Goal: Task Accomplishment & Management: Manage account settings

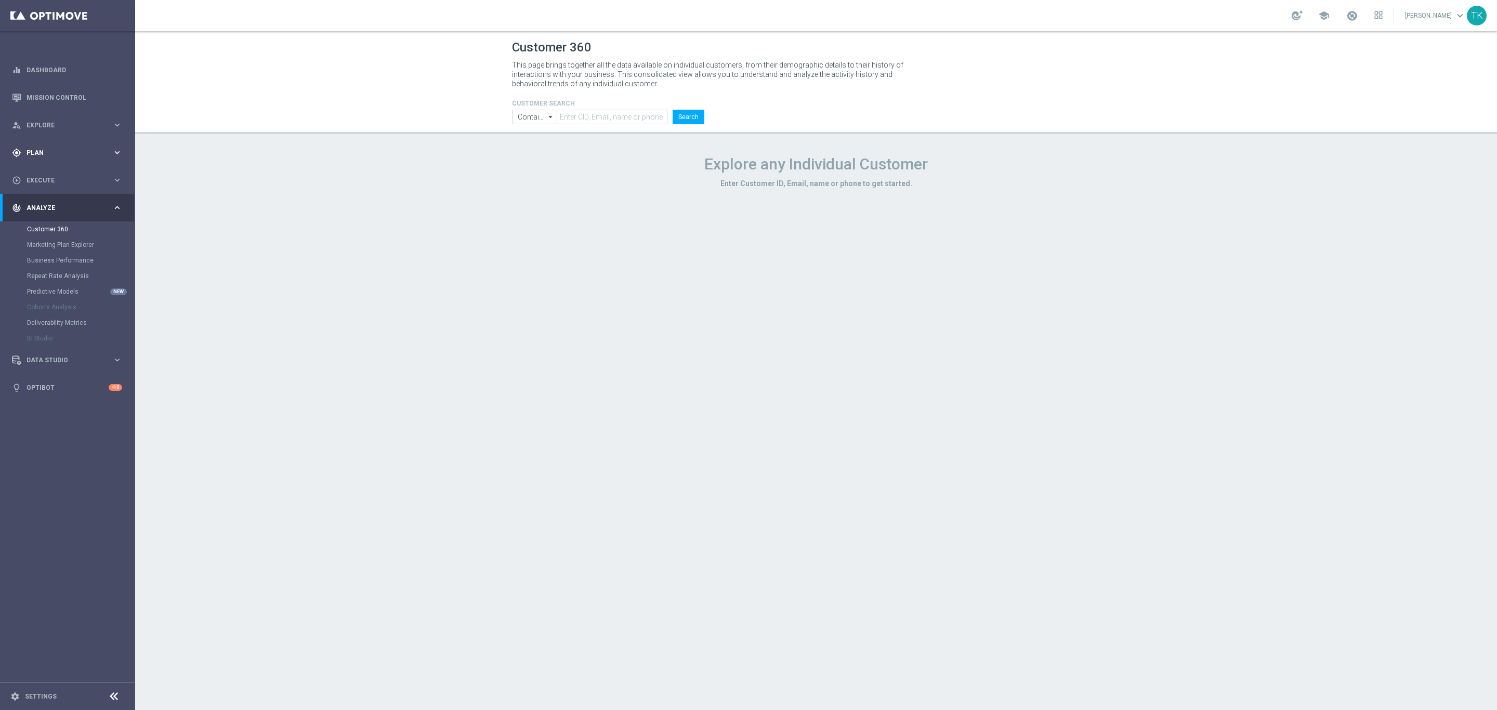
click at [31, 150] on span "Plan" at bounding box center [70, 153] width 86 height 6
click at [37, 174] on link "Target Groups" at bounding box center [67, 174] width 81 height 8
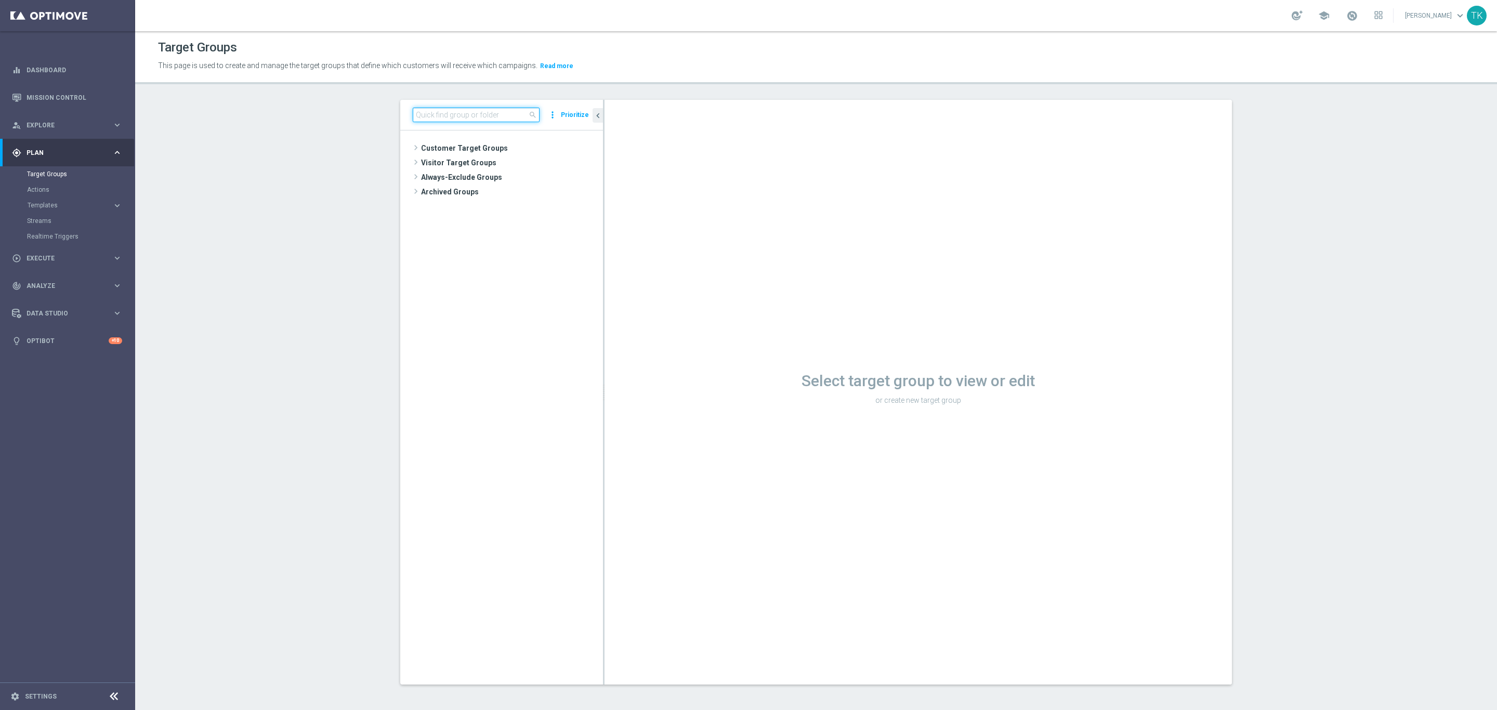
click at [437, 119] on input at bounding box center [476, 115] width 127 height 15
paste input "E_HIGH_AUTO_SCRATCH_GOLD_EVIP_250 PLN_WEEKLY"
type input "E_HIGH_AUTO_SCRATCH_GOLD_EVIP_250 PLN_WEEKLY"
click at [524, 221] on span "E_HIGH_AUTO_SCRATCH_GOLD_EVIP_250 PLN_WEEKLY" at bounding box center [532, 221] width 96 height 9
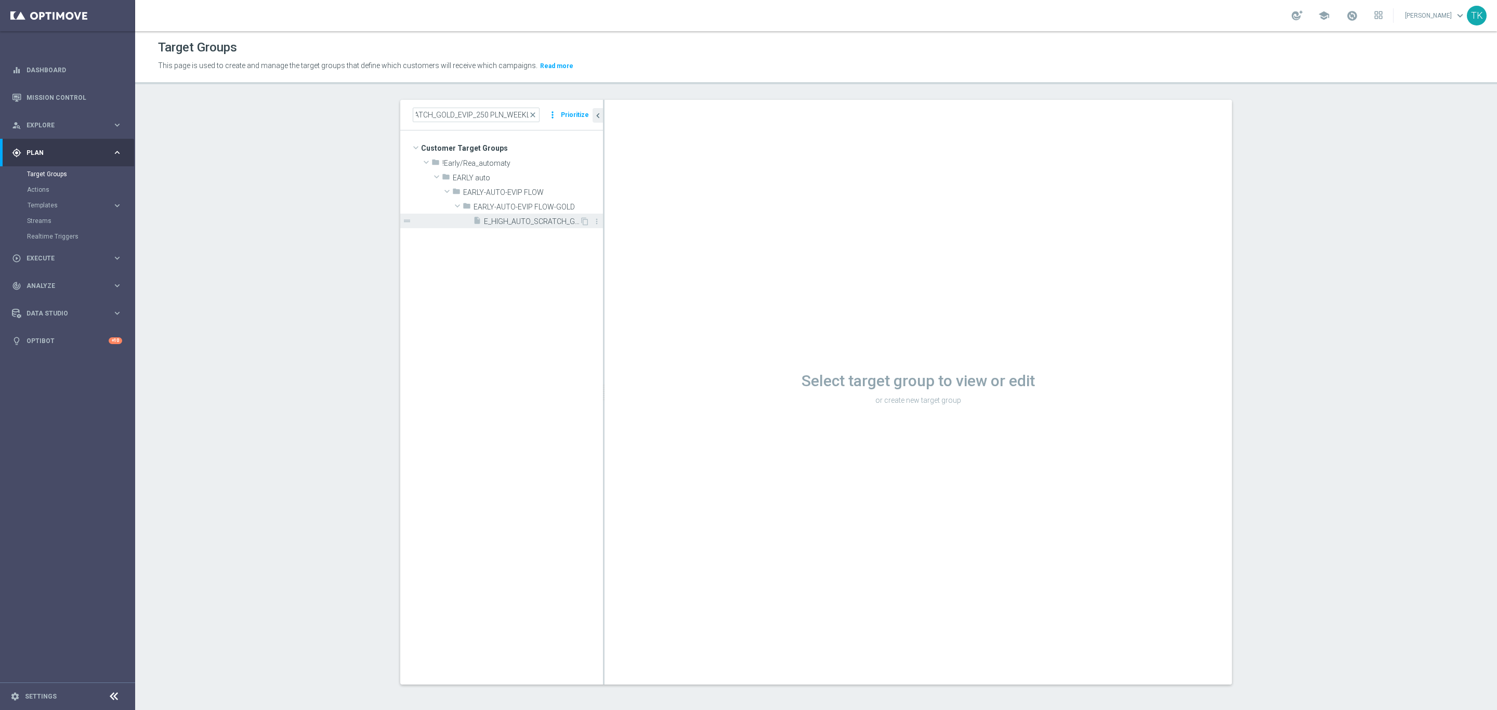
scroll to position [0, 0]
click at [527, 216] on div "insert_drive_file E_HIGH_AUTO_SCRATCH_GOLD_EVIP_250 PLN_WEEKLY" at bounding box center [526, 221] width 107 height 15
click at [449, 115] on input at bounding box center [476, 115] width 127 height 15
paste input "E_HIGH_AUTO_SCRATCH_GOLD_EVIP_250 PLN_WEEKLY"
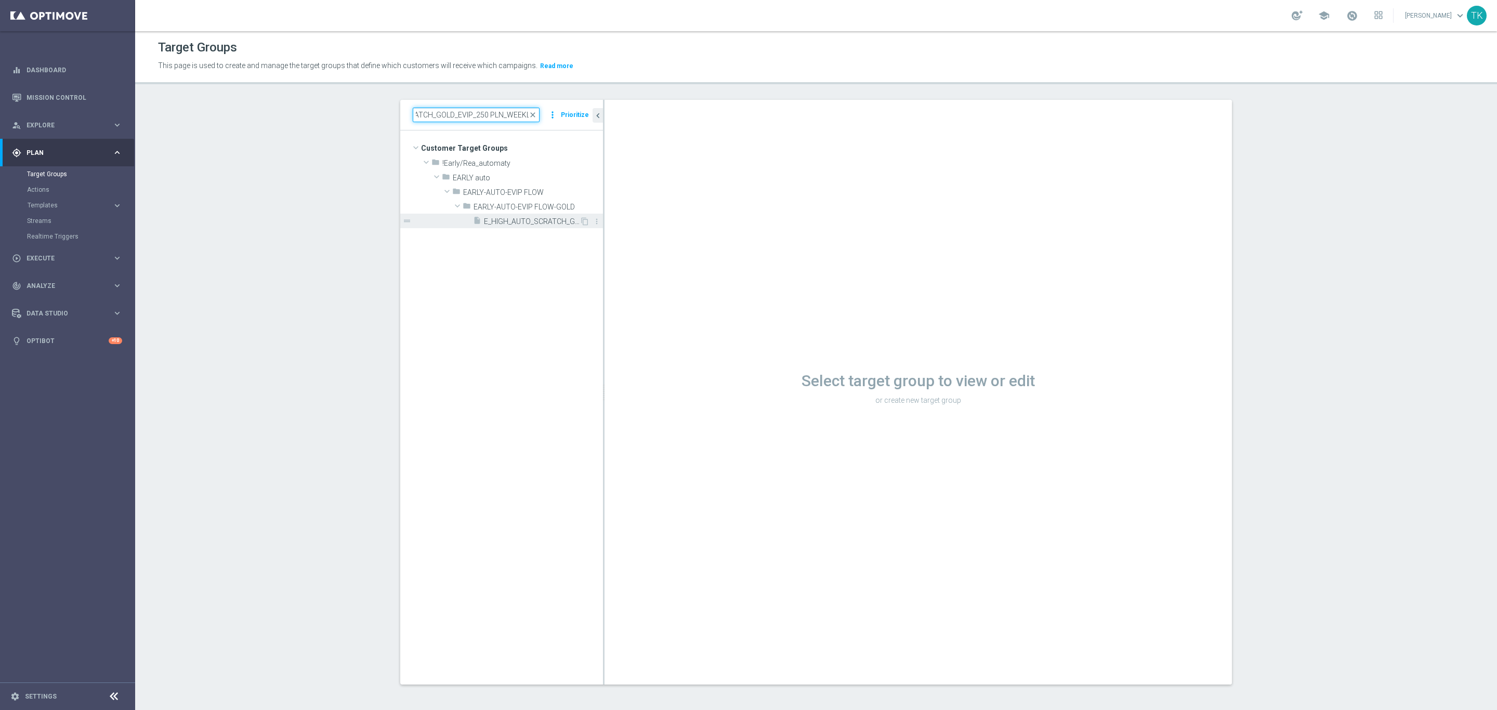
type input "E_HIGH_AUTO_SCRATCH_GOLD_EVIP_250 PLN_WEEKLY"
click at [511, 225] on span "E_HIGH_AUTO_SCRATCH_GOLD_EVIP_250 PLN_WEEKLY" at bounding box center [532, 221] width 96 height 9
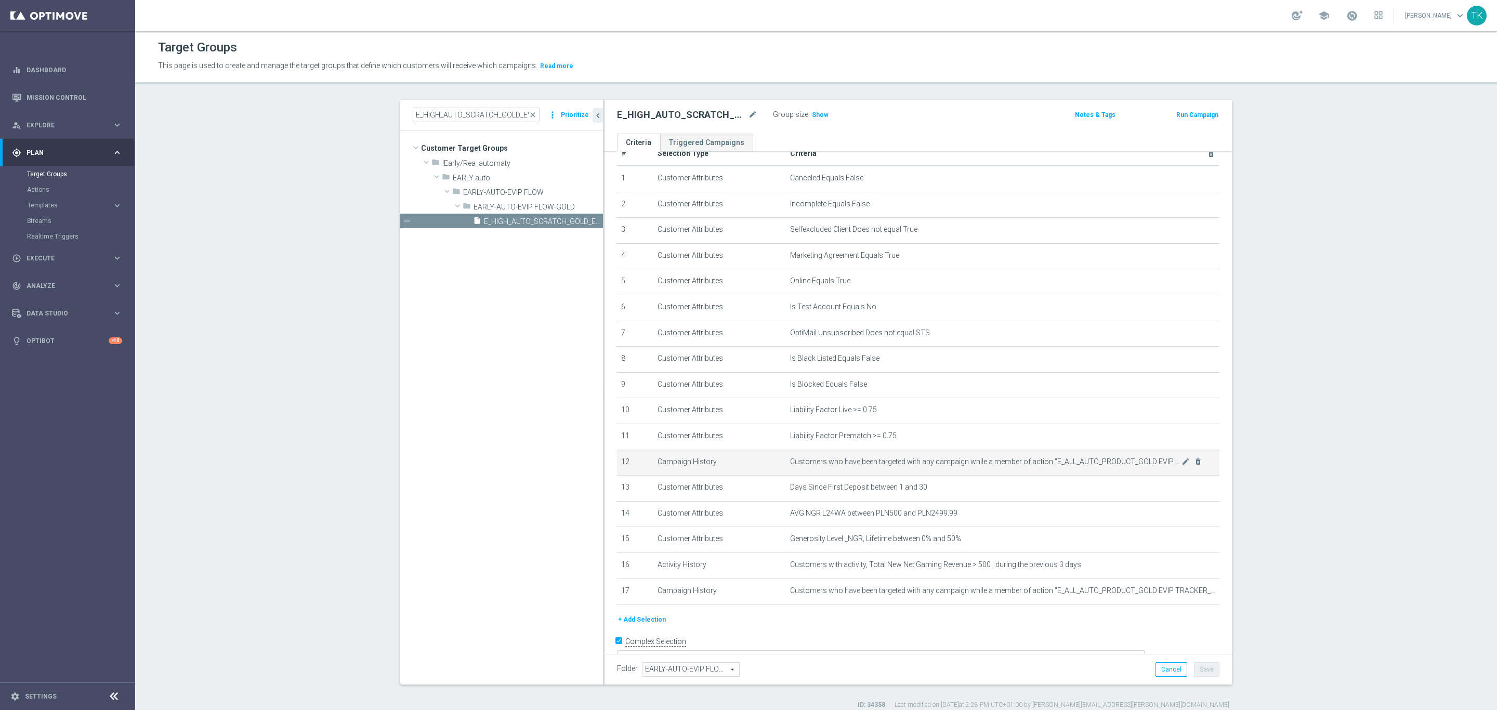
scroll to position [34, 0]
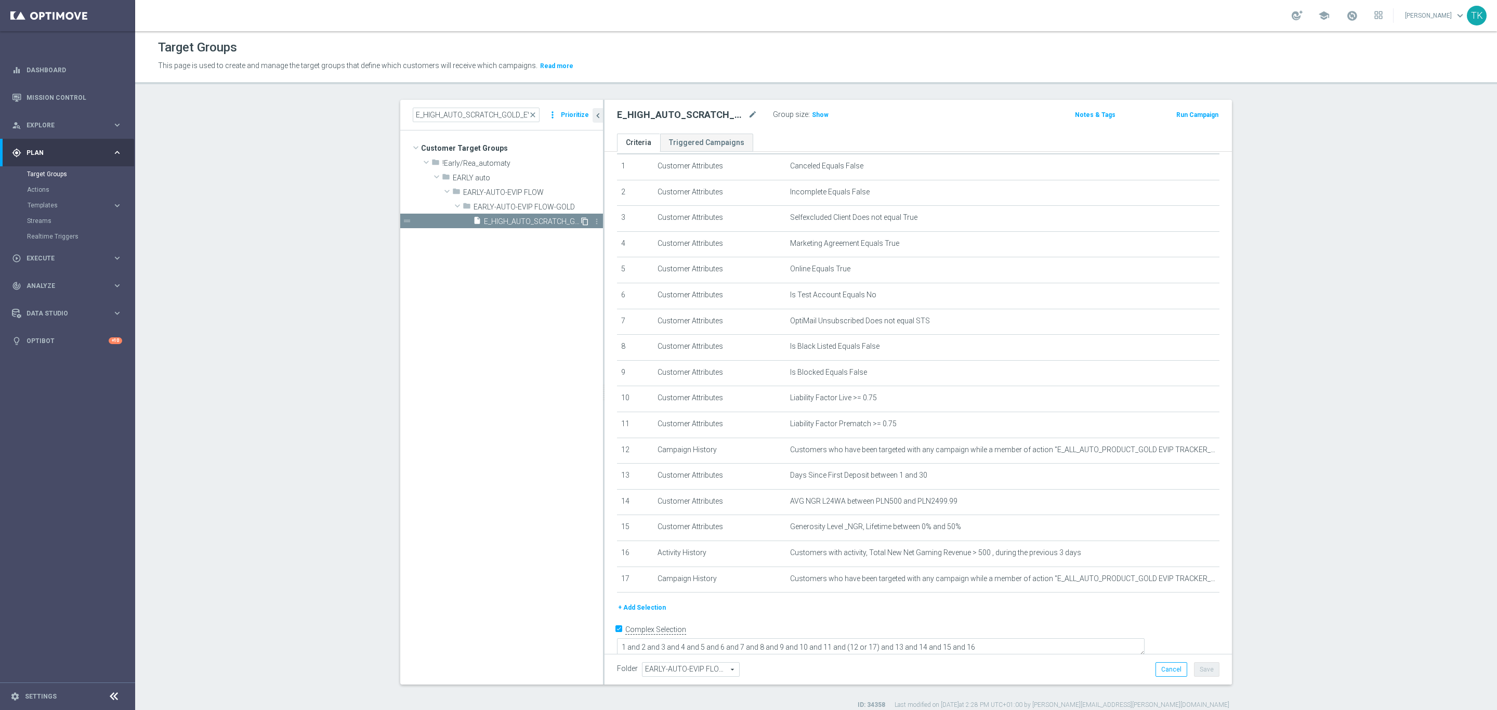
click at [580, 220] on icon "content_copy" at bounding box center [584, 221] width 8 height 8
click at [748, 114] on icon "mode_edit" at bounding box center [752, 115] width 9 height 12
type input "E_ALL_AUTO_SCRATCH_GOLD_EVIP_250 PLN_WEEKLY"
click at [903, 125] on div "E_ALL_AUTO_SCRATCH_GOLD_EVIP_250 PLN_WEEKLY Group size : Show Notes & Tags Run …" at bounding box center [917, 117] width 627 height 34
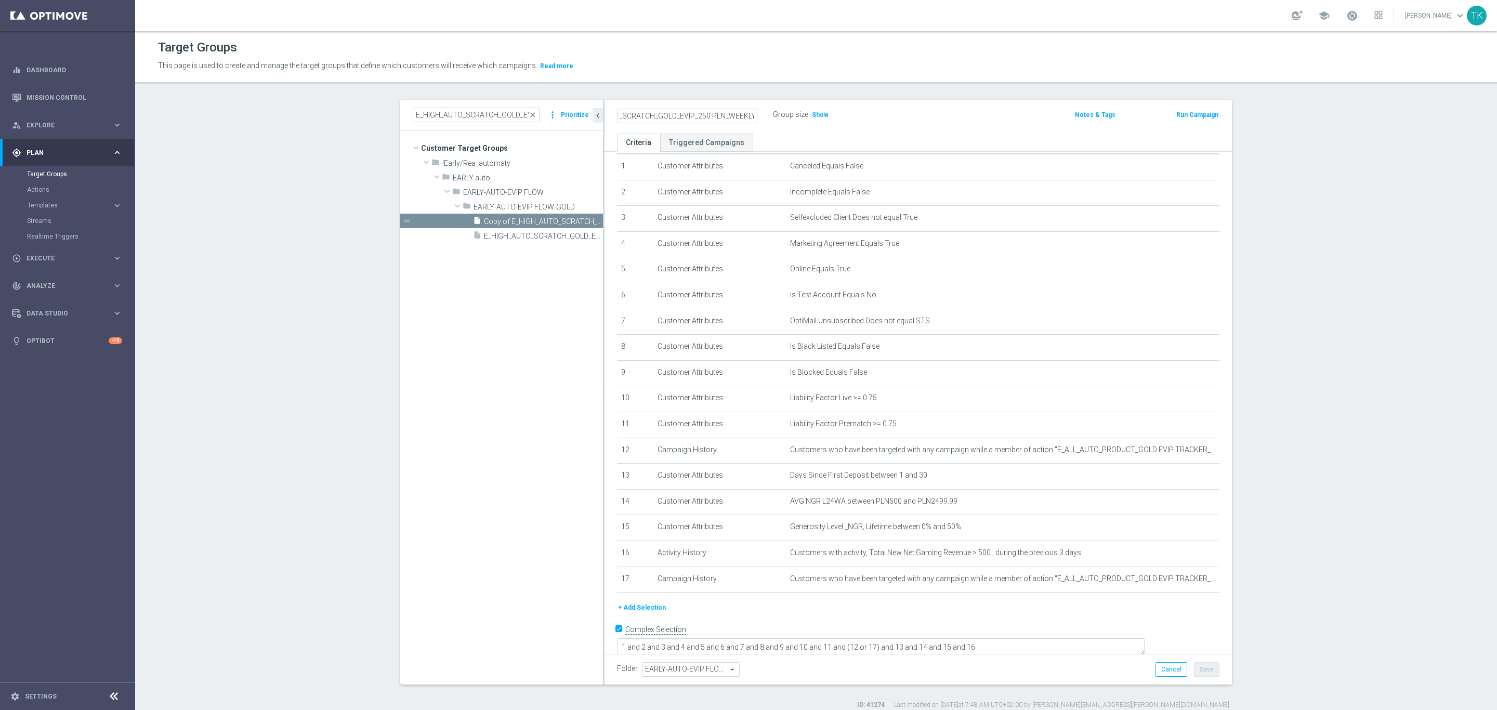
scroll to position [0, 0]
click at [1181, 499] on icon "mode_edit" at bounding box center [1185, 501] width 8 height 8
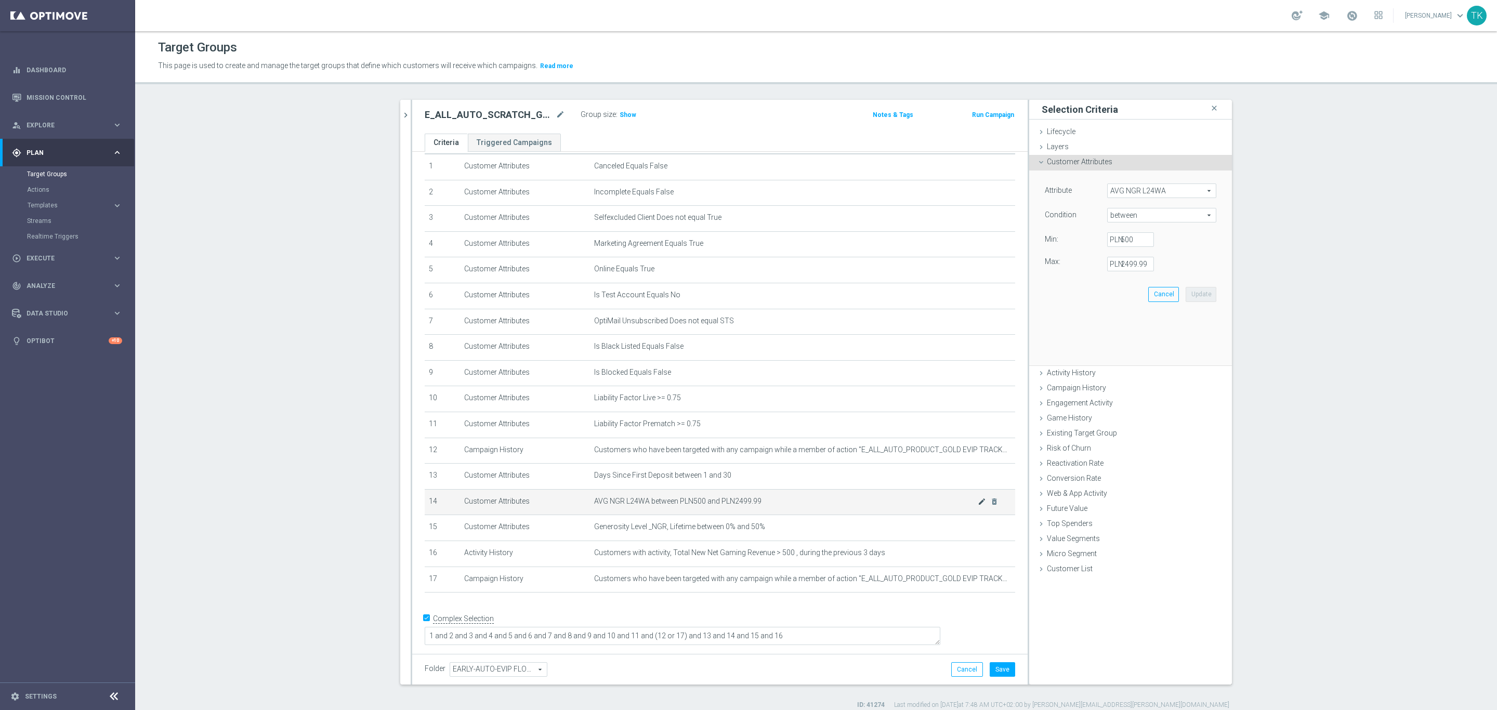
scroll to position [22, 0]
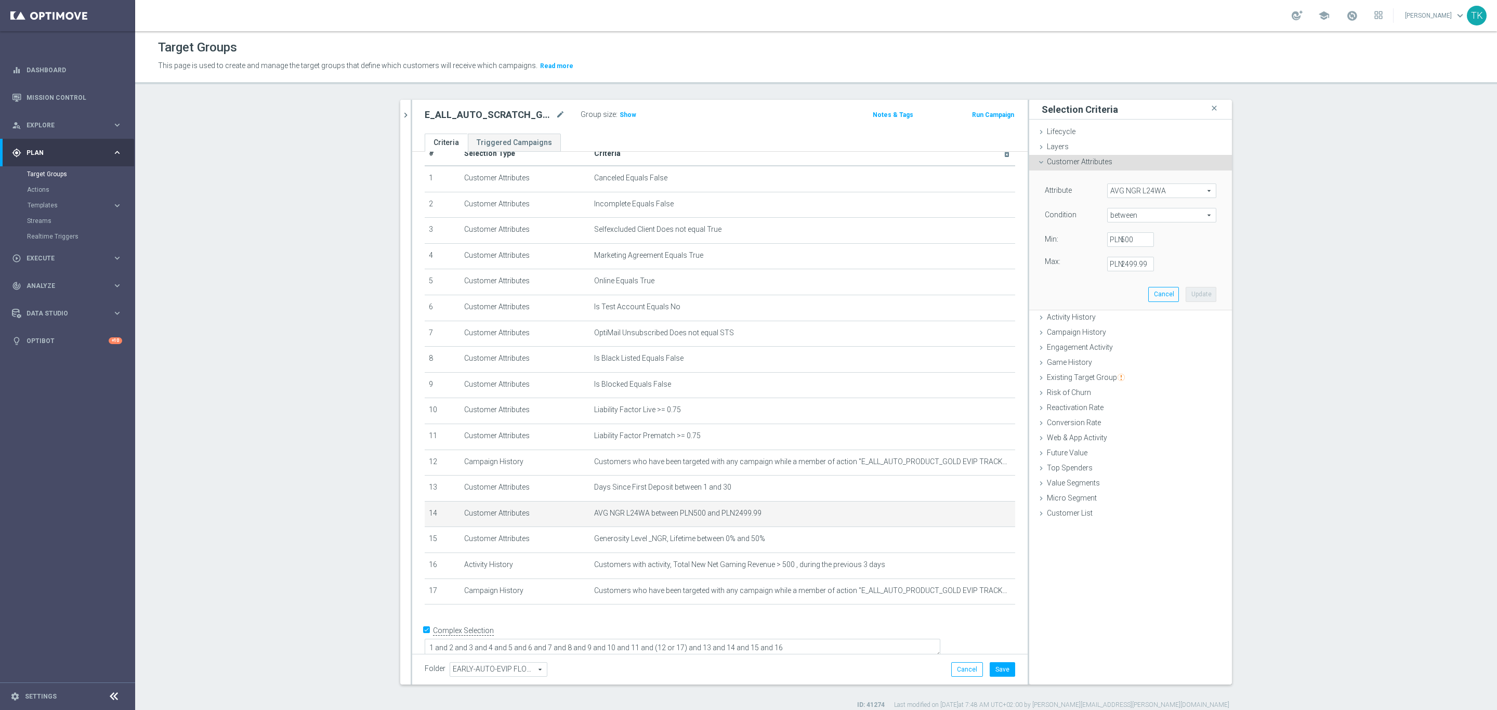
click at [1116, 242] on label "PLN" at bounding box center [1115, 239] width 10 height 9
click at [1116, 242] on input "500" at bounding box center [1130, 239] width 47 height 15
click at [1116, 242] on label "PLN" at bounding box center [1115, 239] width 10 height 9
click at [1116, 242] on input "500" at bounding box center [1130, 239] width 47 height 15
click at [1116, 242] on label "PLN" at bounding box center [1115, 239] width 10 height 9
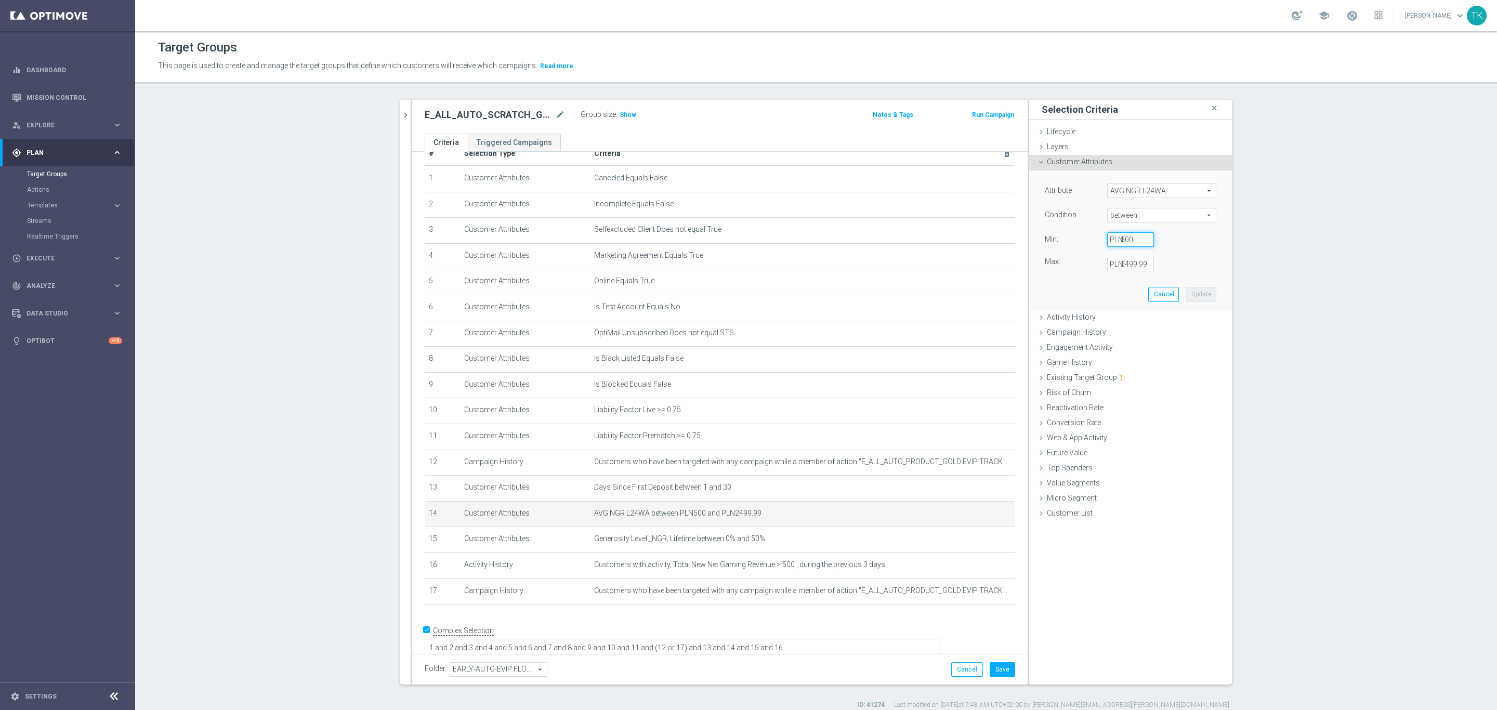
click at [1116, 242] on input "500" at bounding box center [1130, 239] width 47 height 15
click at [1123, 237] on input "500" at bounding box center [1130, 239] width 47 height 15
type input "-10"
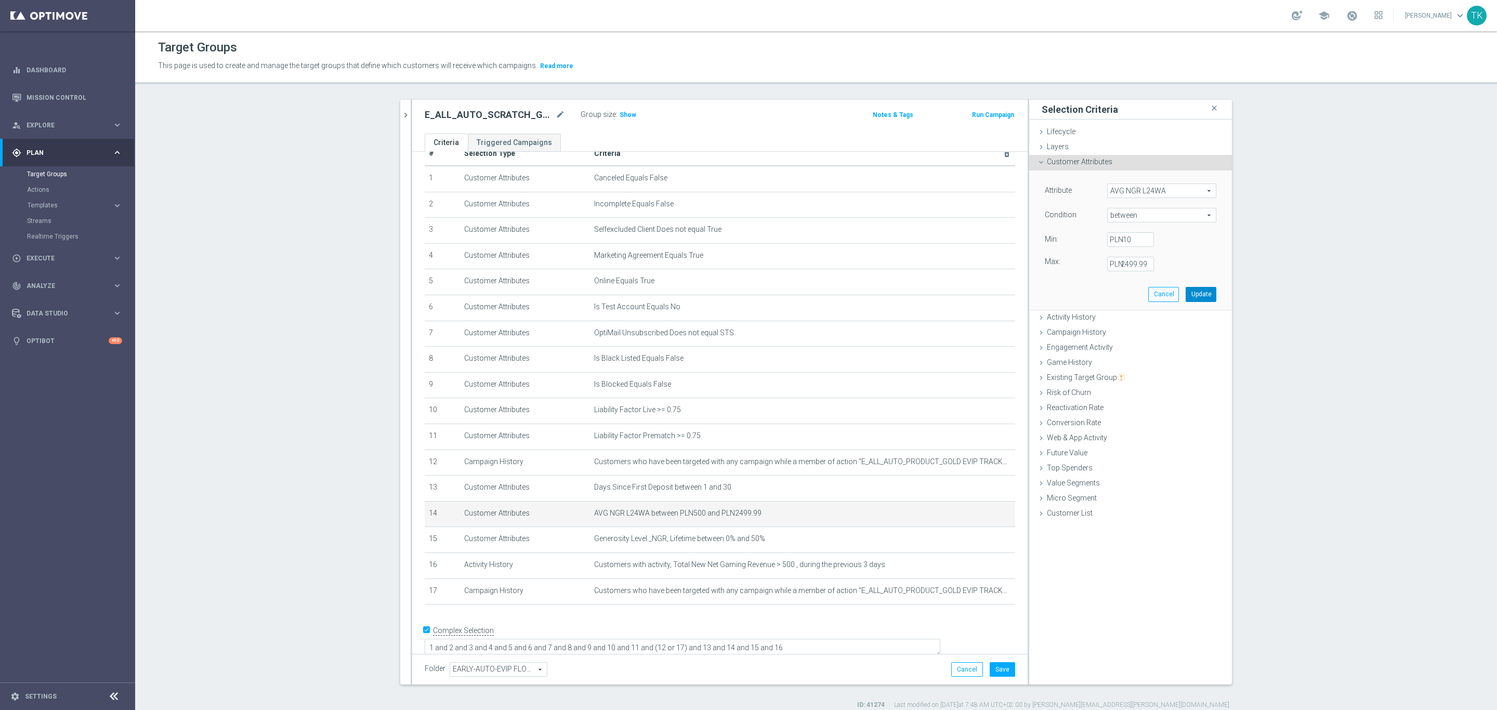
click at [1201, 292] on button "Update" at bounding box center [1200, 294] width 31 height 15
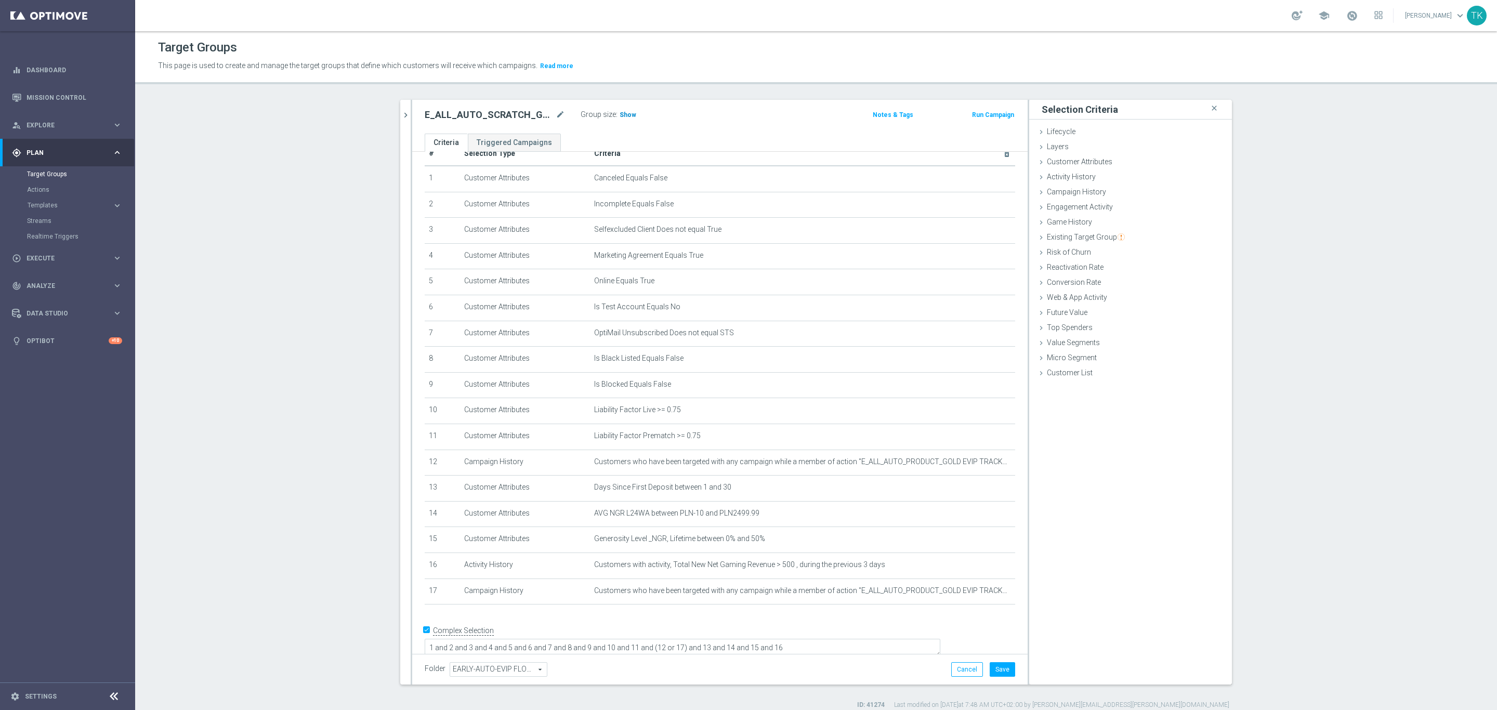
click at [623, 115] on span "Show" at bounding box center [627, 114] width 17 height 7
click at [999, 663] on button "Save" at bounding box center [1001, 669] width 25 height 15
click at [400, 124] on button "chevron_right" at bounding box center [405, 115] width 10 height 31
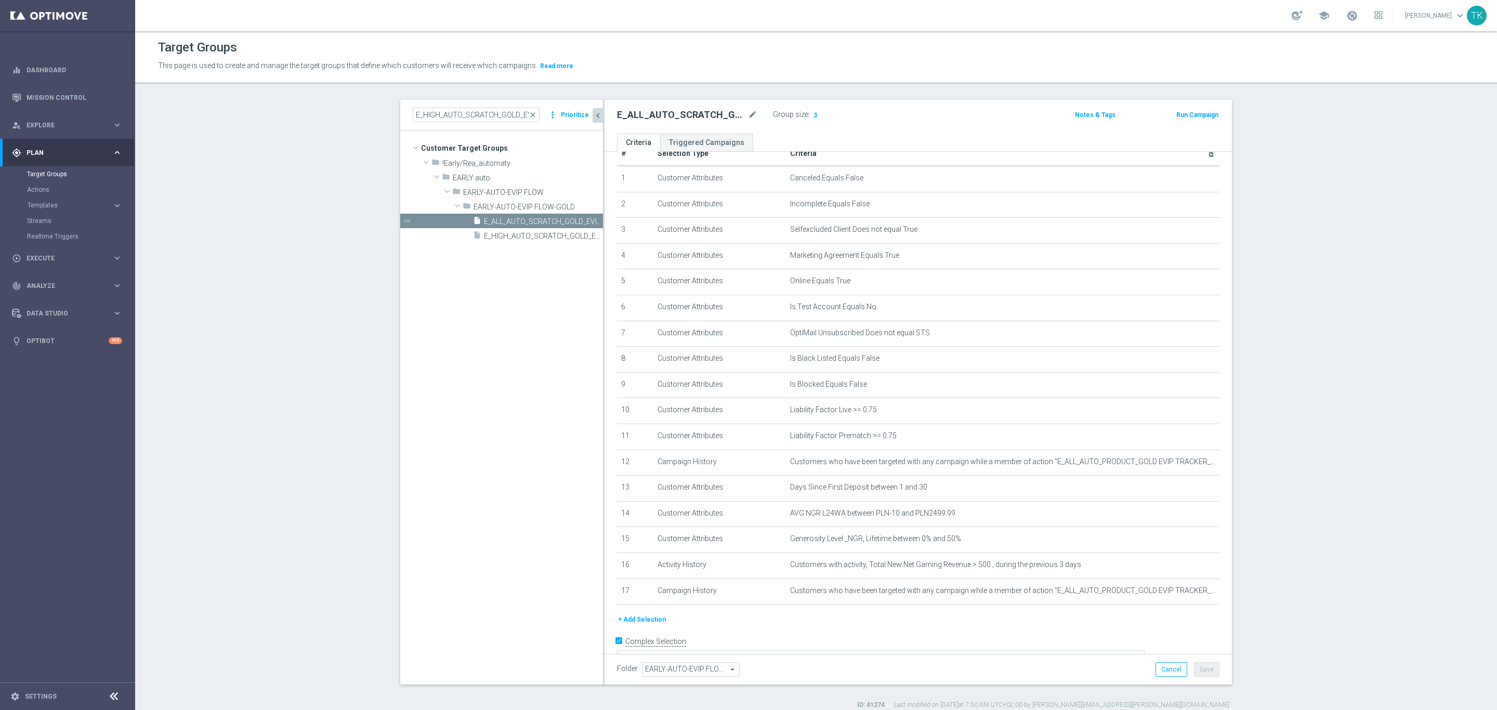
scroll to position [34, 0]
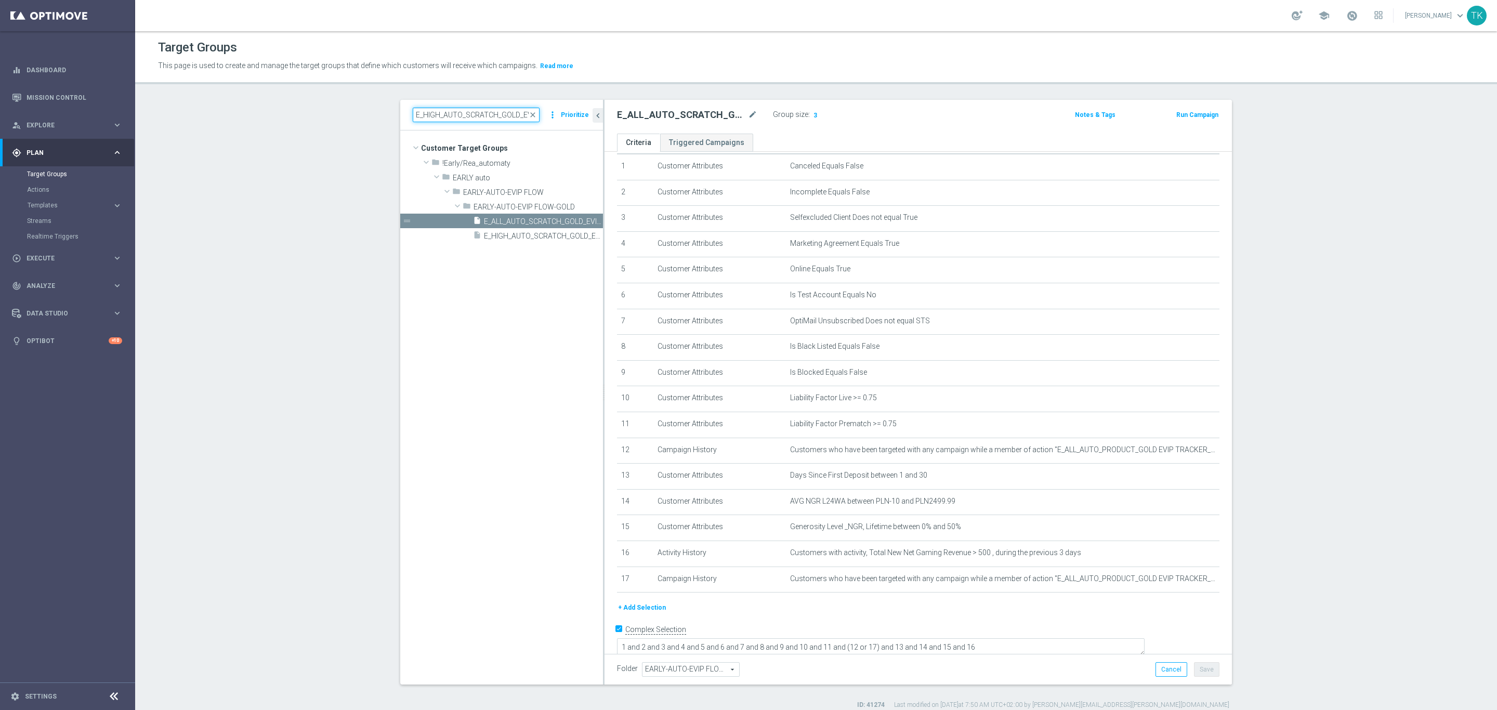
click at [465, 122] on input "E_HIGH_AUTO_SCRATCH_GOLD_EVIP_250 PLN_WEEKLY" at bounding box center [476, 115] width 127 height 15
click at [465, 118] on input "E_HIGH_AUTO_SCRATCH_GOLD_EVIP_250 PLN_WEEKLY" at bounding box center [476, 115] width 127 height 15
paste input "MED-HIGH_AUTO_SCRATCH_SILVER_EVIP_"
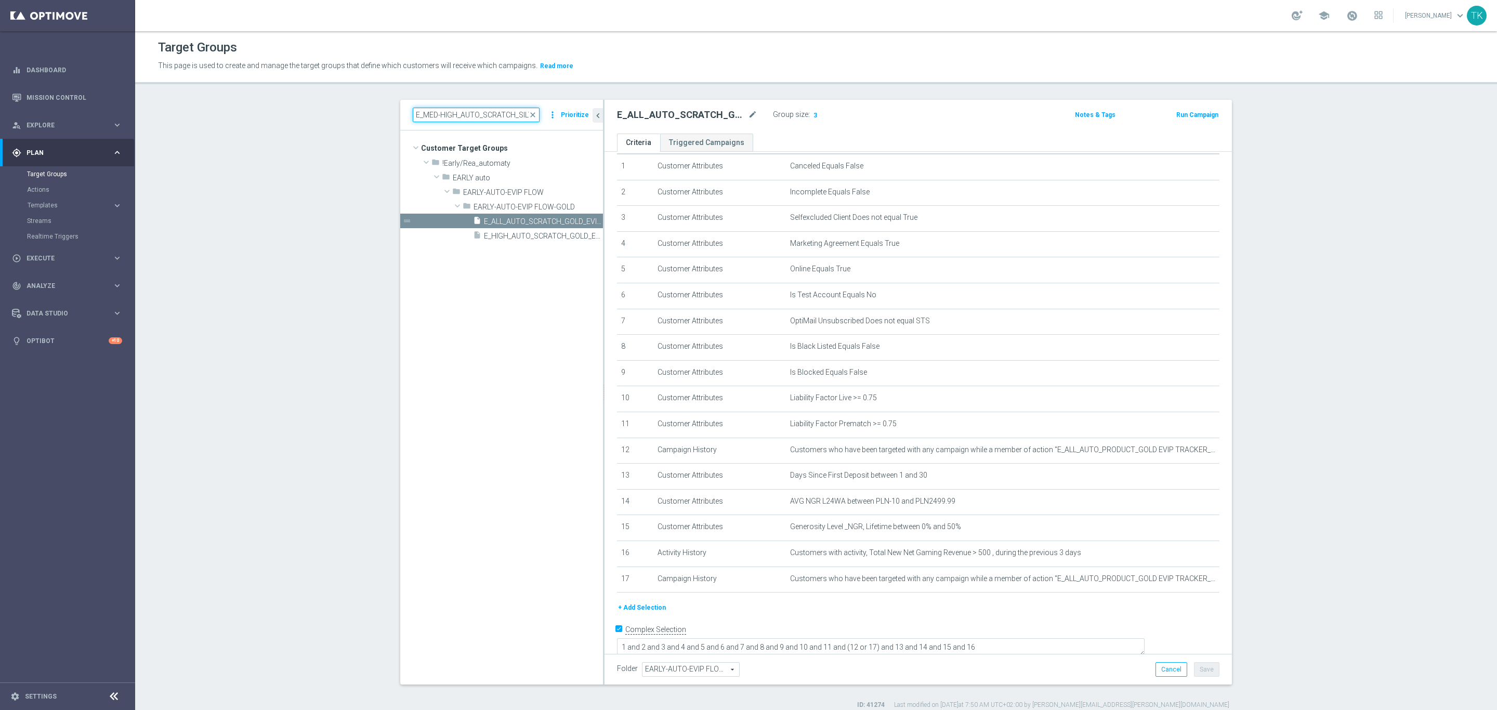
scroll to position [0, 83]
type input "E_MED-HIGH_AUTO_SCRATCH_SILVER_EVIP_50 PLN_WEEKLY"
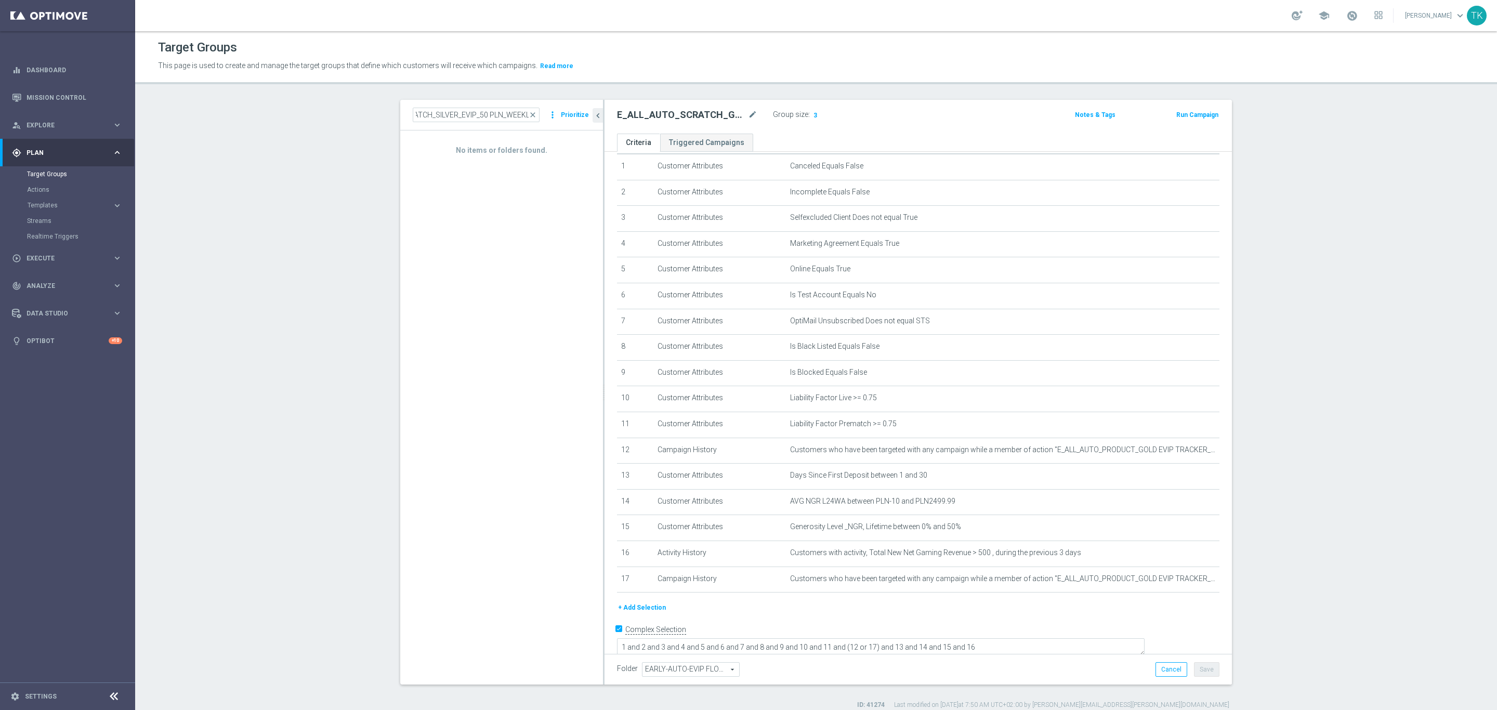
scroll to position [0, 0]
click at [473, 113] on input "E_MED-HIGH_AUTO_SCRATCH_SILVER_EVIP_50 PLN_WEEKLY" at bounding box center [476, 115] width 127 height 15
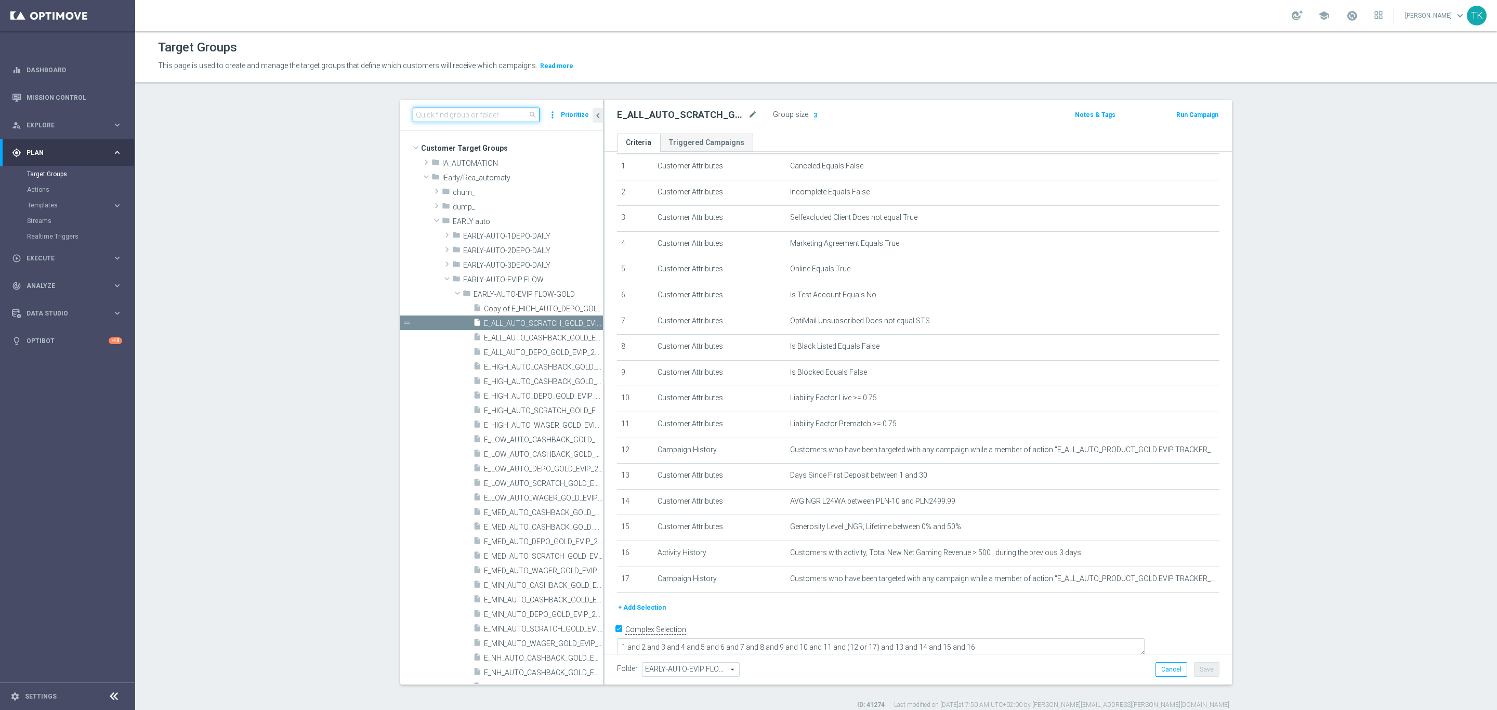
paste input "E_MED-HIGH_AUTO_SCRATCH_SILVER_EVIP_50 PLN_WEEKLY"
type input "E_MED-HIGH_AUTO_SCRATCH_SILVER_EVIP_50 PLN_WEEKLY"
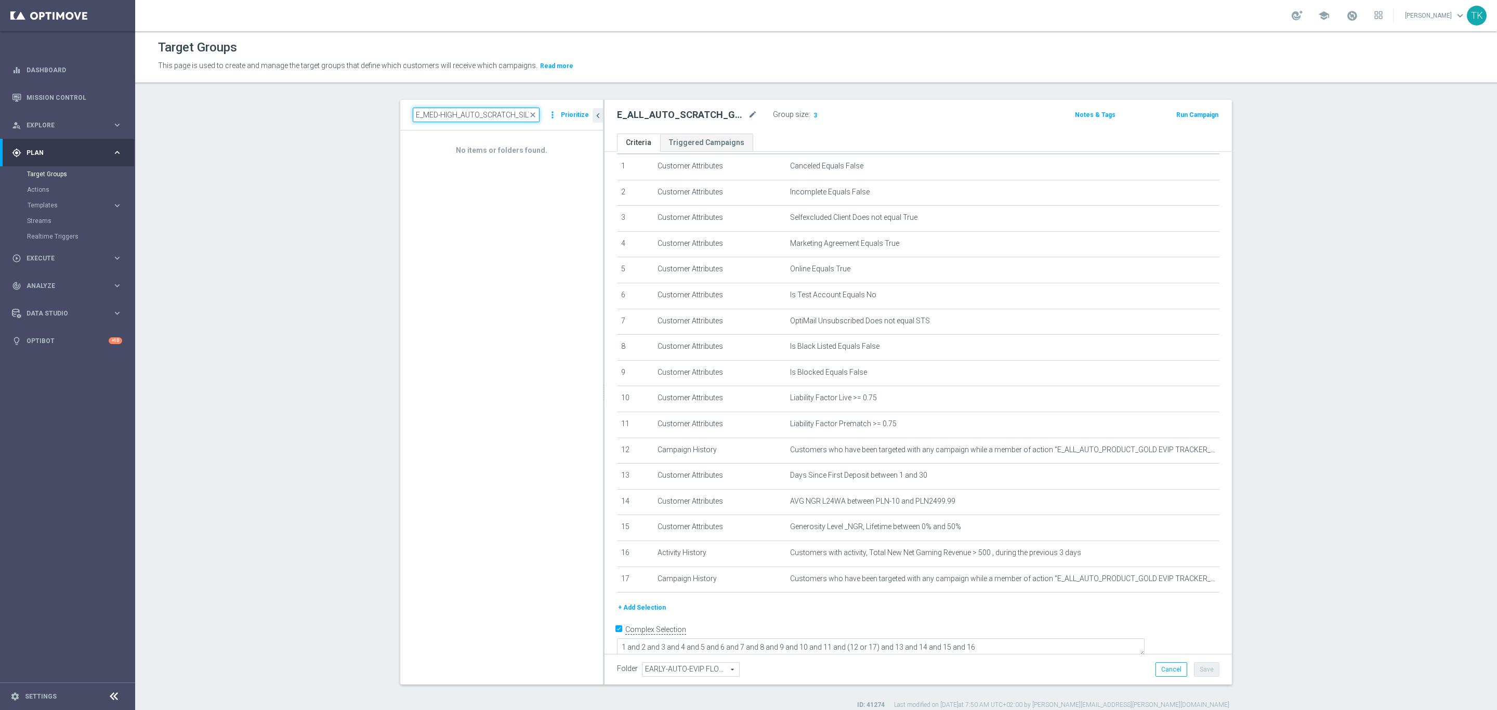
drag, startPoint x: 474, startPoint y: 115, endPoint x: 402, endPoint y: 122, distance: 72.0
click at [402, 122] on div "E_MED-HIGH_AUTO_SCRATCH_SILVER_EVIP_50 PLN_WEEKLY close more_vert Prioritize" at bounding box center [501, 115] width 203 height 31
click at [435, 115] on input "E_MED-HIGH_AUTO_SCRATCH_SILVER_EVIP_50 PLN_WEEKLY" at bounding box center [476, 115] width 127 height 15
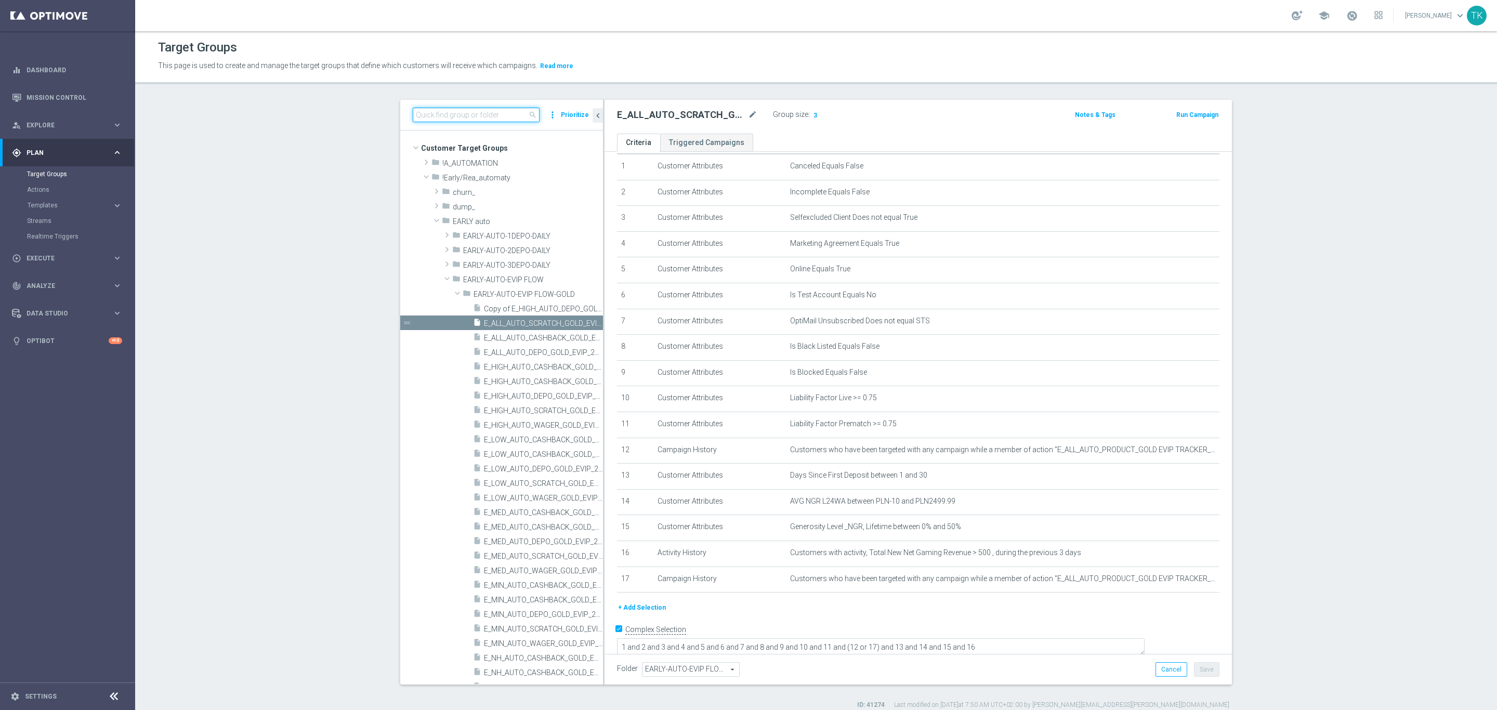
paste input "E_HIGH_AUTO_SCRATCH_SILVER_EVIP_50 PLN_WEEKLY"
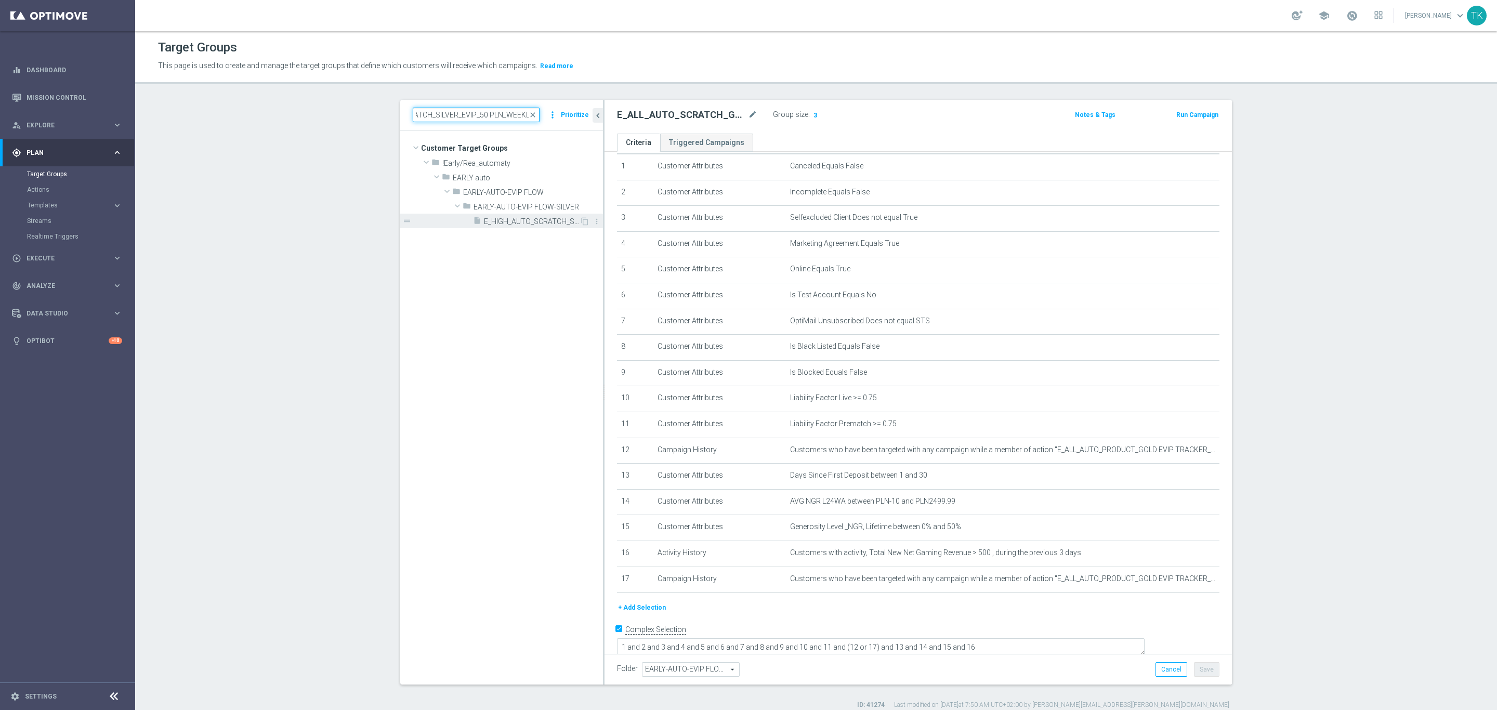
type input "E_HIGH_AUTO_SCRATCH_SILVER_EVIP_50 PLN_WEEKLY"
click at [537, 225] on span "E_HIGH_AUTO_SCRATCH_SILVER_EVIP_50 PLN_WEEKLY" at bounding box center [532, 221] width 96 height 9
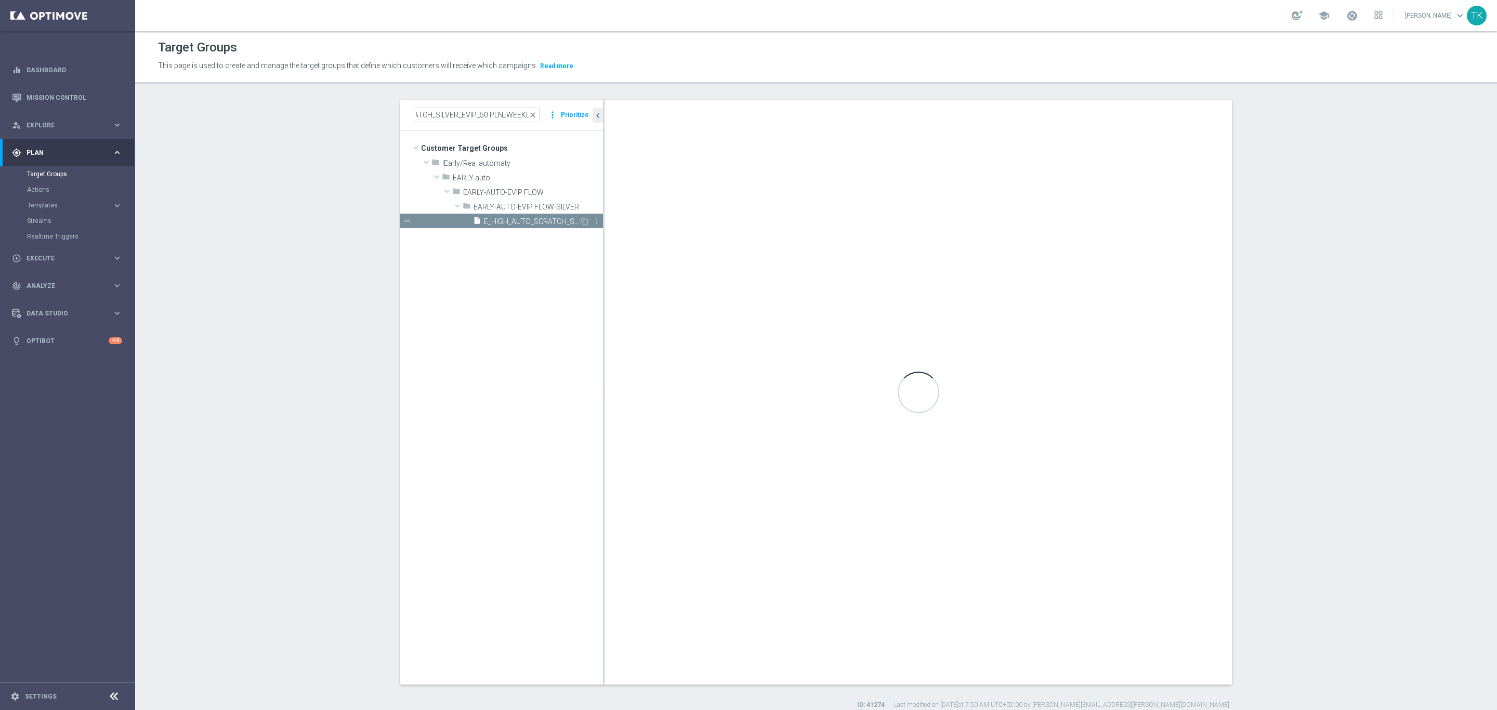
scroll to position [0, 0]
type input "EARLY-AUTO-EVIP FLOW-SILVER"
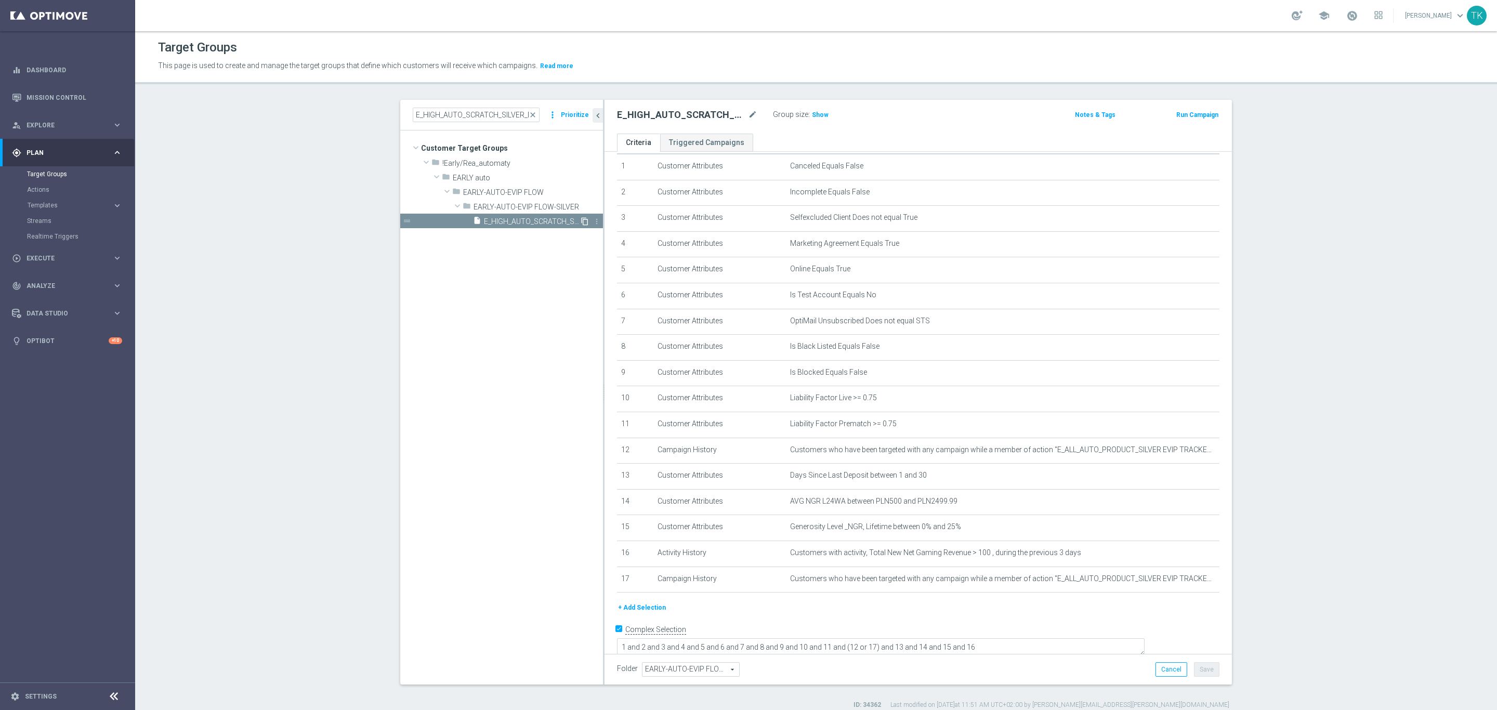
click at [580, 217] on icon "content_copy" at bounding box center [584, 221] width 8 height 8
click at [430, 115] on input "E_HIGH_AUTO_SCRATCH_SILVER_EVIP_50 PLN_WEEKLY" at bounding box center [476, 115] width 127 height 15
click at [741, 111] on div "Copy of E_HIGH_AUTO_SCRATCH_SILVER_EVIP_50 PLN_WEEKLY mode_edit" at bounding box center [687, 115] width 140 height 12
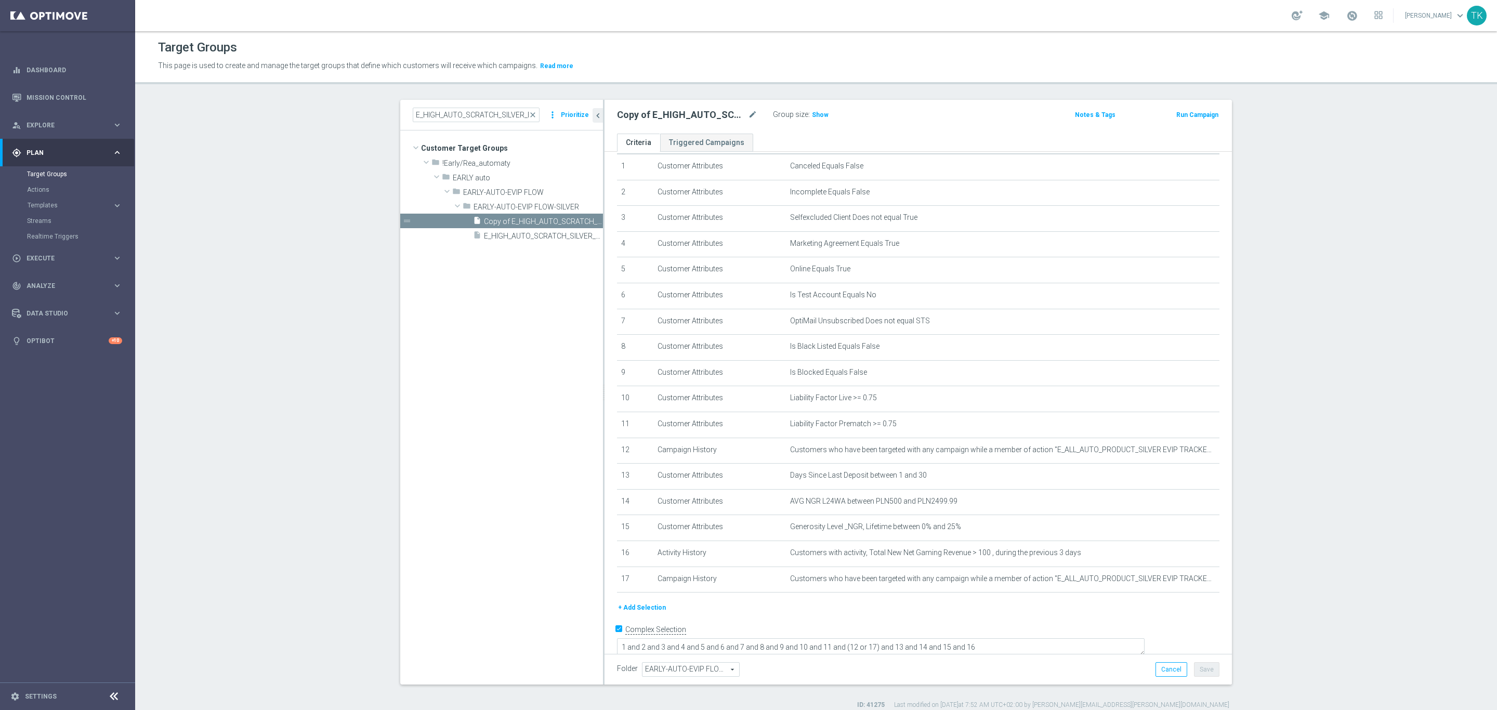
click at [751, 110] on div "Copy of E_HIGH_AUTO_SCRATCH_SILVER_EVIP_50 PLN_WEEKLY mode_edit" at bounding box center [695, 115] width 156 height 15
click at [749, 110] on icon "mode_edit" at bounding box center [752, 115] width 9 height 12
type input "E_ALL_AUTO_SCRATCH_SILVER_EVIP_50 PLN_WEEKLY"
click at [942, 126] on div "E_ALL_AUTO_SCRATCH_SILVER_EVIP_50 PLN_WEEKLY Group size : Show Notes & Tags Run…" at bounding box center [917, 117] width 627 height 34
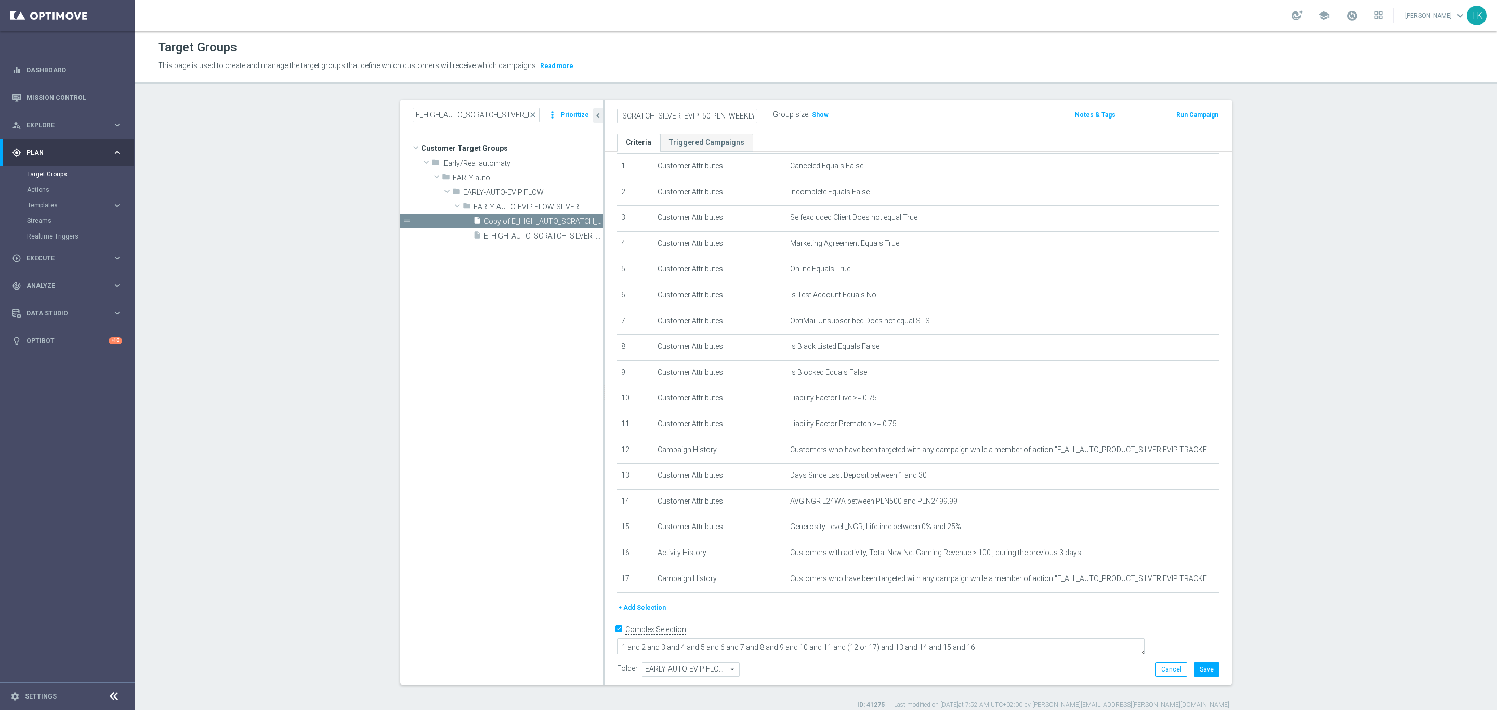
scroll to position [0, 0]
click at [1181, 498] on icon "mode_edit" at bounding box center [1185, 501] width 8 height 8
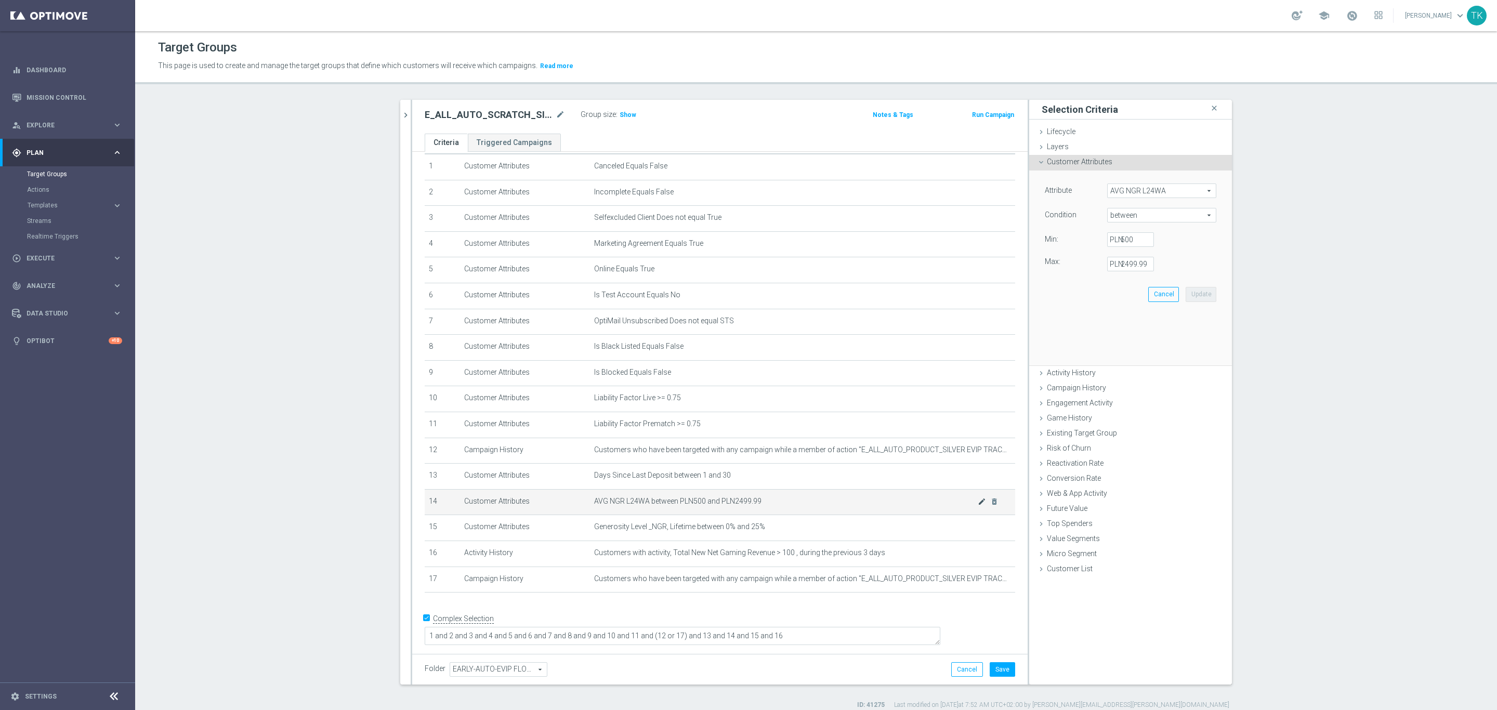
scroll to position [22, 0]
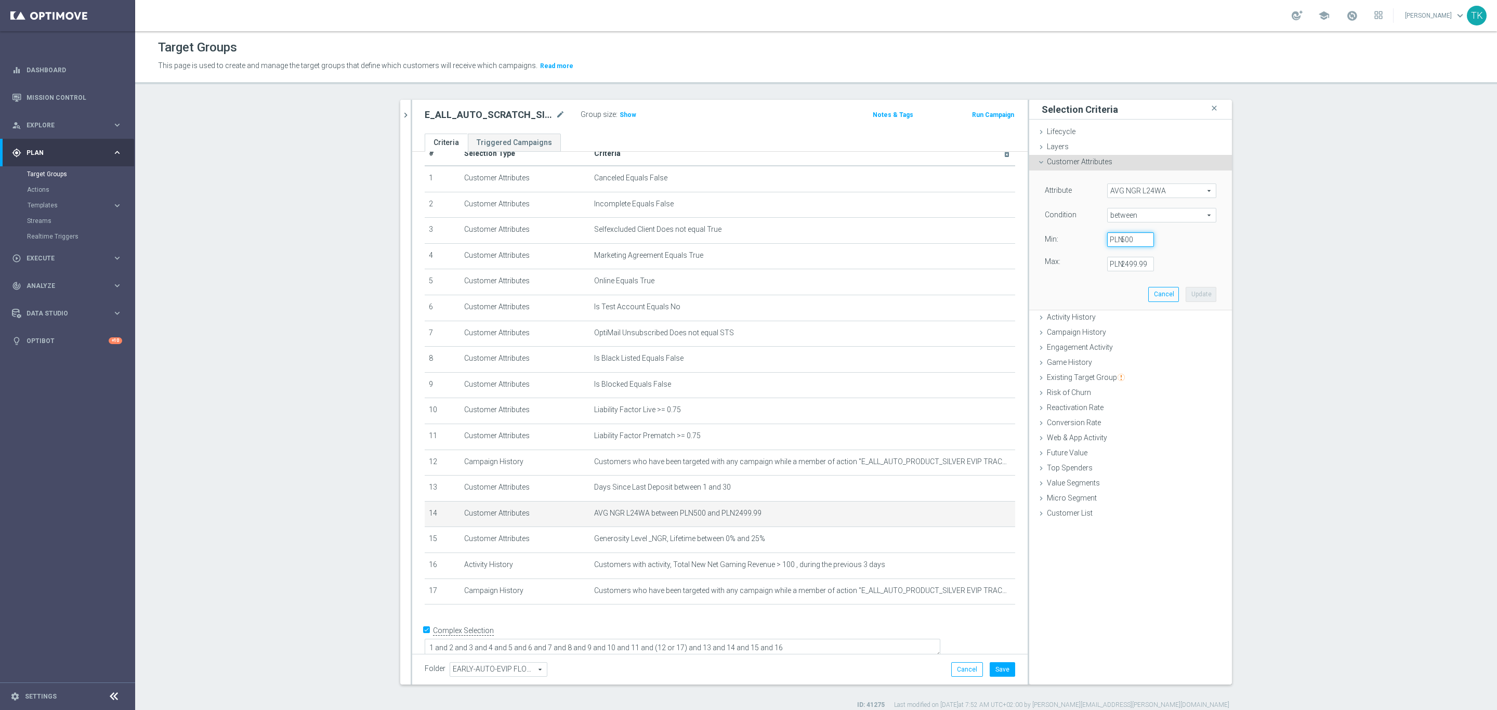
click at [1118, 239] on input "500" at bounding box center [1130, 239] width 47 height 15
type input "-10"
click at [1194, 292] on button "Update" at bounding box center [1200, 294] width 31 height 15
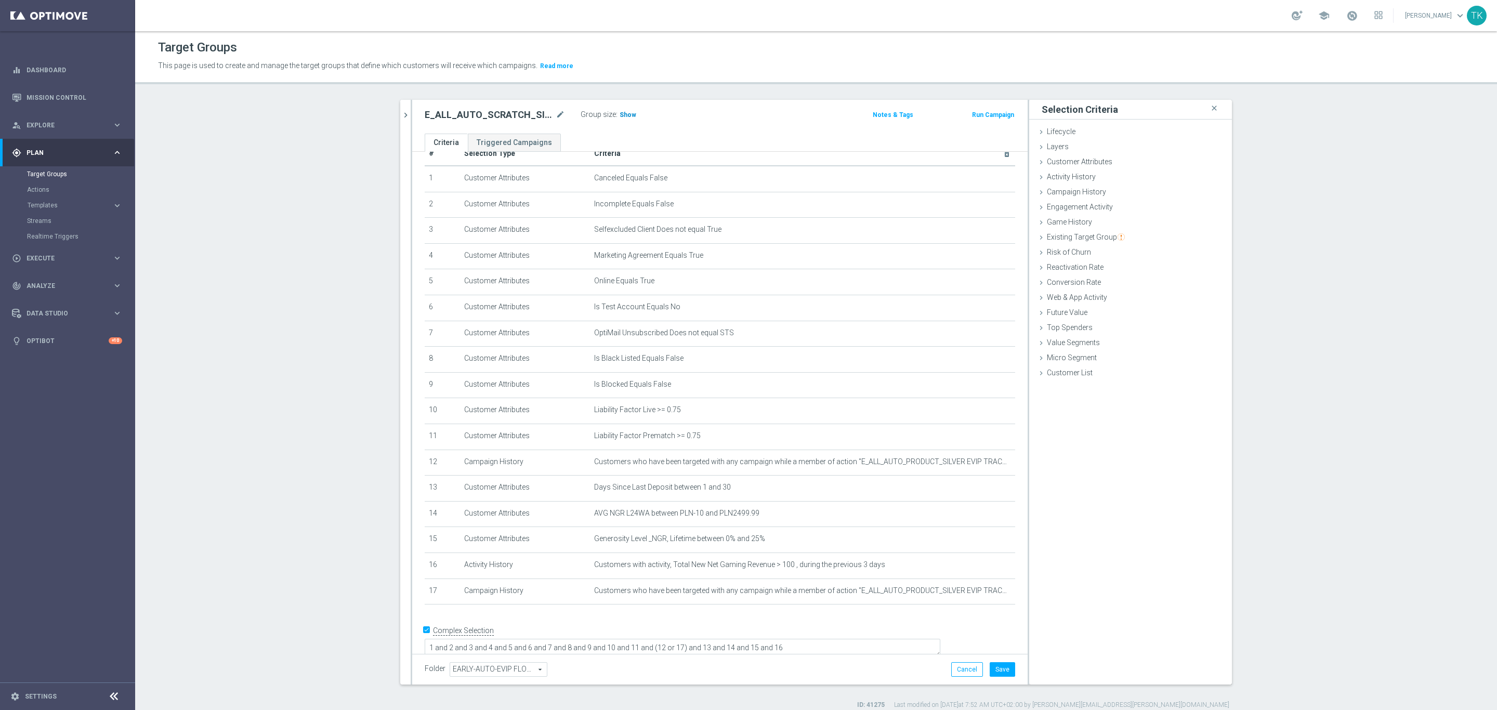
click at [625, 111] on span "Show" at bounding box center [627, 114] width 17 height 7
click at [997, 664] on button "Save" at bounding box center [1001, 669] width 25 height 15
click at [401, 117] on icon "chevron_right" at bounding box center [406, 115] width 10 height 10
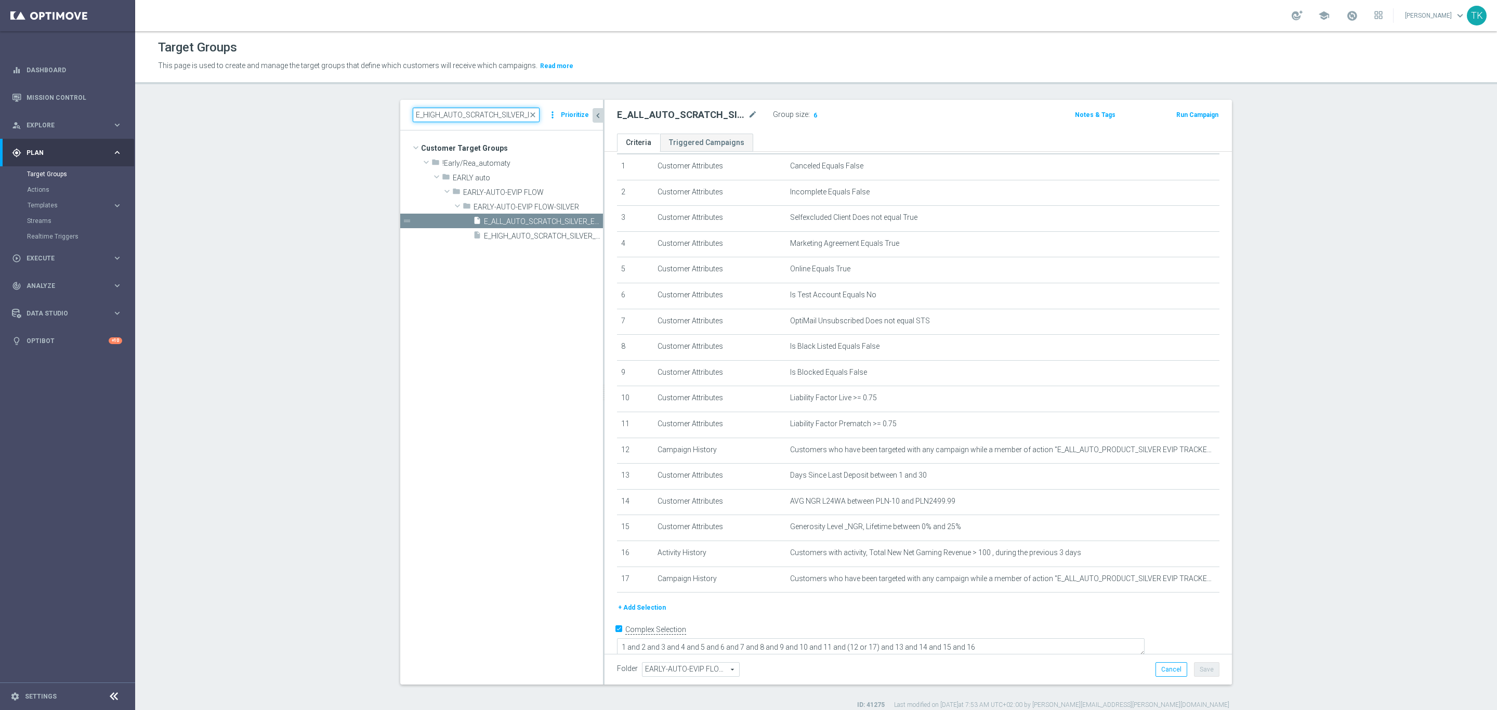
click at [476, 108] on input "E_HIGH_AUTO_SCRATCH_SILVER_EVIP_50 PLN_WEEKLY" at bounding box center [476, 115] width 127 height 15
type input "v"
paste input "E_ALL_AUTO_SCRATCH_SILVER_EVIP_50 PLN_WEEKLY"
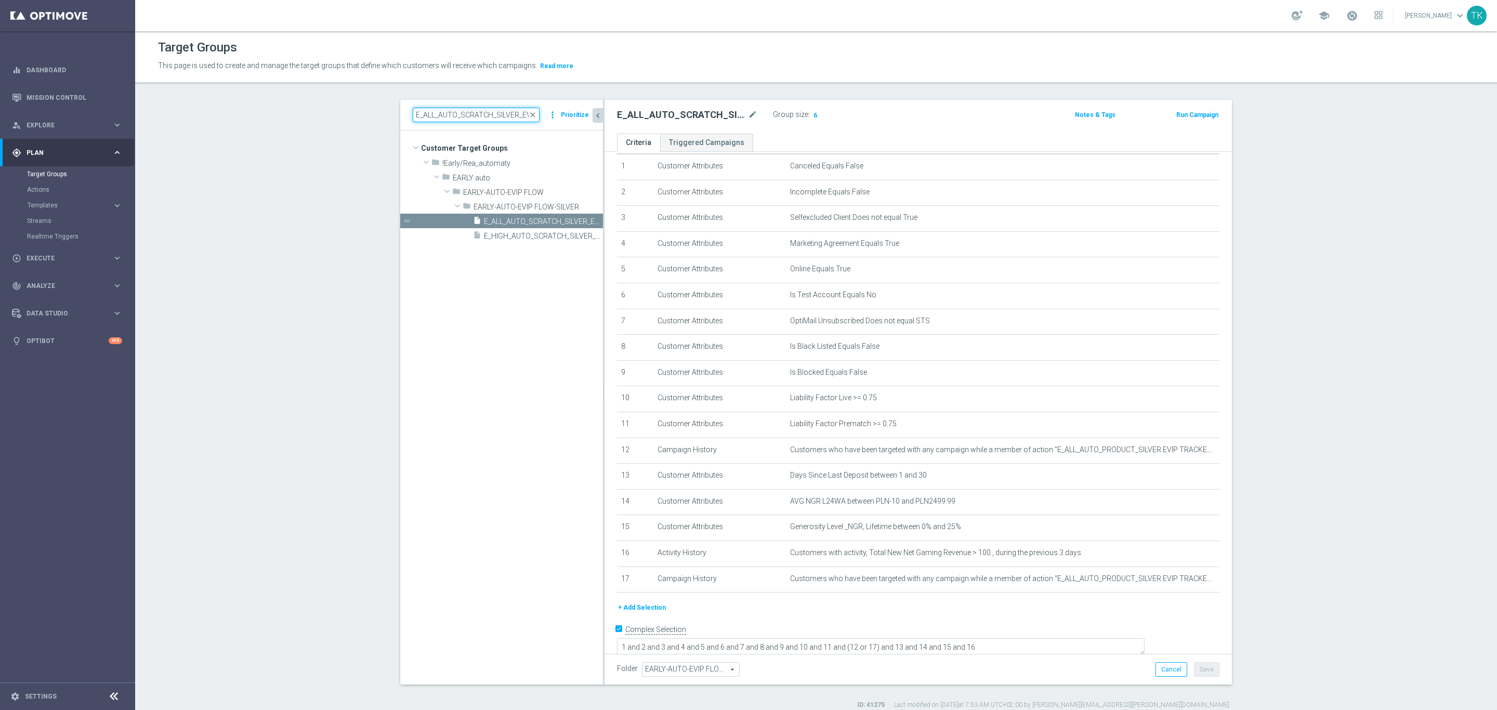
click at [437, 117] on input "E_ALL_AUTO_SCRATCH_SILVER_EVIP_50 PLN_WEEKLY" at bounding box center [476, 115] width 127 height 15
click at [430, 120] on input "E_ALL_AUTO_SCRATCH_SILVER_EVIP_50 PLN_WEEKLY" at bounding box center [476, 115] width 127 height 15
click at [430, 116] on input "E_ALL_AUTO_SCRATCH_SILVER_EVIP_50 PLN_WEEKLY" at bounding box center [476, 115] width 127 height 15
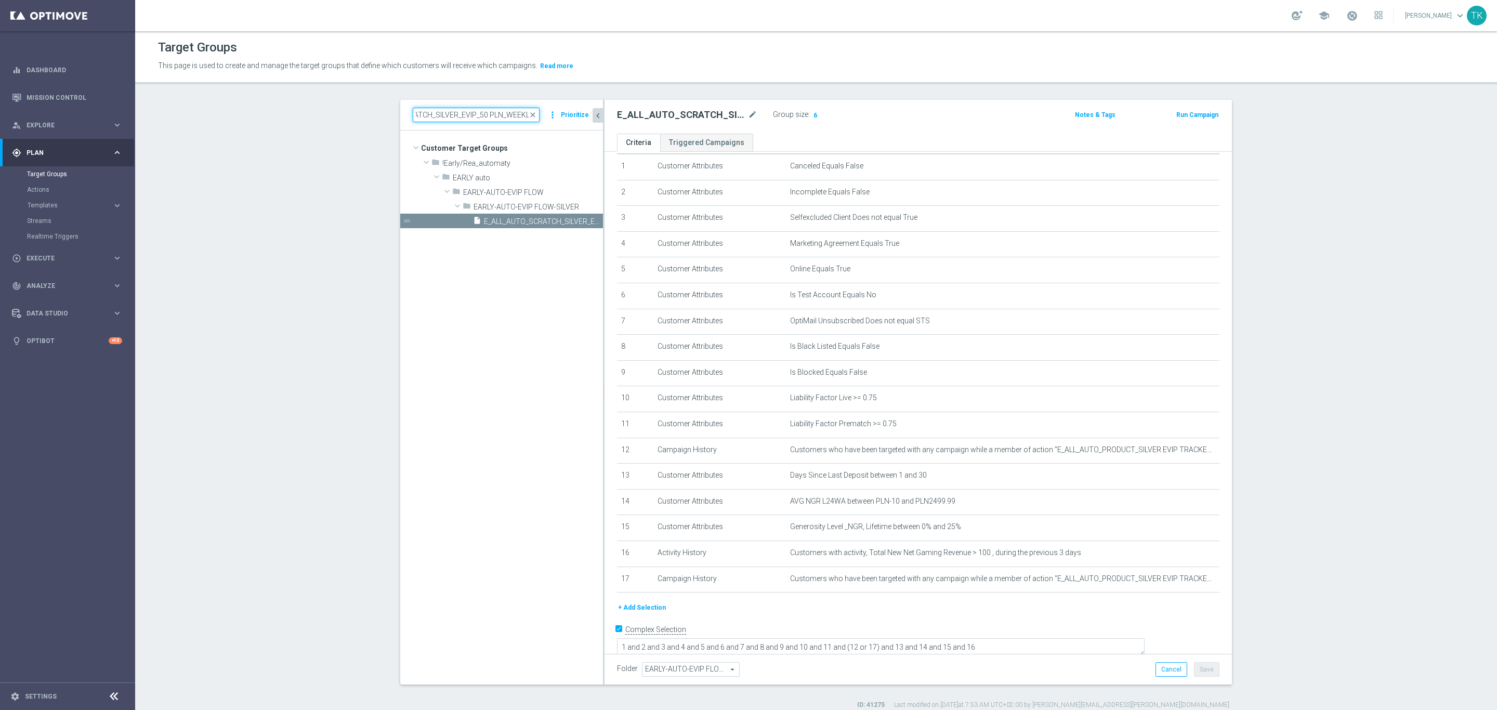
click at [451, 118] on input "E_ALL_AUTO_SCRATCH_SILVER_EVIP_50 PLN_WEEKLY" at bounding box center [476, 115] width 127 height 15
paste input
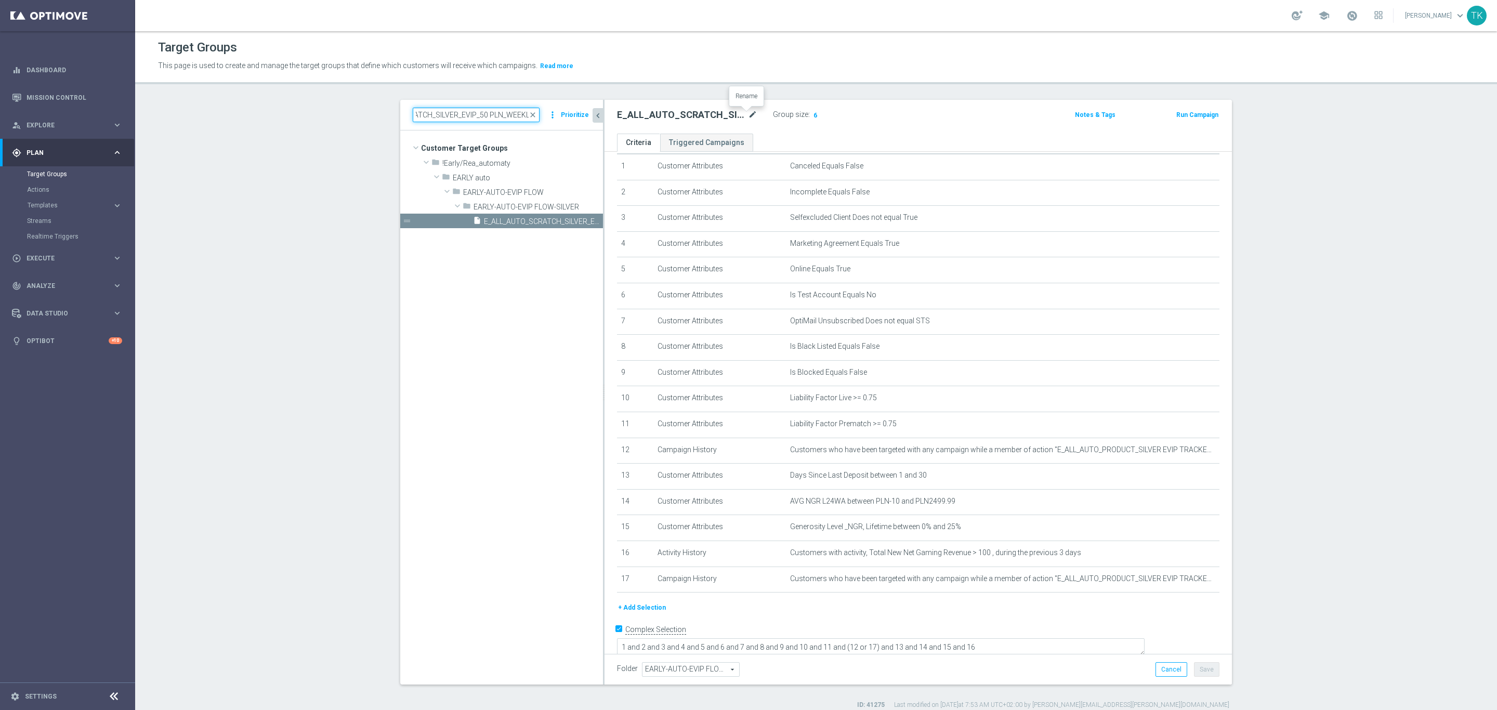
type input "E_ALL_AUTO_SCRATCH_SILVER_EVIP_50 PLN_WEEKLY"
click at [748, 114] on icon "mode_edit" at bounding box center [752, 115] width 9 height 12
click at [683, 117] on input "E_ALL_AUTO_SCRATCH_SILVER_EVIP_50 PLN_WEEKLY" at bounding box center [687, 116] width 140 height 15
click at [646, 117] on input "E_ALL_AUTO_SCRATCH_SILVER_EVIP_50 PLN_WEEKLY" at bounding box center [687, 116] width 140 height 15
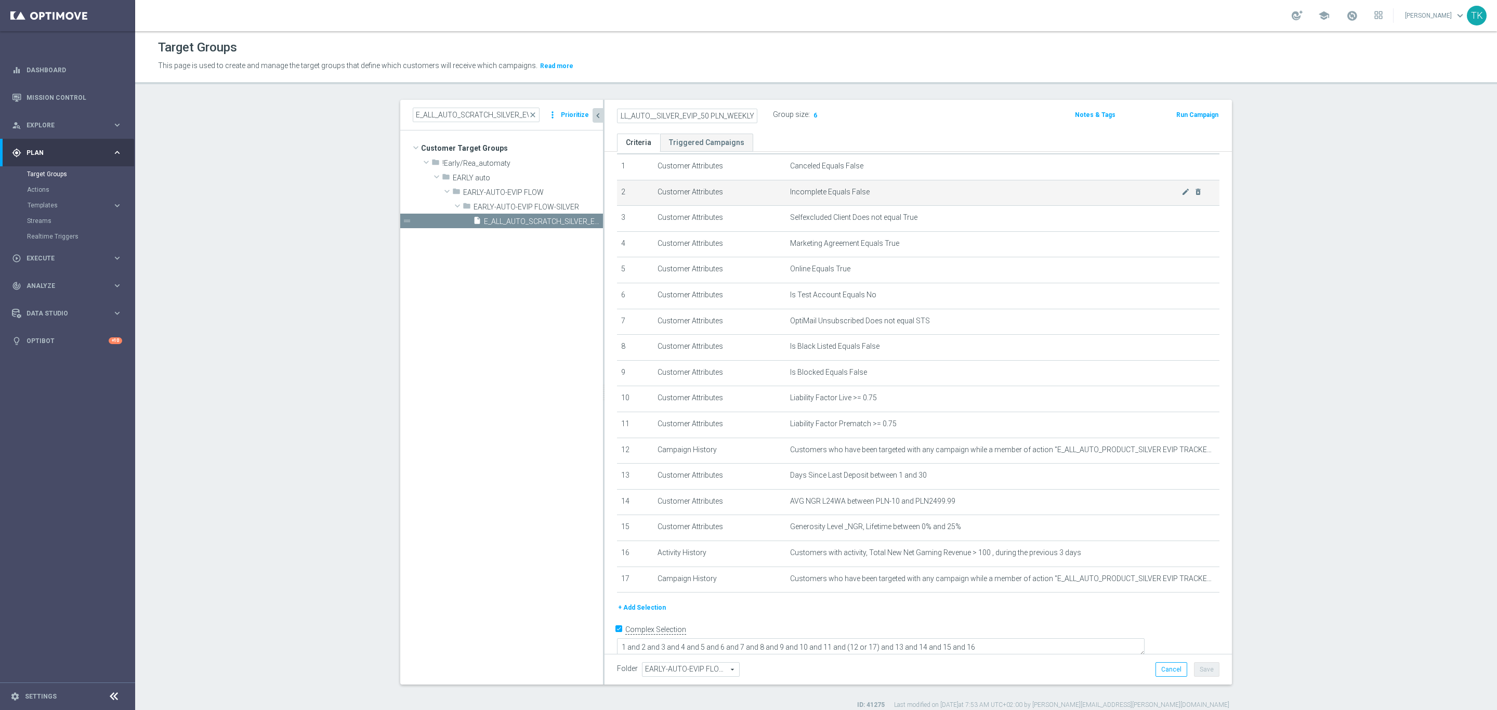
scroll to position [0, 11]
type input "E_ALL_AUTO_CASHDROP_SILVER_EVIP_50 PLN_WEEKLY"
click at [889, 131] on div "E_ALL_AUTO_CASHDROP_SILVER_EVIP_50 PLN_WEEKLY Group size : 6 Notes & Tags Run C…" at bounding box center [917, 117] width 627 height 34
click at [1199, 669] on button "Save" at bounding box center [1206, 669] width 25 height 15
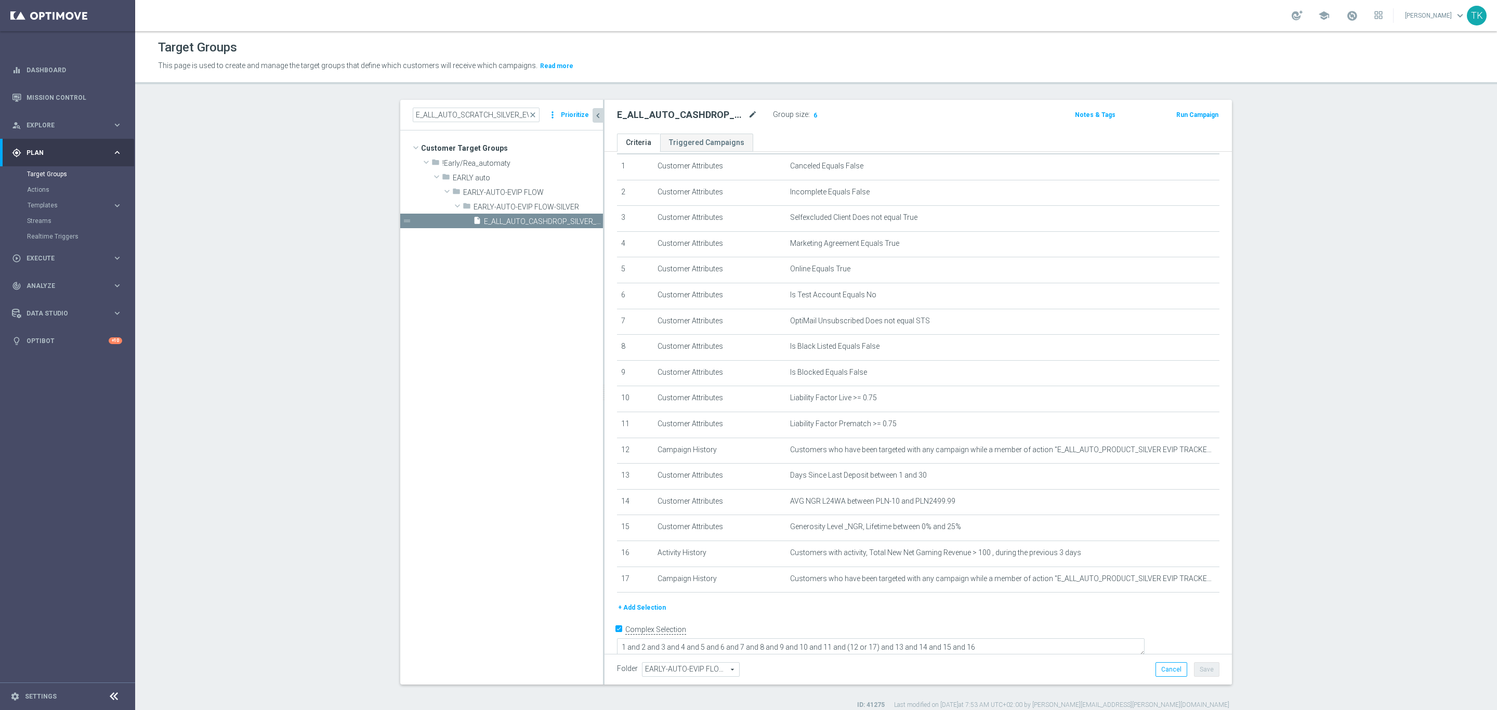
click at [750, 111] on icon "mode_edit" at bounding box center [752, 115] width 9 height 12
click at [437, 121] on input "E_ALL_AUTO_SCRATCH_SILVER_EVIP_50 PLN_WEEKLY" at bounding box center [476, 115] width 127 height 15
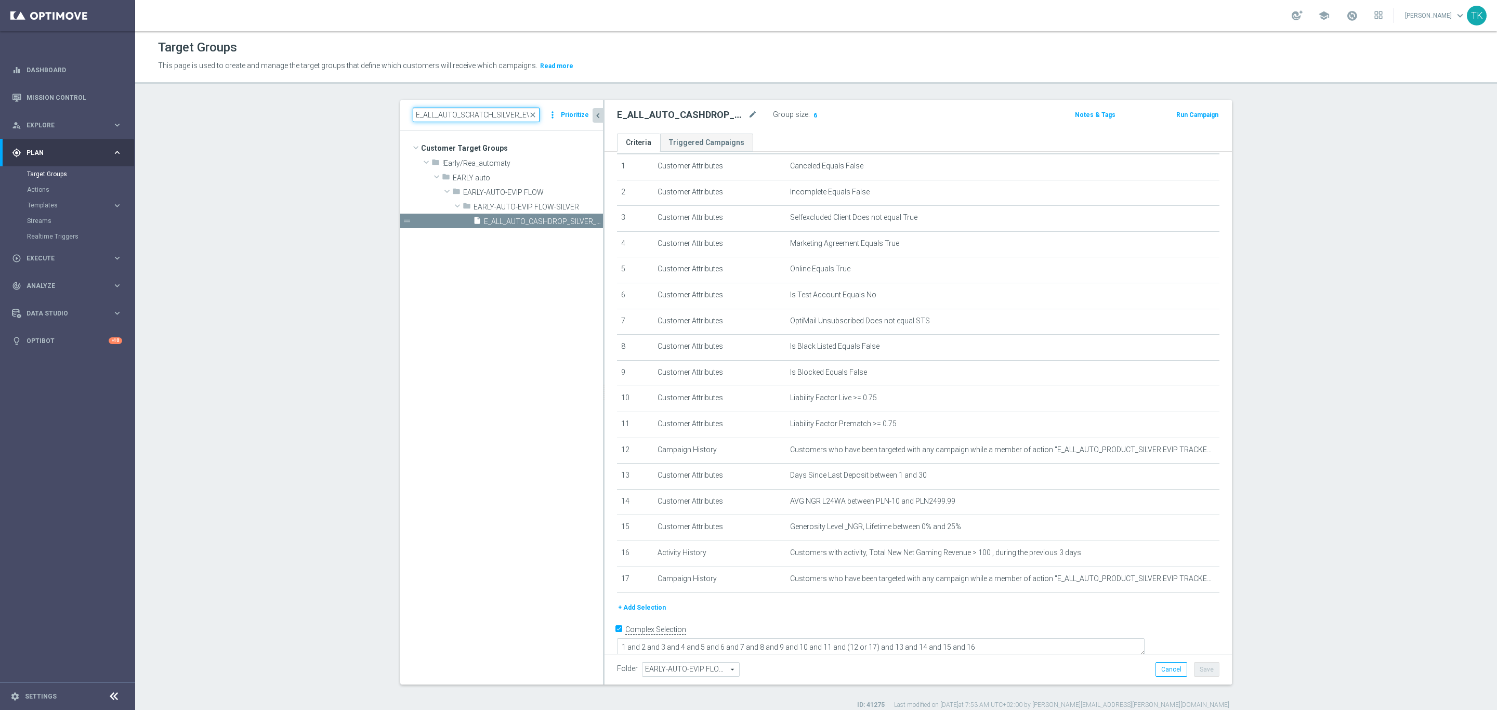
paste input "GOLD_EVIP_2"
type input "E_ALL_AUTO_SCRATCH_GOLD_EVIP_250 PLN_WEEKLY"
click at [518, 228] on div "insert_drive_file E_ALL_AUTO_SCRATCH_GOLD_EVIP_250 PLN_WEEKLY" at bounding box center [526, 221] width 107 height 15
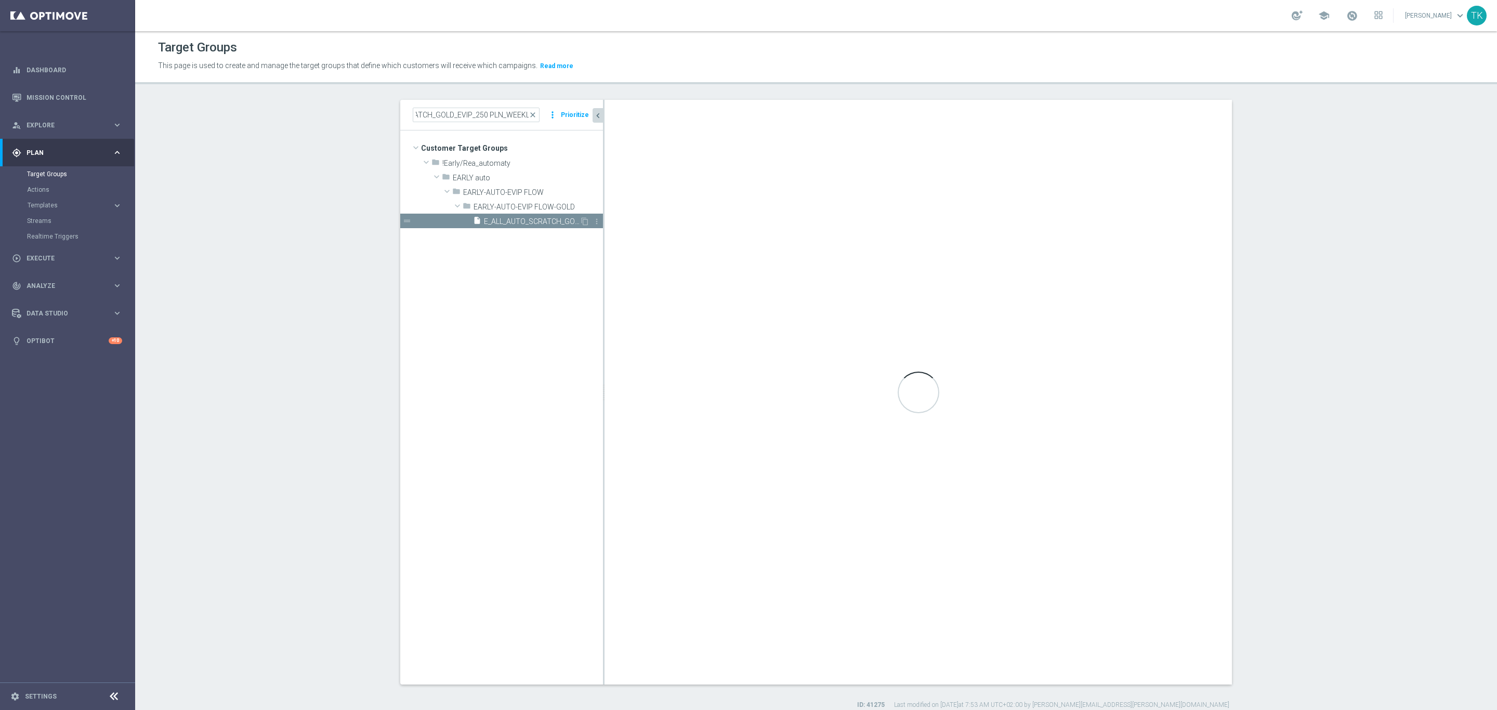
scroll to position [0, 0]
type input "EARLY-AUTO-EVIP FLOW-GOLD"
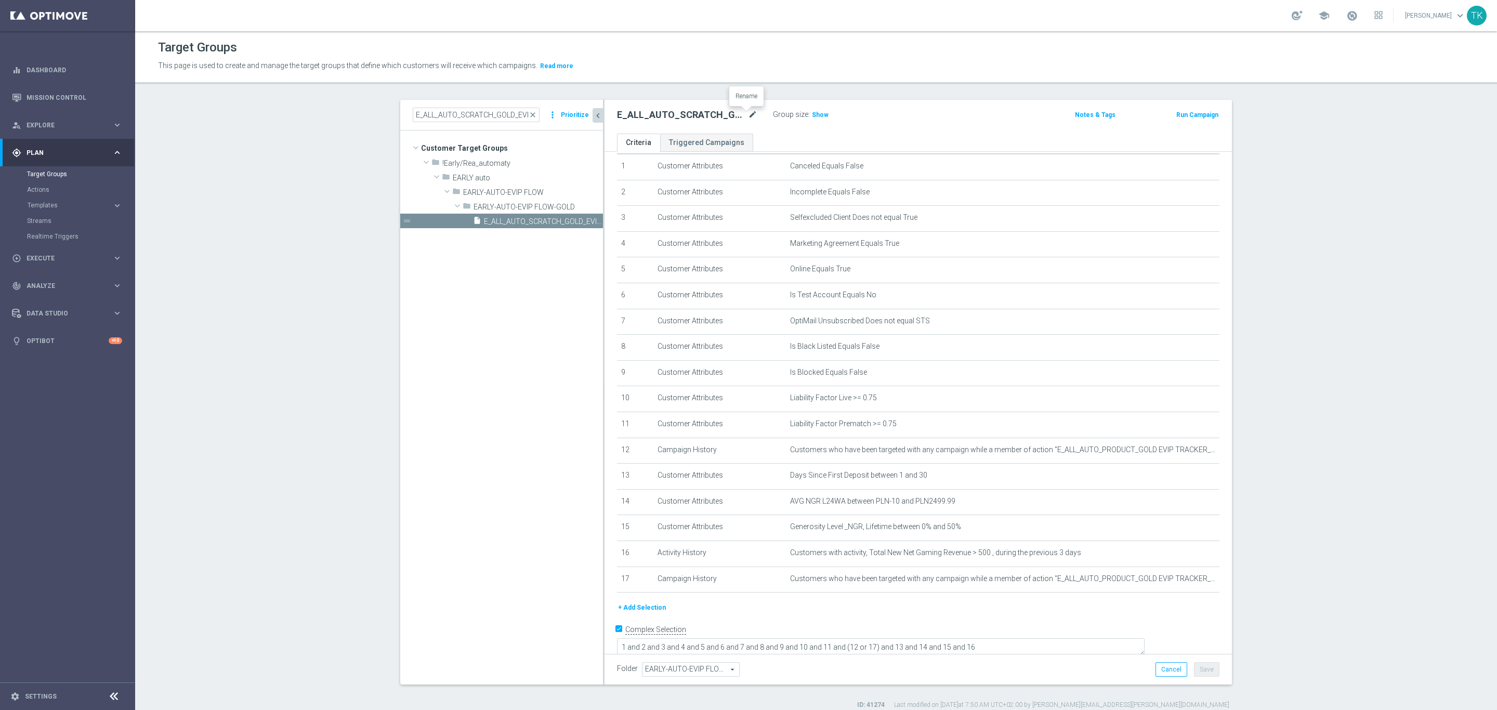
click at [748, 113] on icon "mode_edit" at bounding box center [752, 115] width 9 height 12
click at [708, 117] on input "E_ALL_AUTO_SCRATCH_GOLD_EVIP_250 PLN_WEEKLY" at bounding box center [687, 116] width 140 height 15
click at [648, 113] on input "E_ALL_AUTO_SCRATCH_GOLD_EVIP_250 PLN_WEEKLY" at bounding box center [687, 116] width 140 height 15
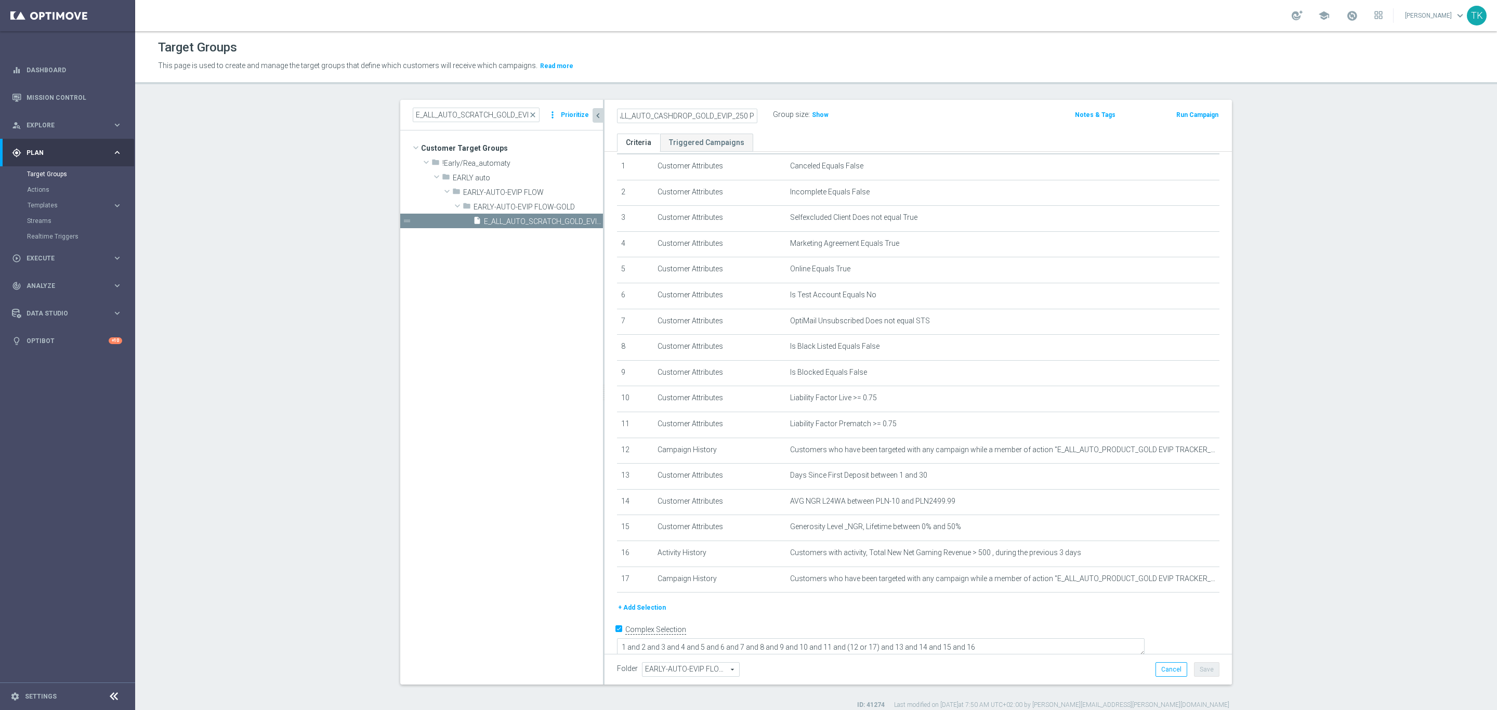
type input "E_ALL_AUTO_CASHDROP_GOLD_EVIP_250 PLN_WEEKLY"
click at [874, 130] on div "E_ALL_AUTO_CASHDROP_GOLD_EVIP_250 PLN_WEEKLY Group size : Show Notes & Tags Run…" at bounding box center [917, 117] width 627 height 34
click at [1199, 672] on button "Save" at bounding box center [1206, 669] width 25 height 15
click at [748, 109] on icon "mode_edit" at bounding box center [752, 115] width 9 height 12
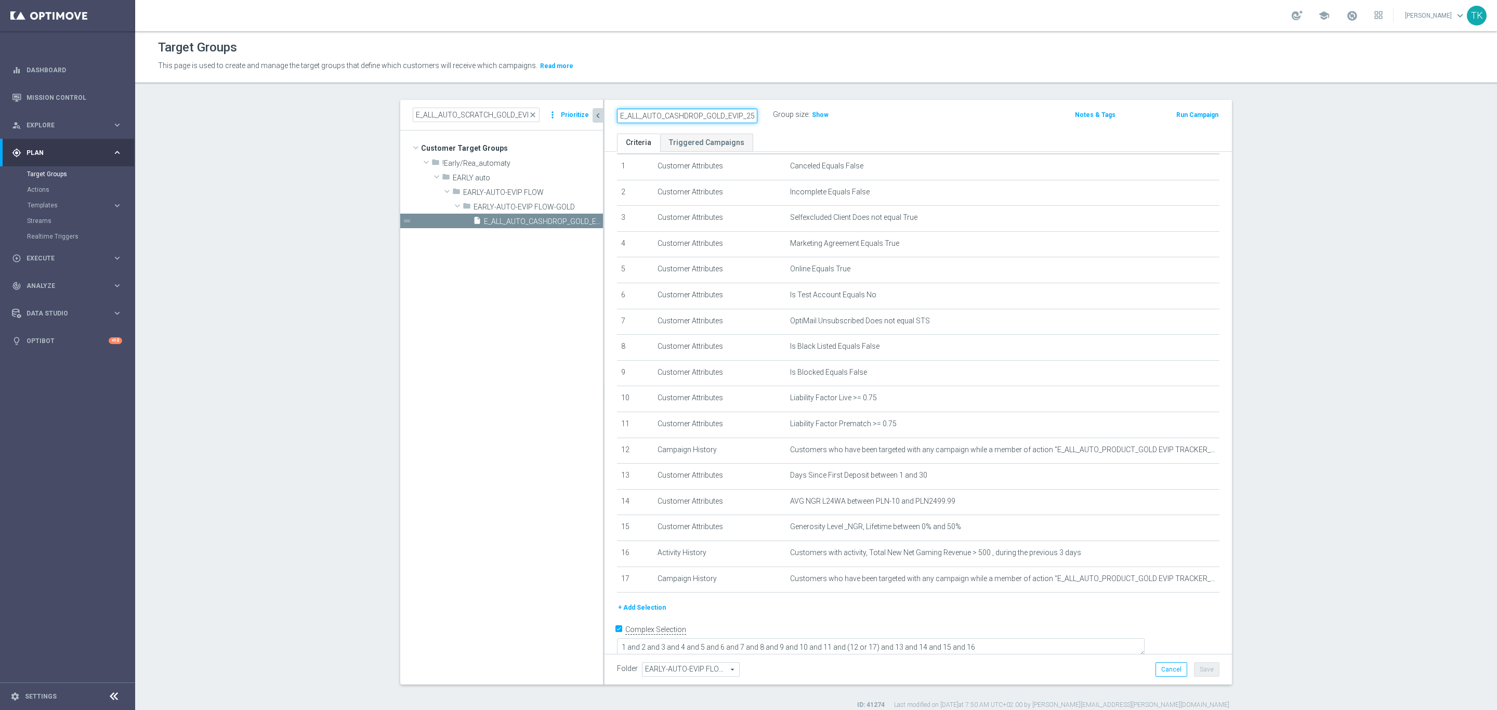
scroll to position [0, 48]
click at [43, 203] on span "Templates" at bounding box center [65, 205] width 74 height 6
click at [43, 219] on link "Optimail" at bounding box center [70, 221] width 76 height 8
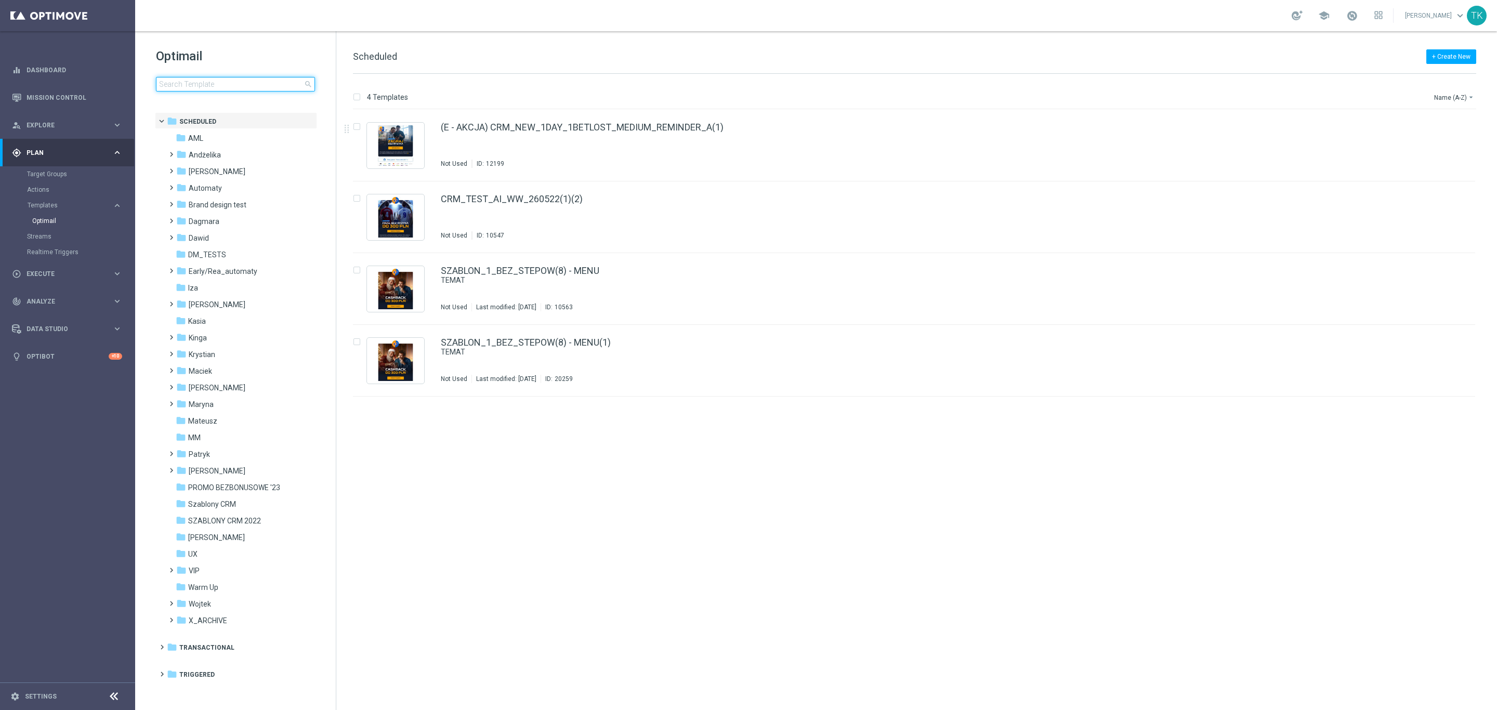
click at [203, 78] on input at bounding box center [235, 84] width 159 height 15
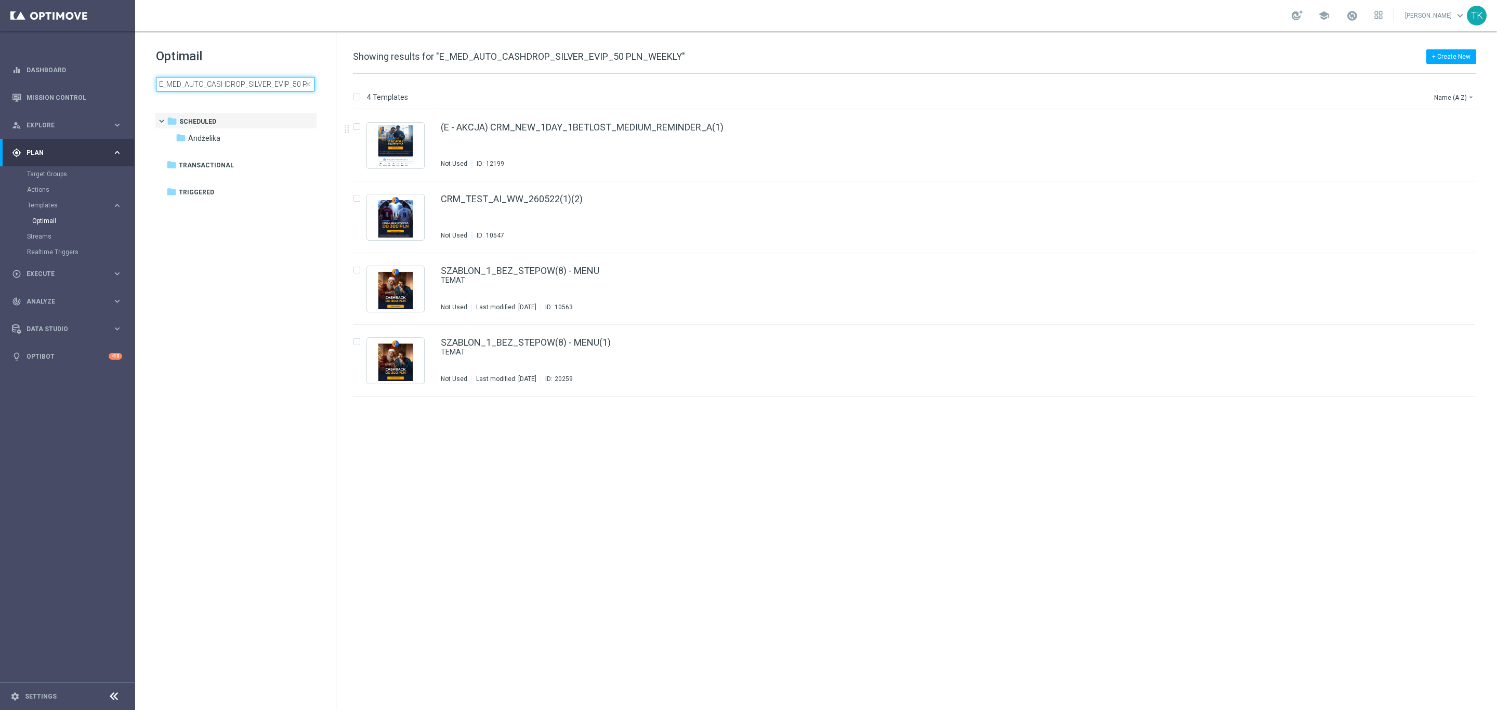
scroll to position [0, 37]
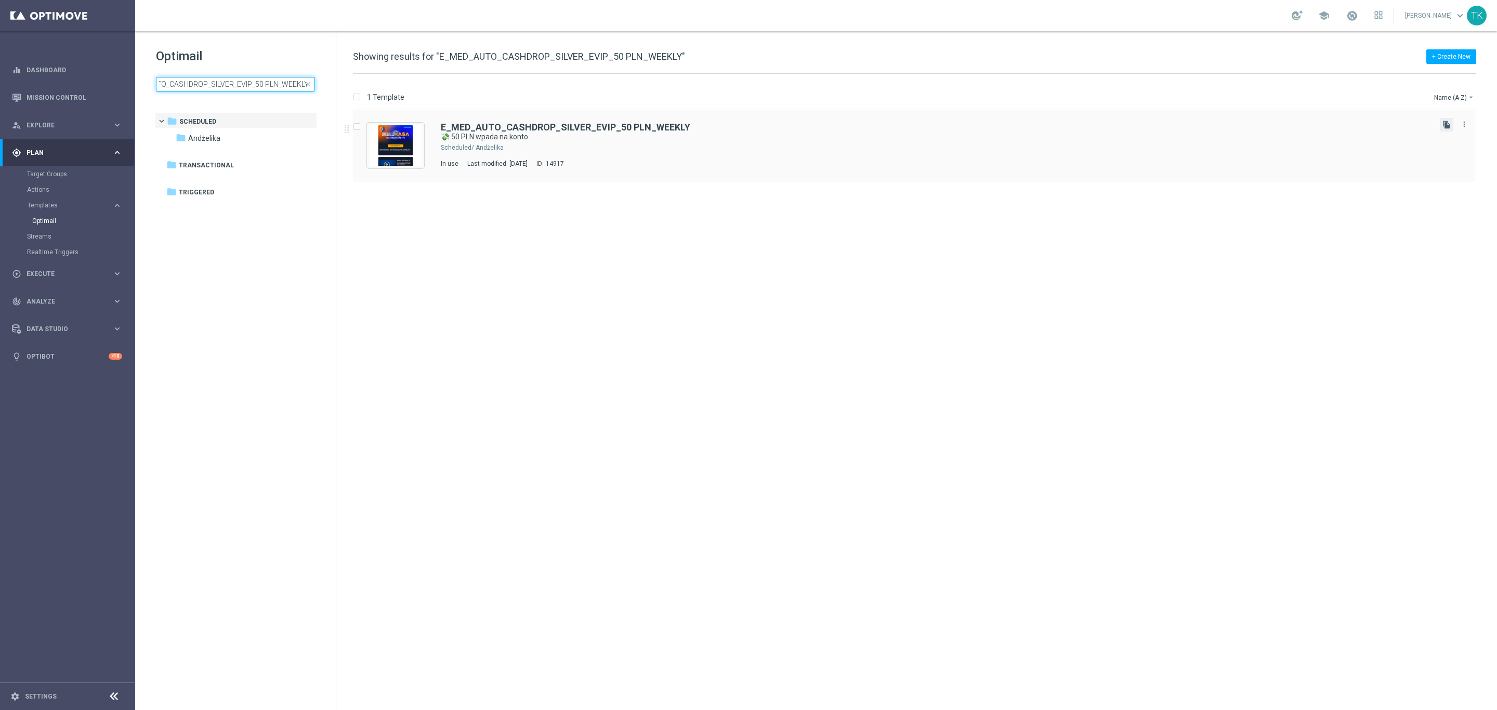
type input "E_MED_AUTO_CASHDROP_SILVER_EVIP_50 PLN_WEEKLY"
click at [1445, 126] on icon "file_copy" at bounding box center [1446, 125] width 8 height 8
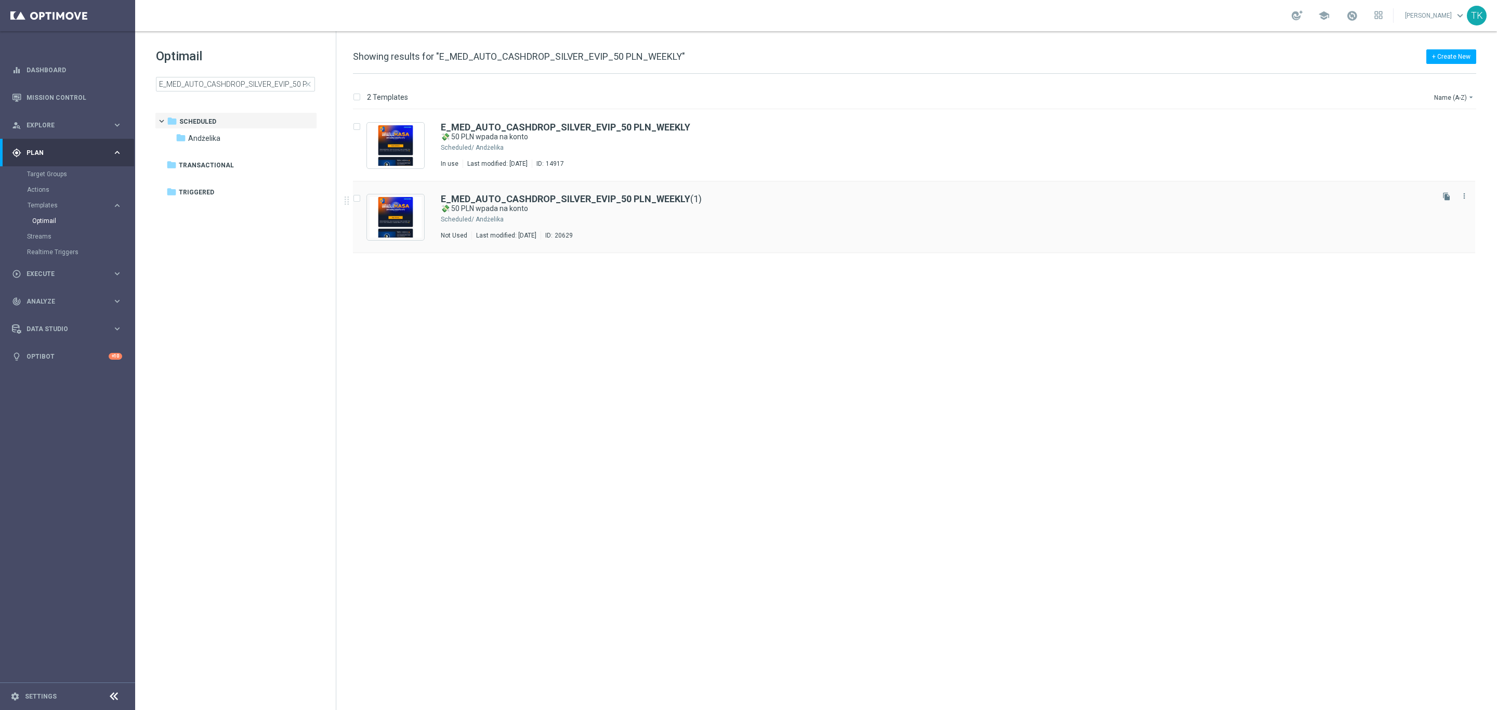
click at [624, 228] on div "E_MED_AUTO_CASHDROP_SILVER_EVIP_50 PLN_WEEKLY (1) 💸 50 PLN wpada na konto Sched…" at bounding box center [936, 216] width 991 height 45
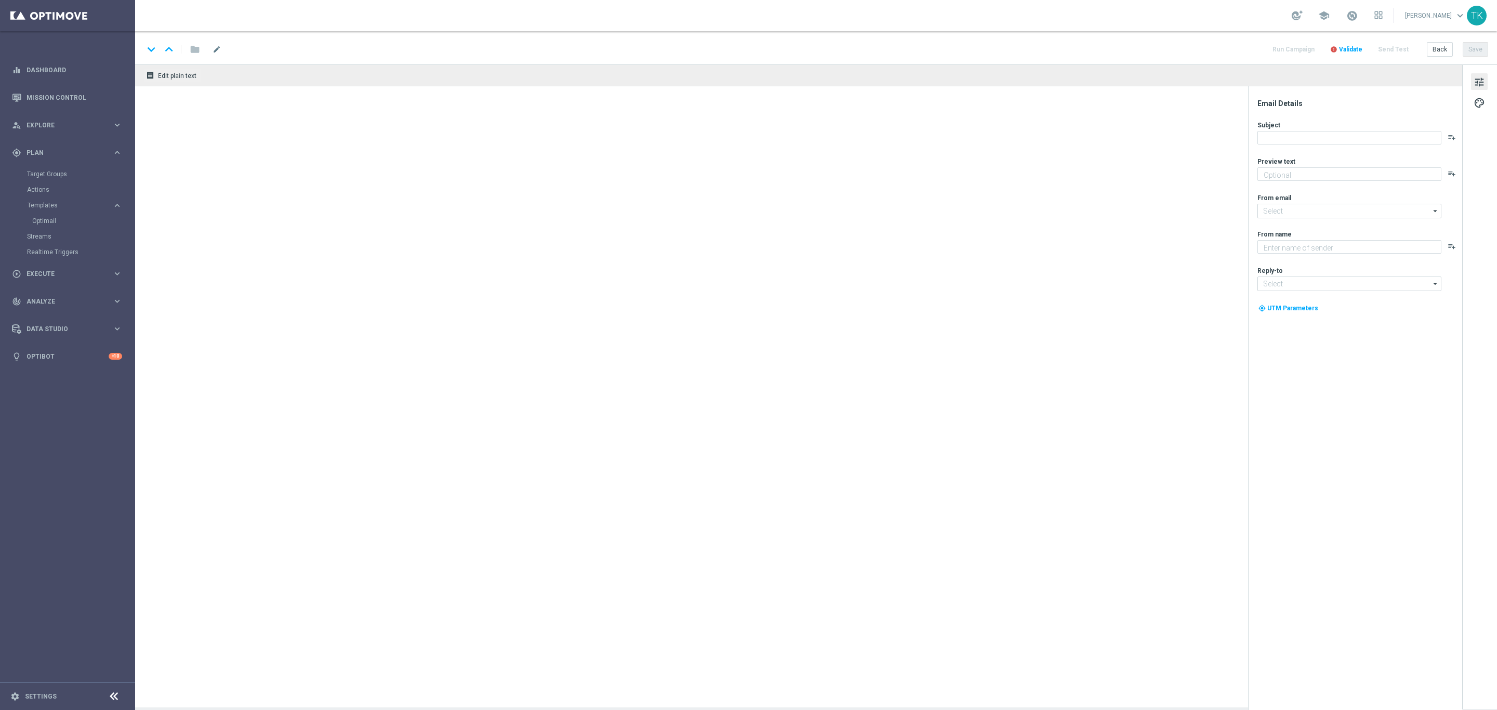
type textarea "Odbierz ekstra kasę w zakładce "Moje bonusy" na Twoją dalszą grę!"
type input "[EMAIL_ADDRESS][DOMAIN_NAME]"
type textarea "STS"
type input "[EMAIL_ADDRESS][DOMAIN_NAME]"
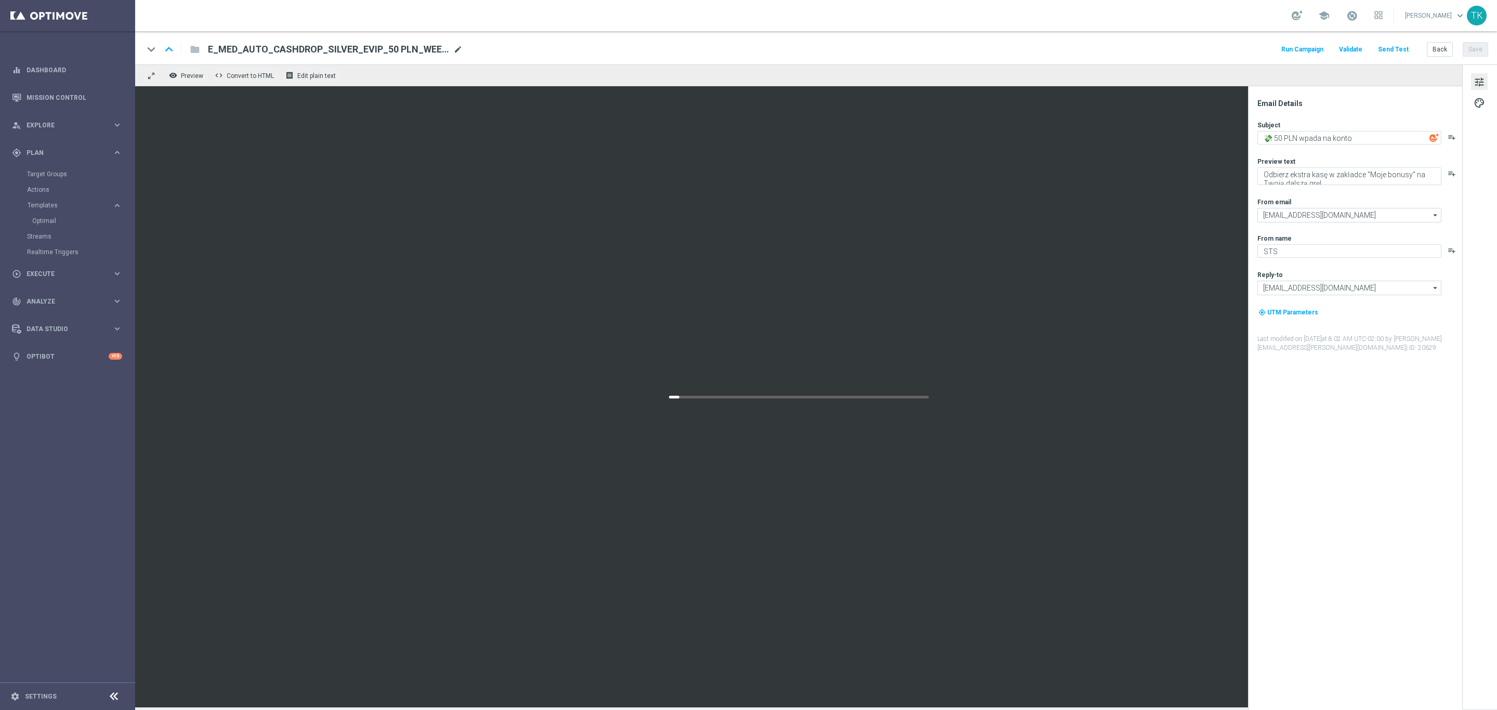
click at [456, 48] on span "mode_edit" at bounding box center [457, 49] width 9 height 9
click at [362, 50] on input "E_MED_AUTO_CASHDROP_SILVER_EVIP_50 PLN_WEEKLY(1)" at bounding box center [337, 50] width 258 height 14
paste input "ALL_AUTO_CASHDROP_SILVER_EVIP_50 PLN_WEEKLY"
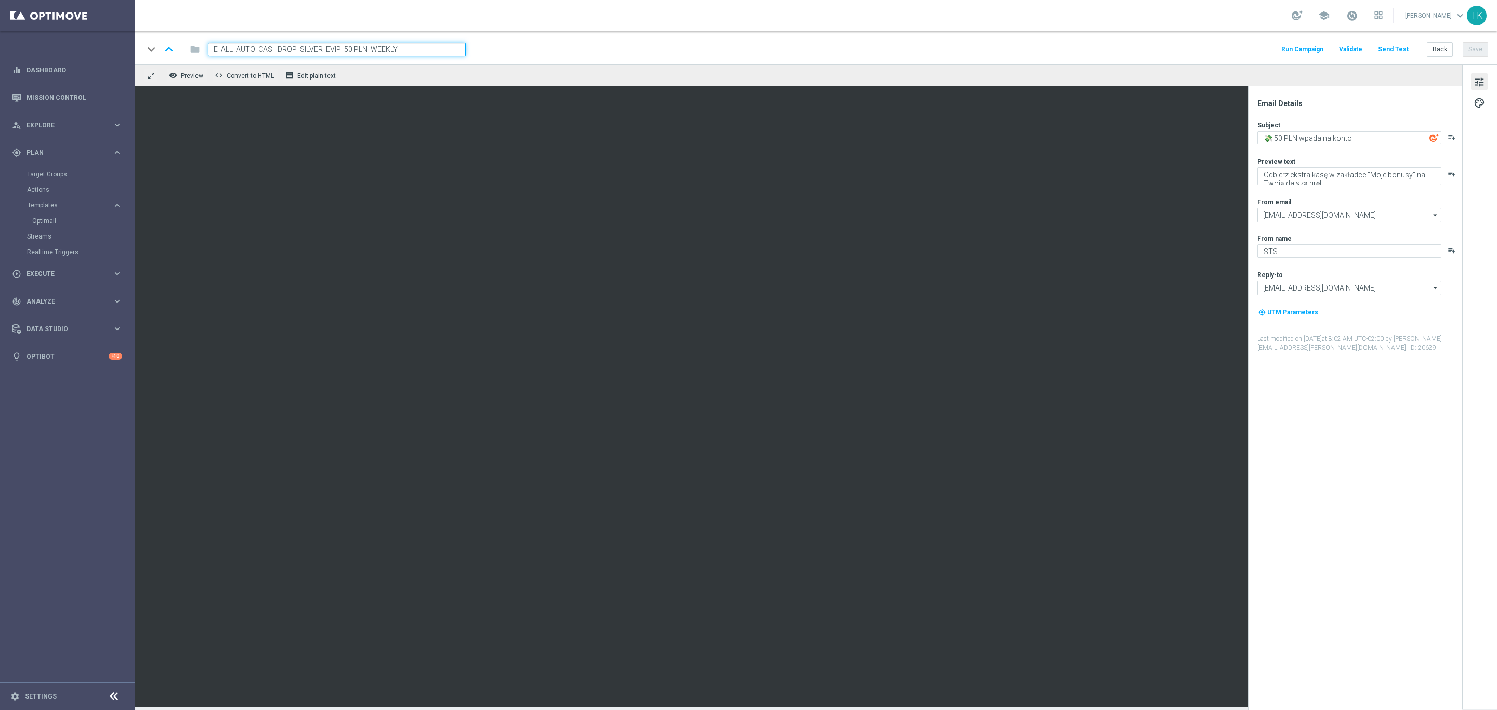
type input "E_ALL_AUTO_CASHDROP_SILVER_EVIP_50 PLN_WEEKLY"
click at [498, 55] on div "keyboard_arrow_down keyboard_arrow_up folder E_ALL_AUTO_CASHDROP_SILVER_EVIP_50…" at bounding box center [815, 50] width 1344 height 14
click at [1296, 136] on textarea "💸 50 PLN wpada na konto" at bounding box center [1349, 138] width 184 height 14
type textarea "💸 50 zł wpada na konto"
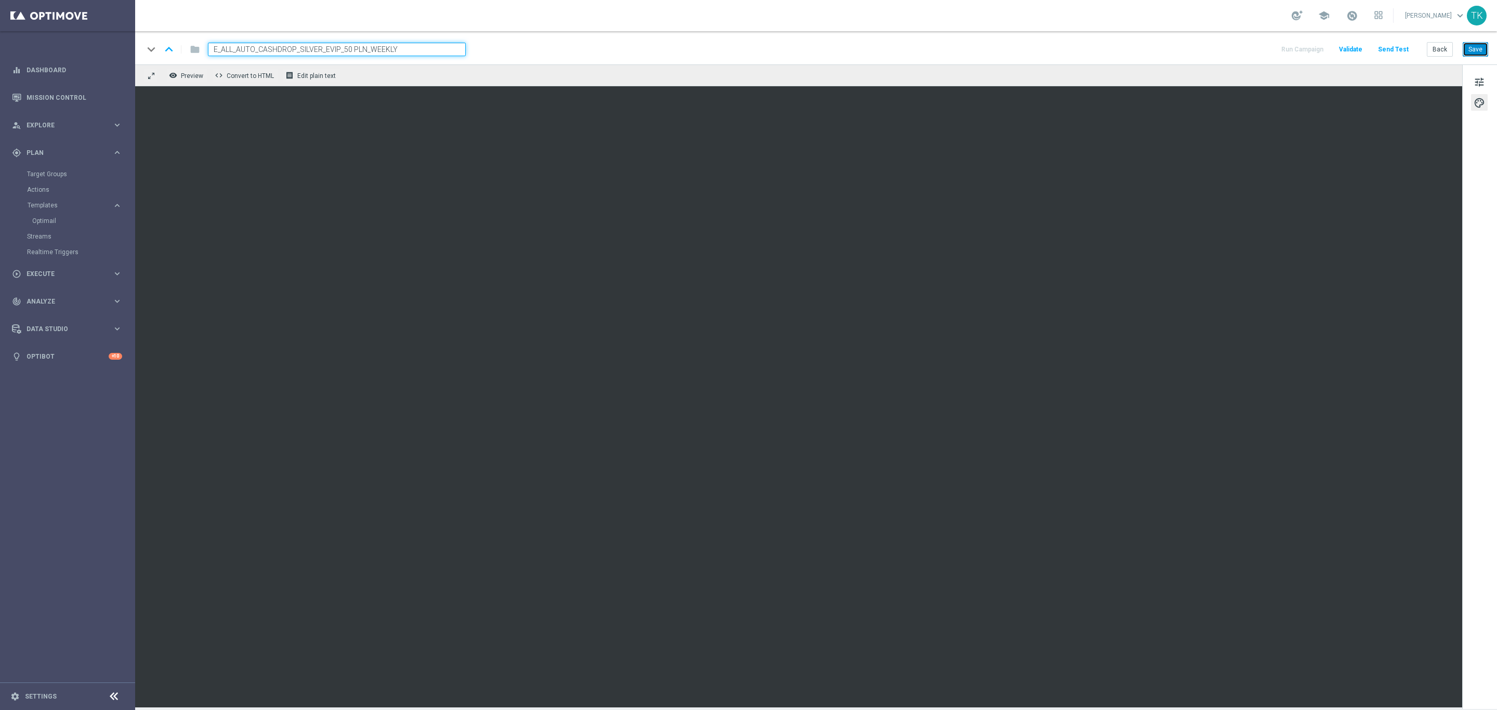
click at [1480, 50] on button "Save" at bounding box center [1474, 49] width 25 height 15
click at [1439, 54] on button "Back" at bounding box center [1440, 49] width 26 height 15
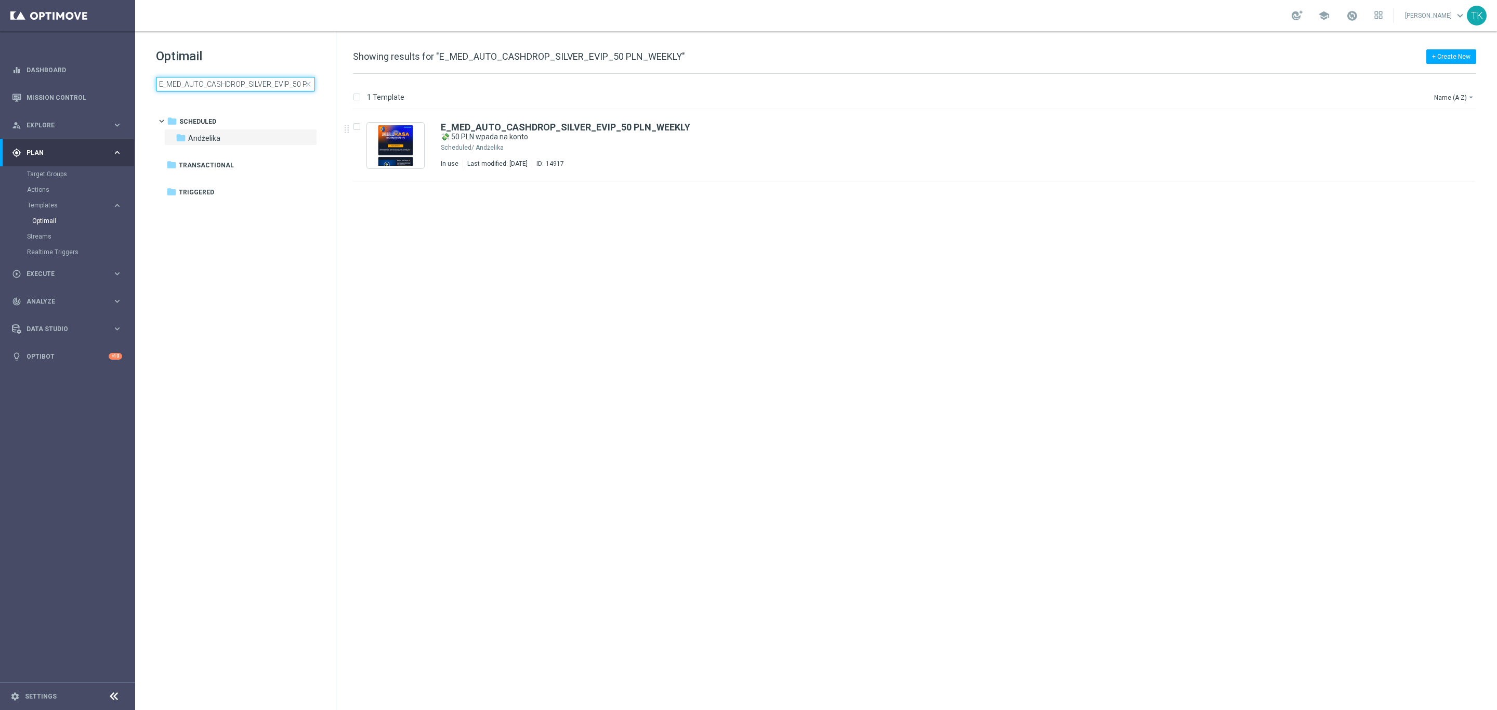
click at [228, 82] on input "E_MED_AUTO_CASHDROP_SILVER_EVIP_50 PLN_WEEKLY" at bounding box center [235, 84] width 159 height 15
type input "E_HIGH_AUTO_CASHDROP_GOLD_EVIP_250 PLN_WEEKLY"
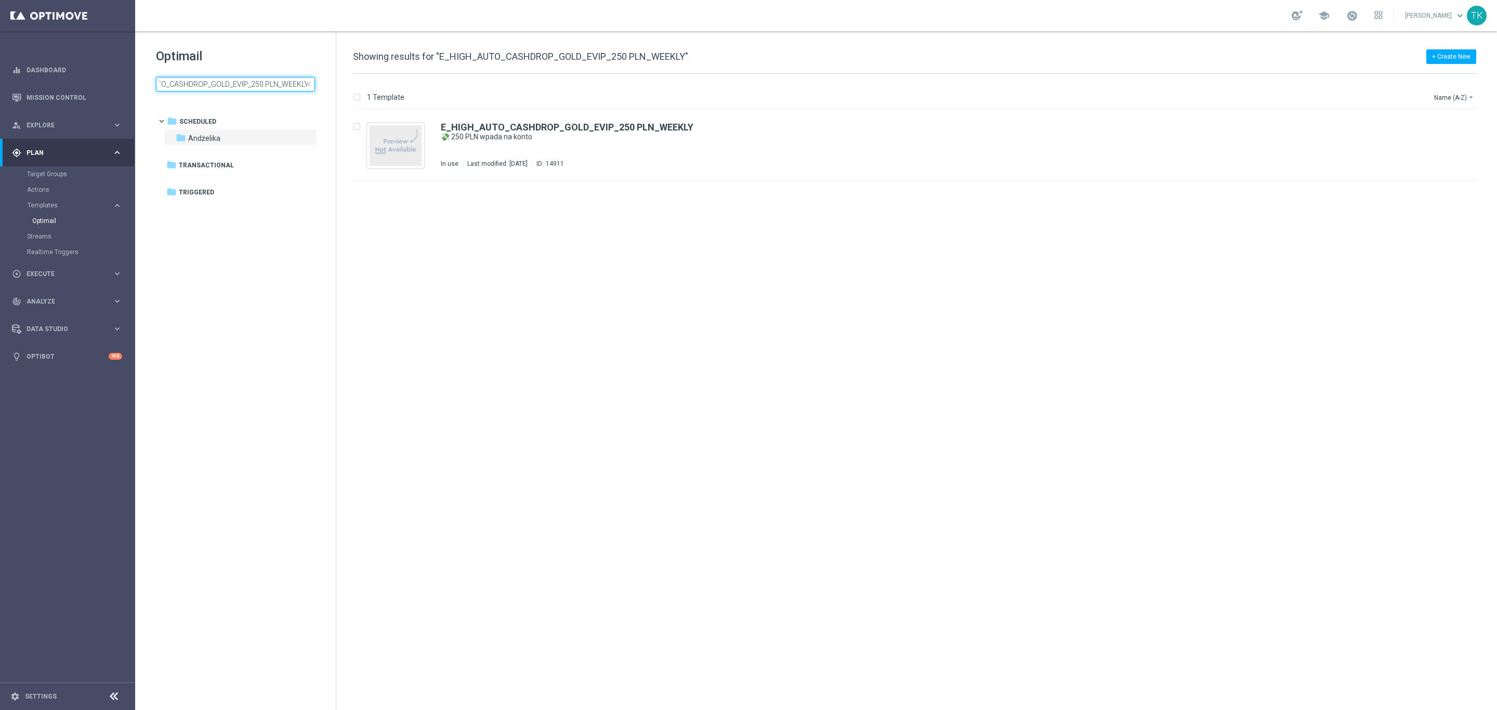
scroll to position [0, 0]
click at [1447, 122] on icon "file_copy" at bounding box center [1446, 125] width 8 height 8
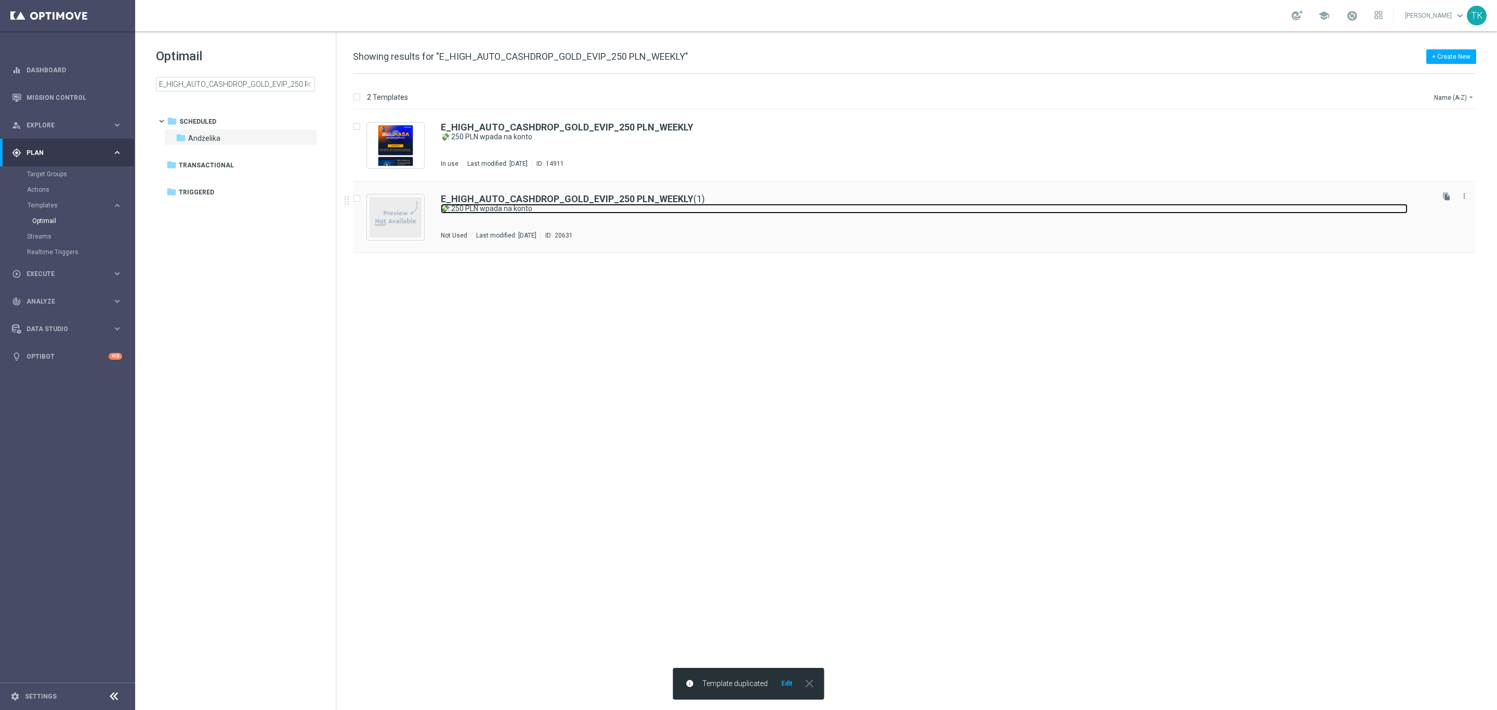
click at [615, 207] on link "💸 250 PLN wpada na konto" at bounding box center [924, 209] width 967 height 10
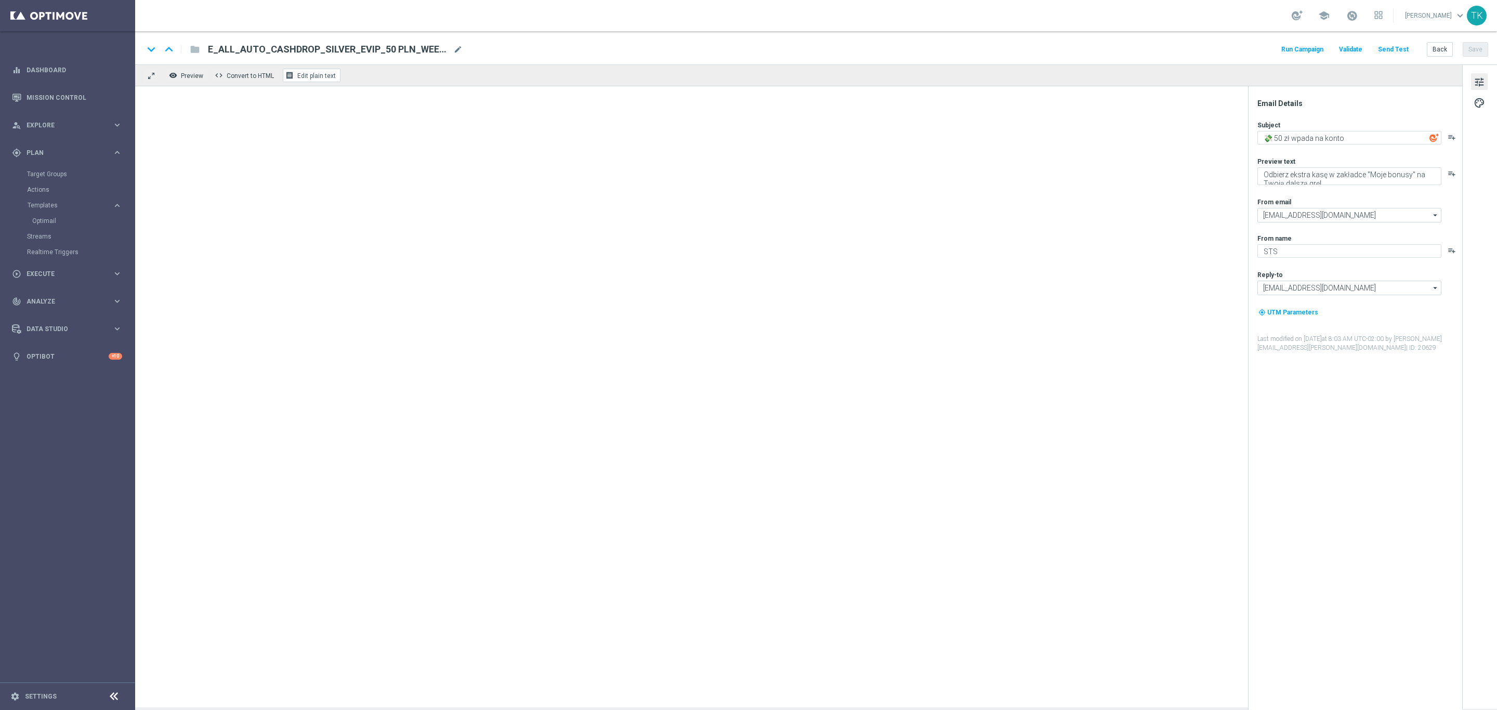
type textarea "💸 250 PLN wpada na konto"
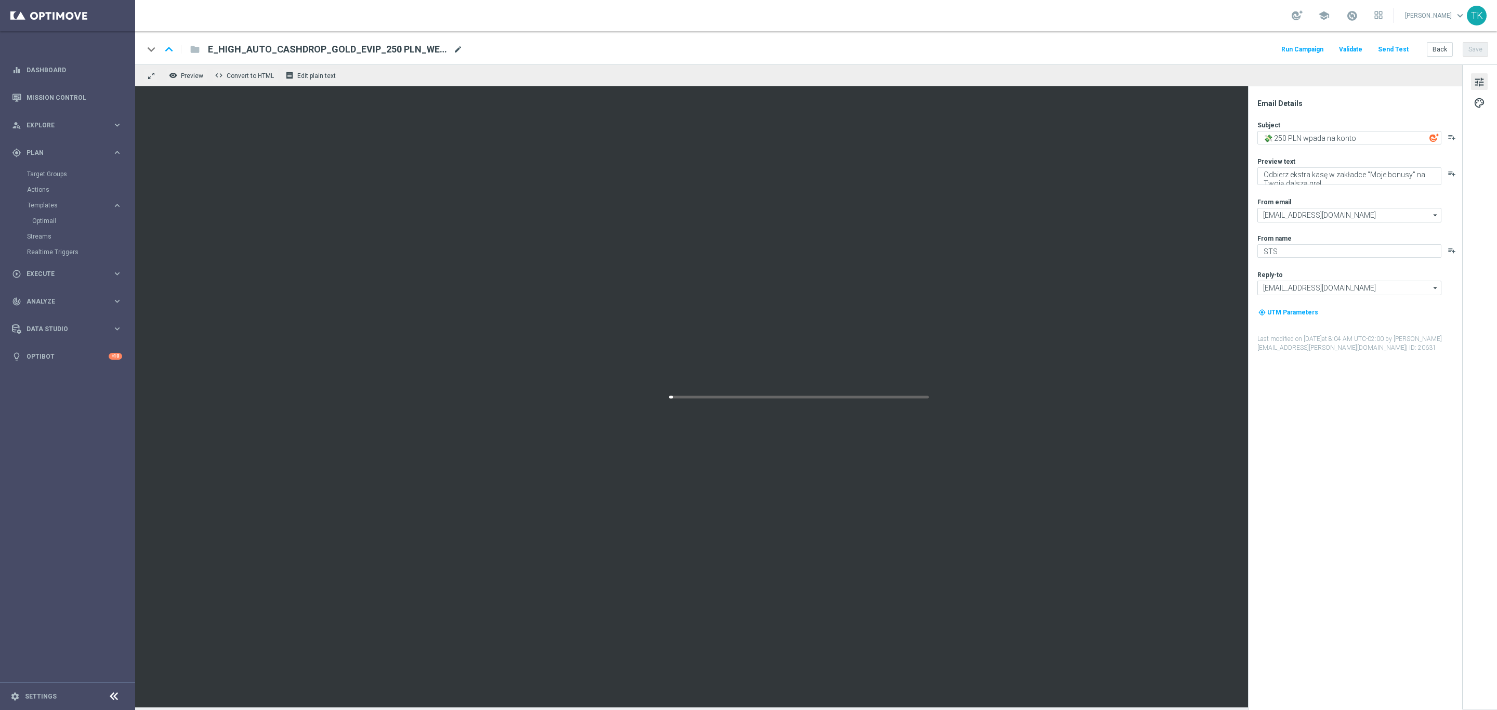
click at [456, 52] on span "mode_edit" at bounding box center [457, 49] width 9 height 9
click at [338, 50] on input "E_HIGH_AUTO_CASHDROP_GOLD_EVIP_250 PLN_WEEKLY(1)" at bounding box center [337, 50] width 258 height 14
paste input "ALL_AUTO_CASHDROP_GOLD_EVIP_250 PLN_WEEKLY"
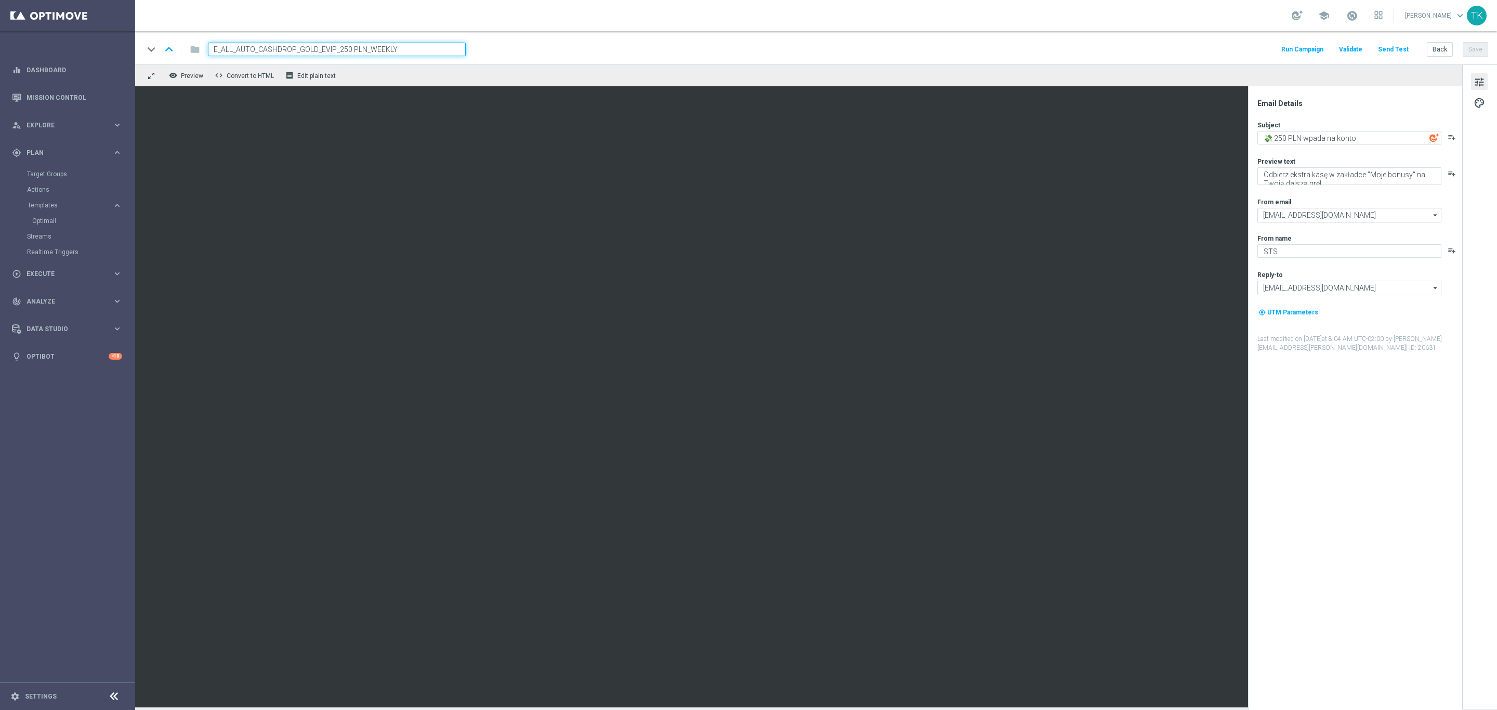
type input "E_ALL_AUTO_CASHDROP_GOLD_EVIP_250 PLN_WEEKLY"
click at [524, 50] on div "keyboard_arrow_down keyboard_arrow_up folder E_ALL_AUTO_CASHDROP_GOLD_EVIP_250 …" at bounding box center [815, 50] width 1344 height 14
click at [1472, 53] on button "Save" at bounding box center [1474, 49] width 25 height 15
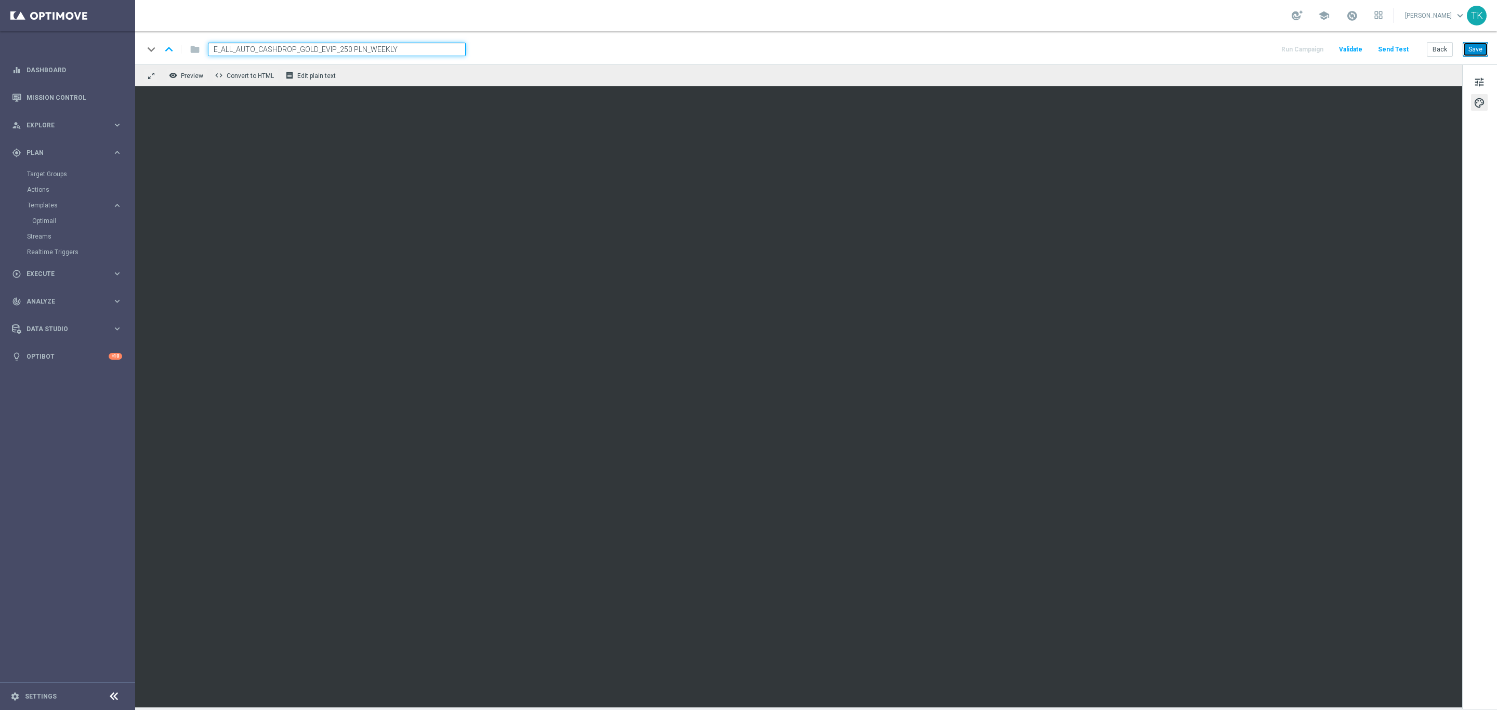
click at [1470, 55] on button "Save" at bounding box center [1474, 49] width 25 height 15
click at [1482, 49] on button "Save" at bounding box center [1474, 49] width 25 height 15
click at [1437, 47] on button "Back" at bounding box center [1440, 49] width 26 height 15
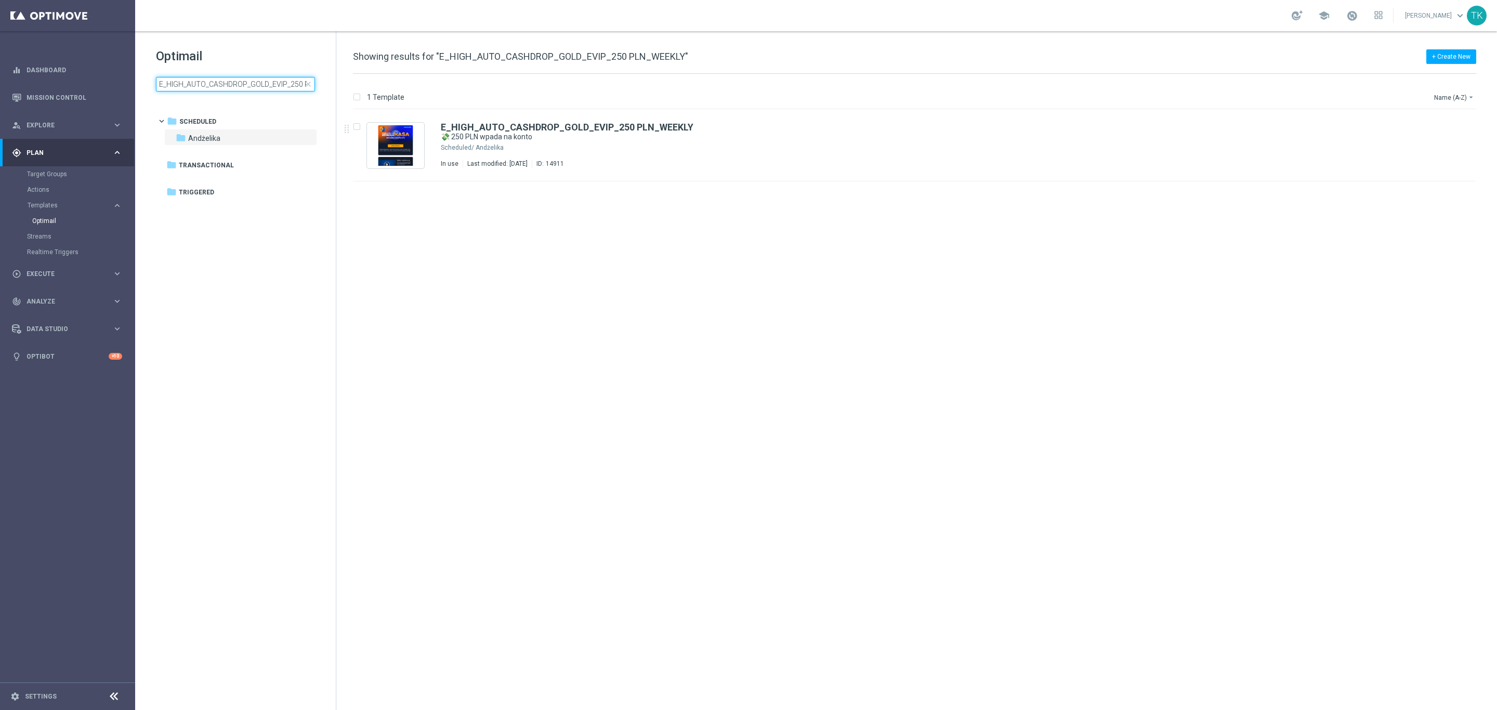
click at [192, 85] on input "E_HIGH_AUTO_CASHDROP_GOLD_EVIP_250 PLN_WEEKLY" at bounding box center [235, 84] width 159 height 15
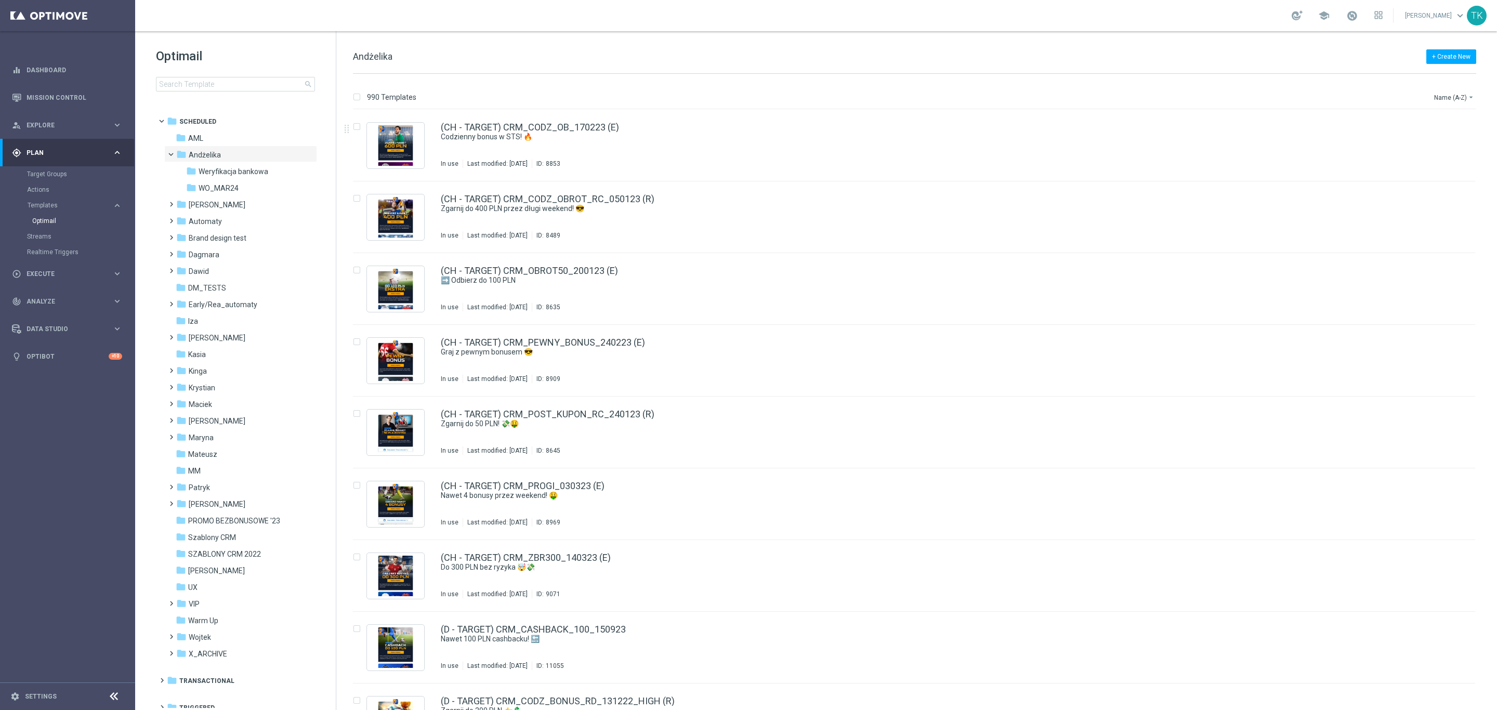
click at [1477, 12] on div "TK" at bounding box center [1477, 16] width 20 height 20
click at [1400, 153] on div "logout Logout" at bounding box center [1418, 155] width 103 height 19
click at [43, 256] on span "Execute" at bounding box center [70, 258] width 86 height 6
click at [47, 200] on link "Campaign Builder" at bounding box center [67, 201] width 81 height 8
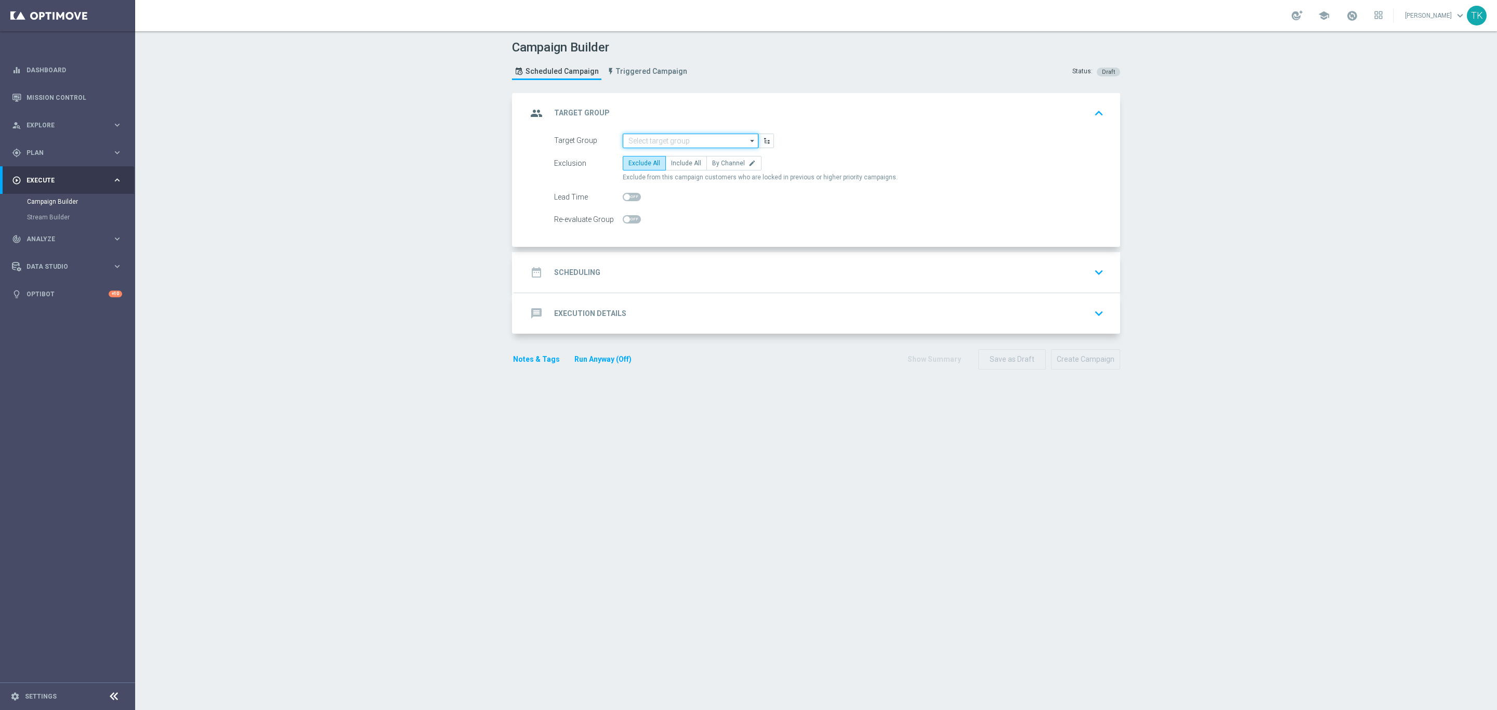
click at [629, 141] on input at bounding box center [691, 141] width 136 height 15
paste input "E_ALL_AUTO_CASHDROP_GOLD_EVIP_250 PLN_WEEKLY"
click at [663, 164] on div "E_ALL_AUTO_CASHDROP_GOLD_EVIP_250 PLN_WEEKLY" at bounding box center [691, 160] width 126 height 19
type input "E_ALL_AUTO_CASHDROP_GOLD_EVIP_250 PLN_WEEKLY"
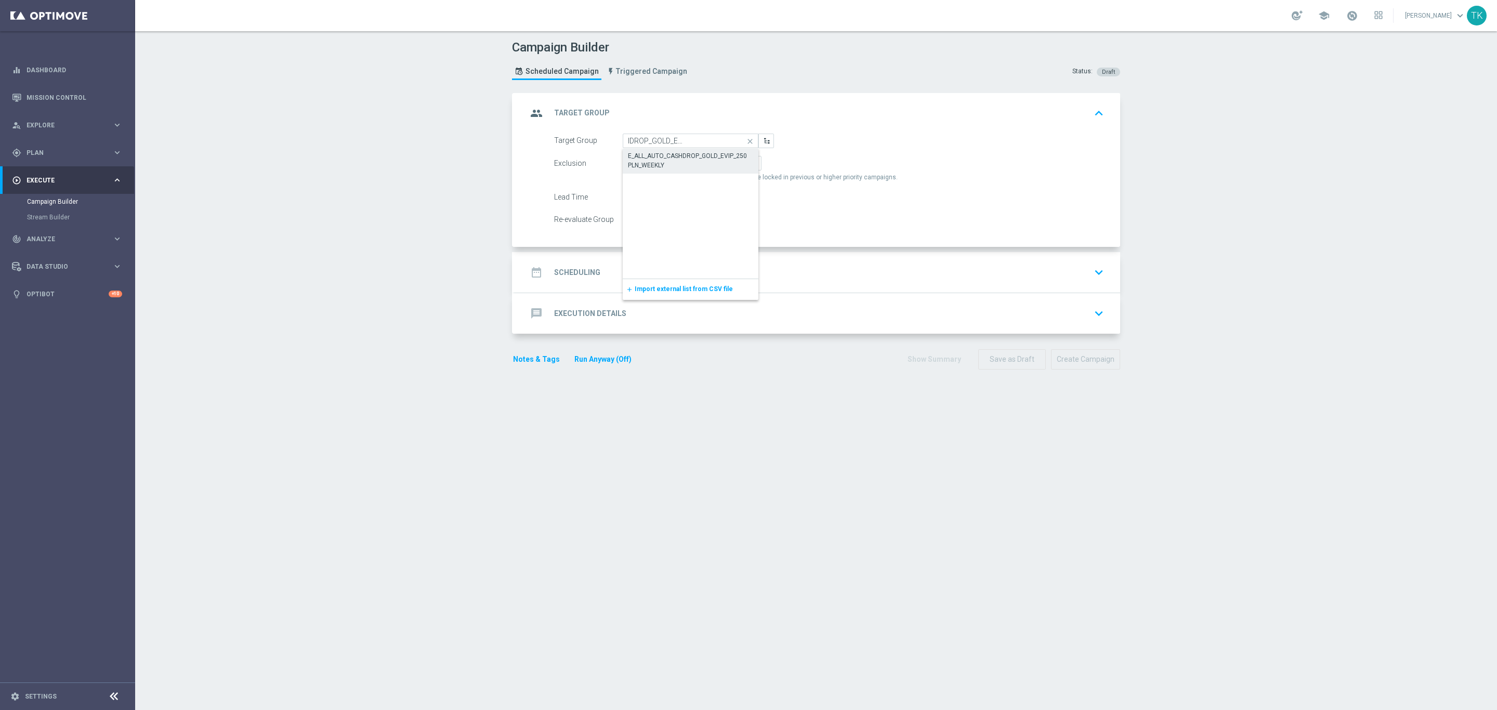
scroll to position [0, 0]
click at [736, 165] on label "By Channel edit" at bounding box center [733, 163] width 55 height 15
click at [719, 165] on input "By Channel edit" at bounding box center [715, 165] width 7 height 7
radio input "true"
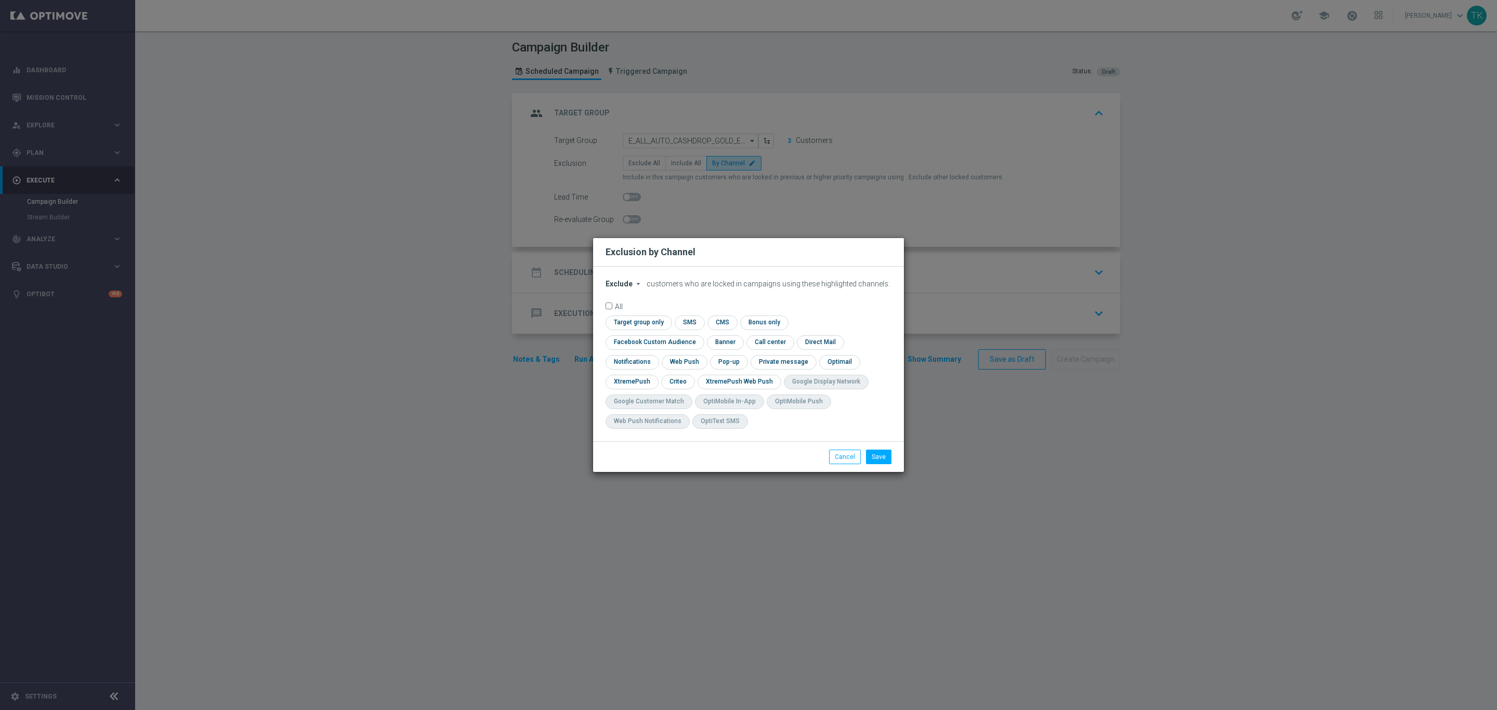
click at [617, 288] on span "Exclude" at bounding box center [618, 284] width 27 height 8
click at [621, 312] on div "Include" at bounding box center [625, 307] width 38 height 12
click at [622, 328] on input "checkbox" at bounding box center [636, 322] width 63 height 14
checkbox input "true"
click at [637, 342] on input "checkbox" at bounding box center [652, 342] width 94 height 14
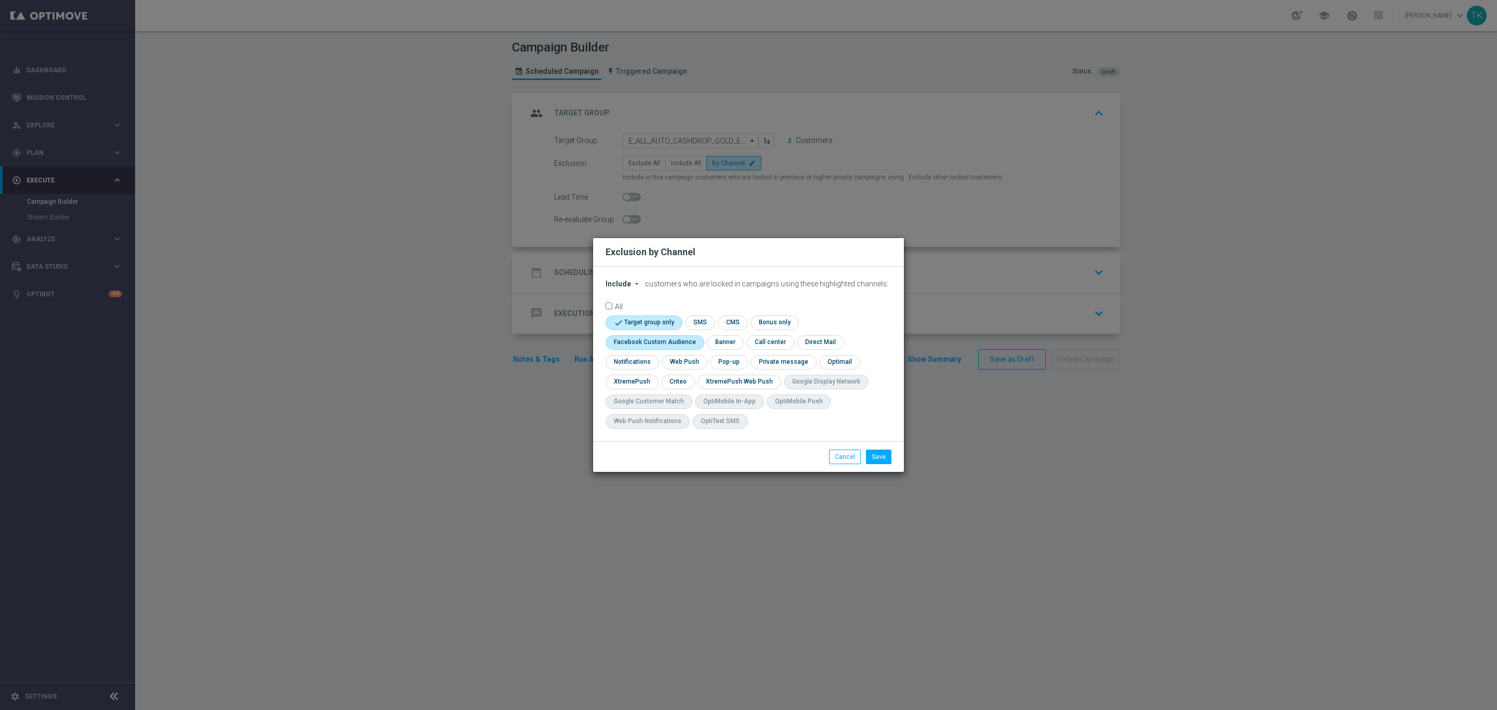
checkbox input "true"
click at [671, 381] on input "checkbox" at bounding box center [677, 382] width 32 height 14
checkbox input "true"
click at [736, 361] on input "checkbox" at bounding box center [728, 362] width 36 height 14
checkbox input "true"
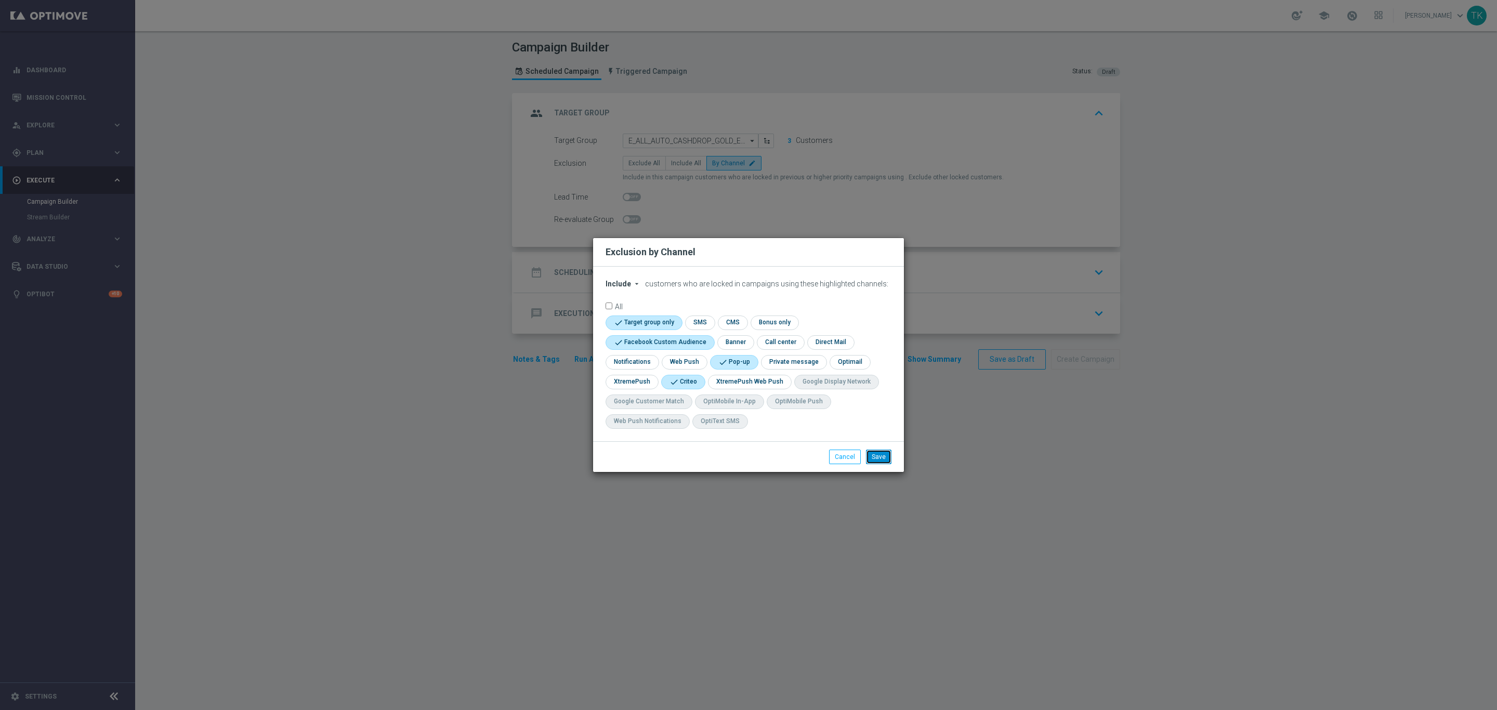
click at [881, 456] on button "Save" at bounding box center [878, 457] width 25 height 15
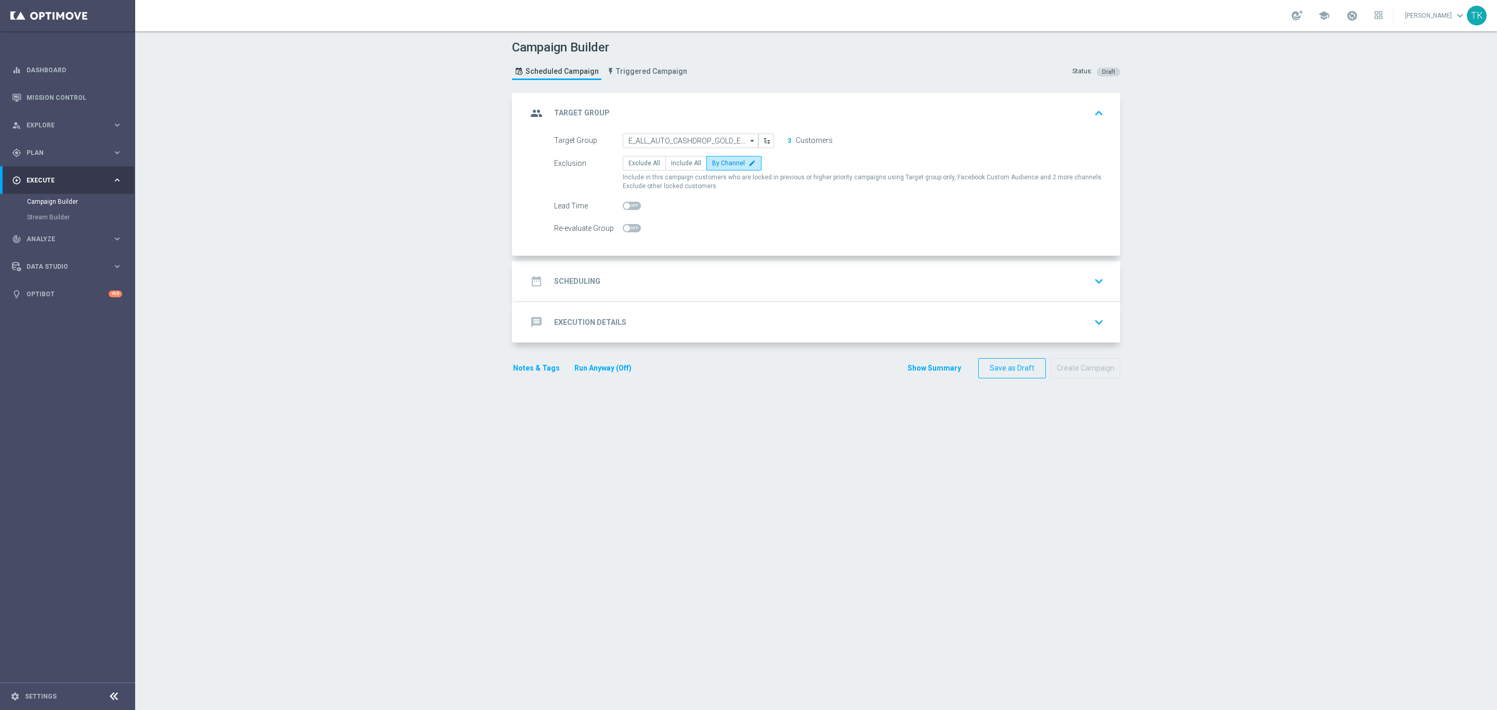
click at [791, 194] on form "Target Group E_ALL_AUTO_CASHDROP_GOLD_EVIP_250 PLN_WEEKLY E_ALL_AUTO_CASHDROP_G…" at bounding box center [829, 185] width 550 height 102
click at [772, 289] on div "date_range Scheduling keyboard_arrow_down" at bounding box center [817, 281] width 580 height 20
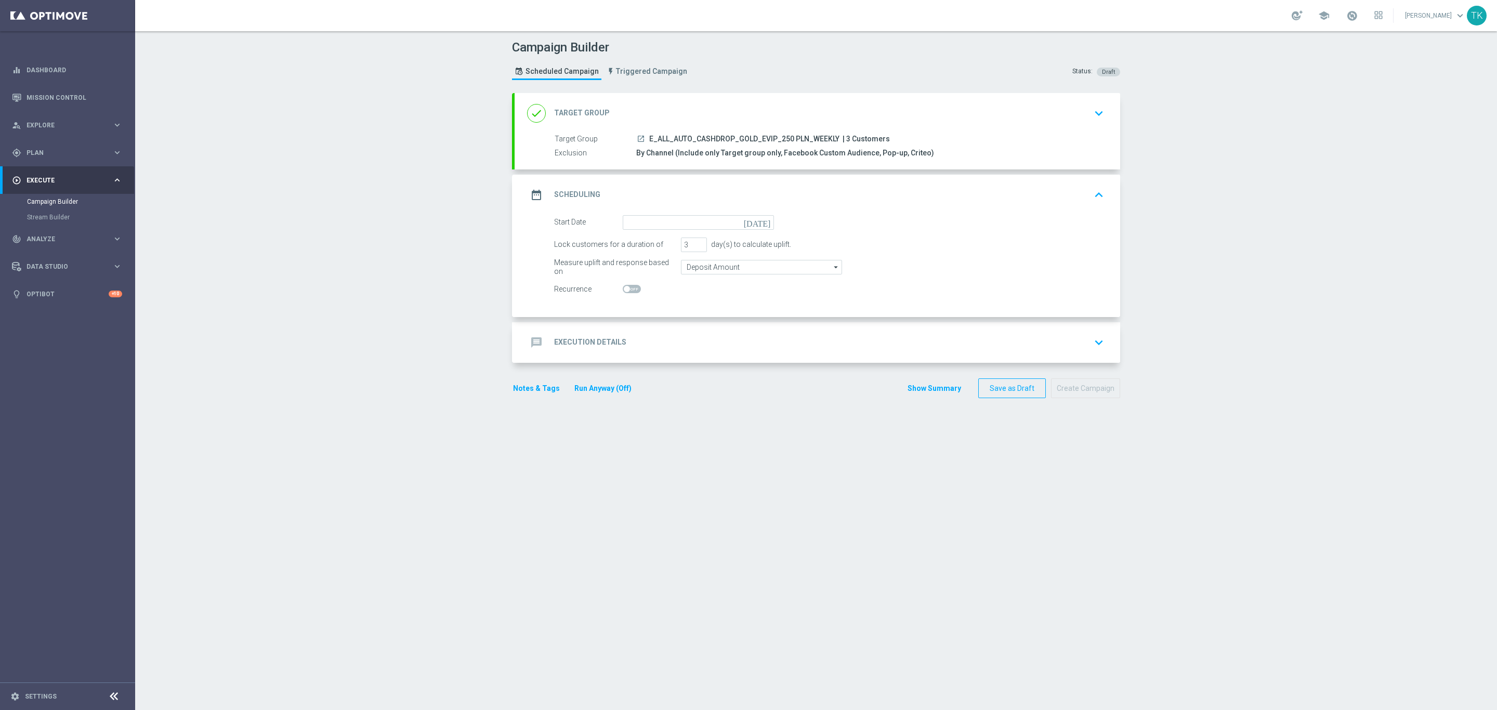
click at [842, 209] on div "date_range Scheduling keyboard_arrow_up" at bounding box center [816, 195] width 605 height 41
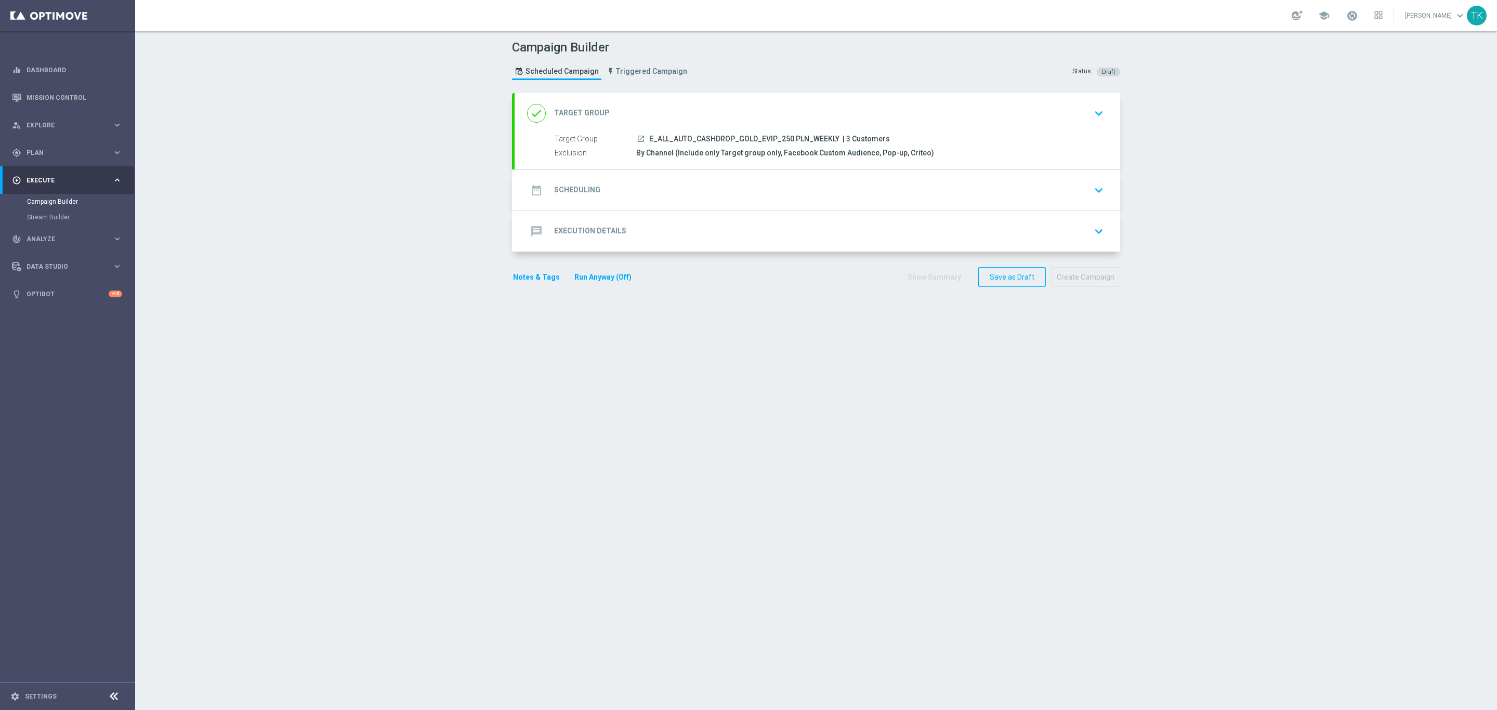
click at [836, 196] on div "date_range Scheduling keyboard_arrow_down" at bounding box center [817, 190] width 580 height 20
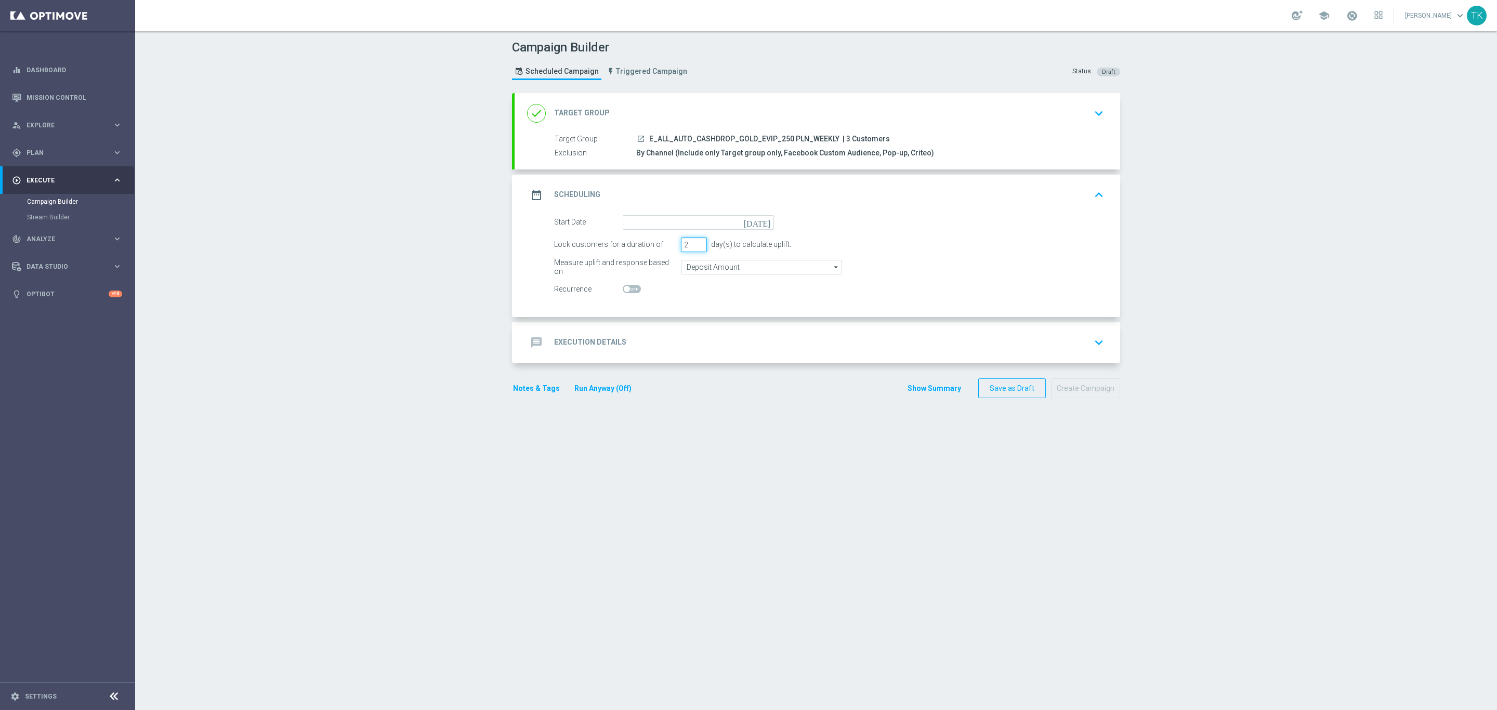
click at [694, 245] on input "2" at bounding box center [694, 244] width 26 height 15
type input "1"
click at [694, 245] on input "1" at bounding box center [694, 244] width 26 height 15
click at [939, 112] on div "done Target Group keyboard_arrow_down" at bounding box center [817, 113] width 580 height 20
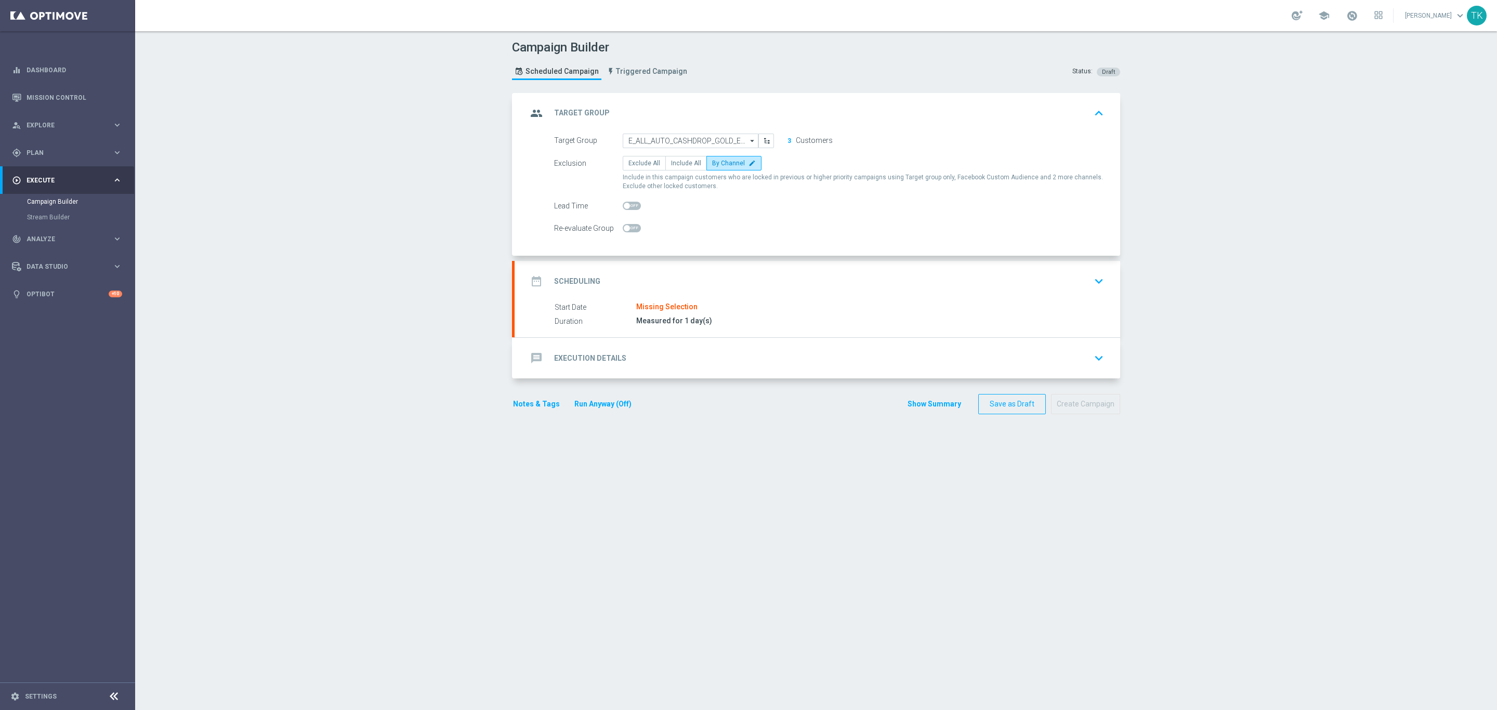
click at [701, 213] on div "Lead Time" at bounding box center [828, 206] width 565 height 15
click at [1346, 12] on span at bounding box center [1351, 15] width 11 height 11
click at [1335, 198] on div "Campaign Builder Scheduled Campaign Triggered Campaign Status: Draft group Targ…" at bounding box center [816, 370] width 1362 height 679
click at [1346, 11] on span at bounding box center [1351, 15] width 11 height 11
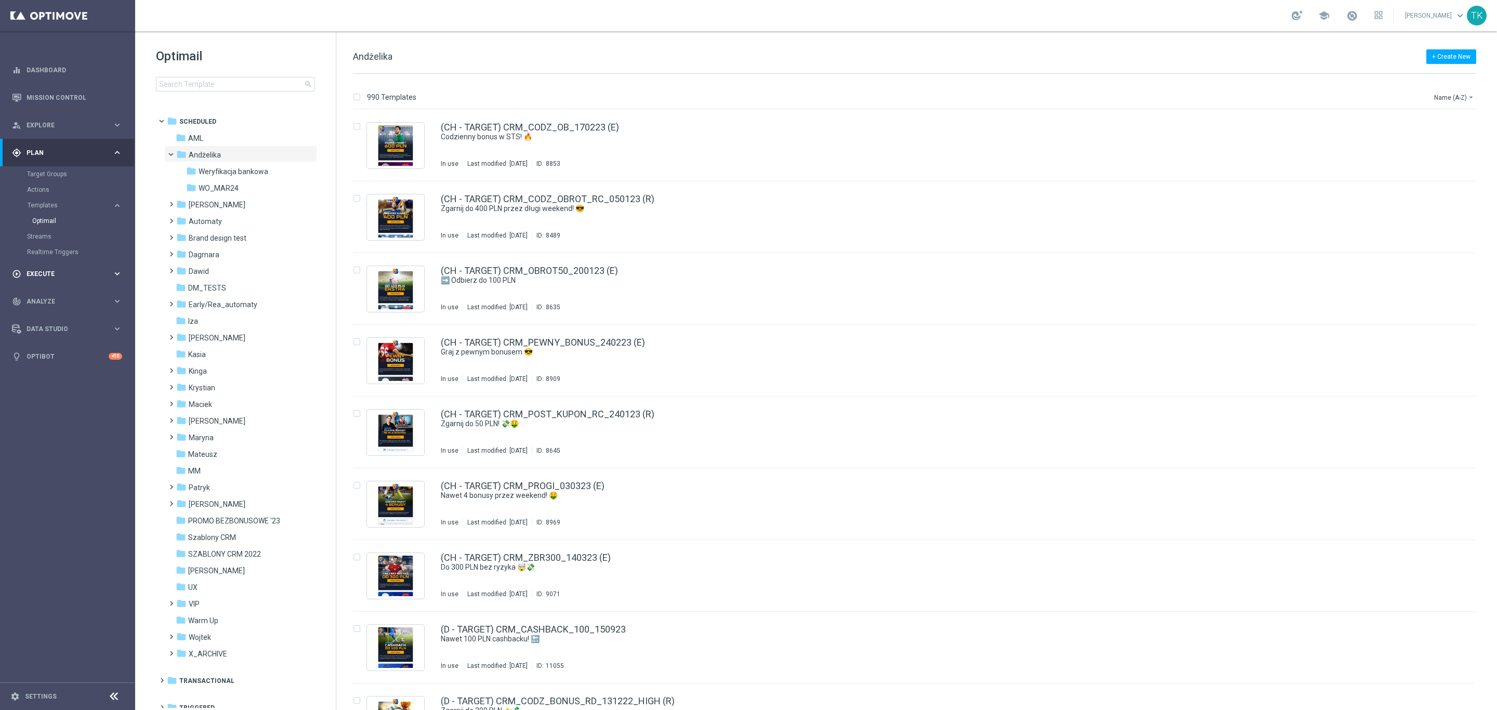
click at [36, 274] on span "Execute" at bounding box center [70, 274] width 86 height 6
click at [53, 205] on link "Campaign Builder" at bounding box center [67, 201] width 81 height 8
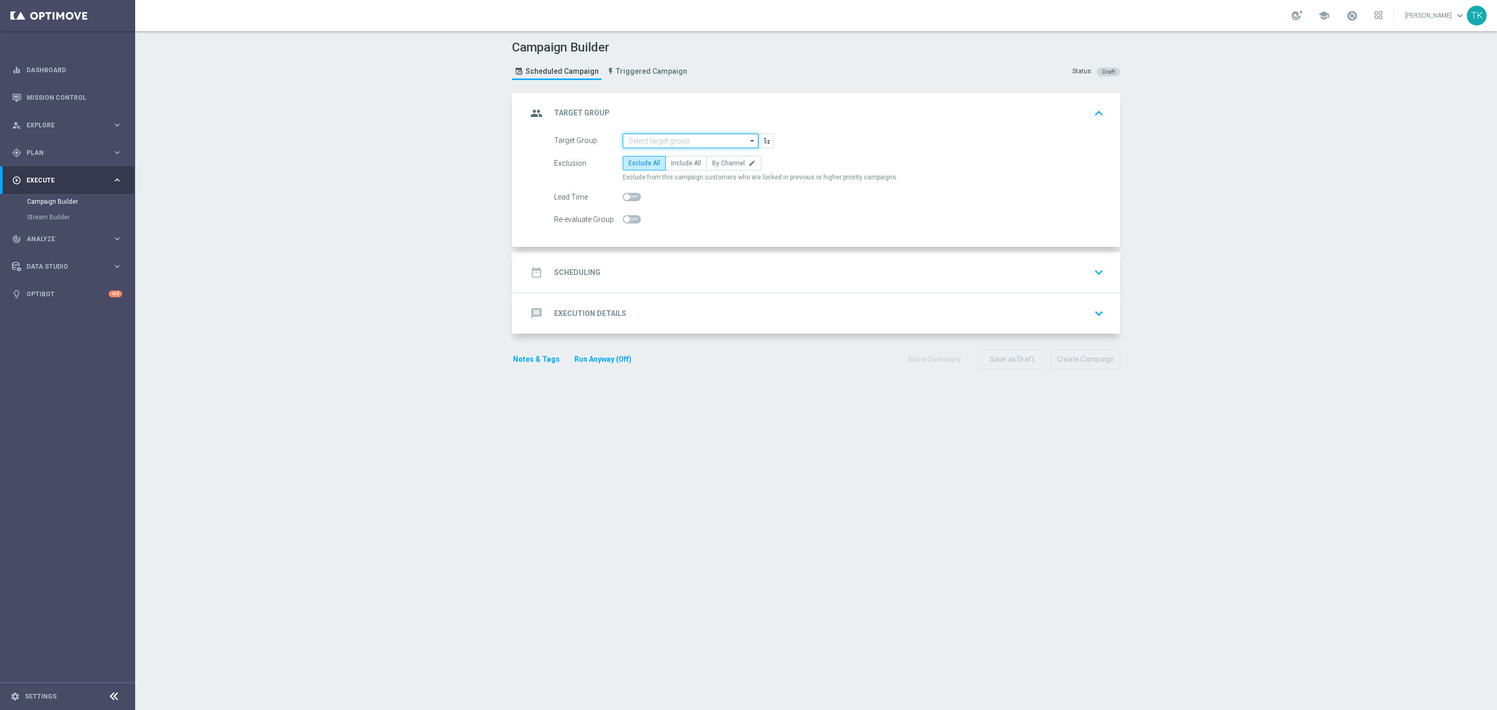
click at [631, 139] on input at bounding box center [691, 141] width 136 height 15
paste input "E_ALL_AUTO_CASHDROP_SILVER_EVIP_50 PLN_WEEKLY"
click at [648, 156] on div "E_ALL_AUTO_CASHDROP_SILVER_EVIP_50 PLN_WEEKLY" at bounding box center [690, 161] width 125 height 19
type input "E_ALL_AUTO_CASHDROP_SILVER_EVIP_50 PLN_WEEKLY"
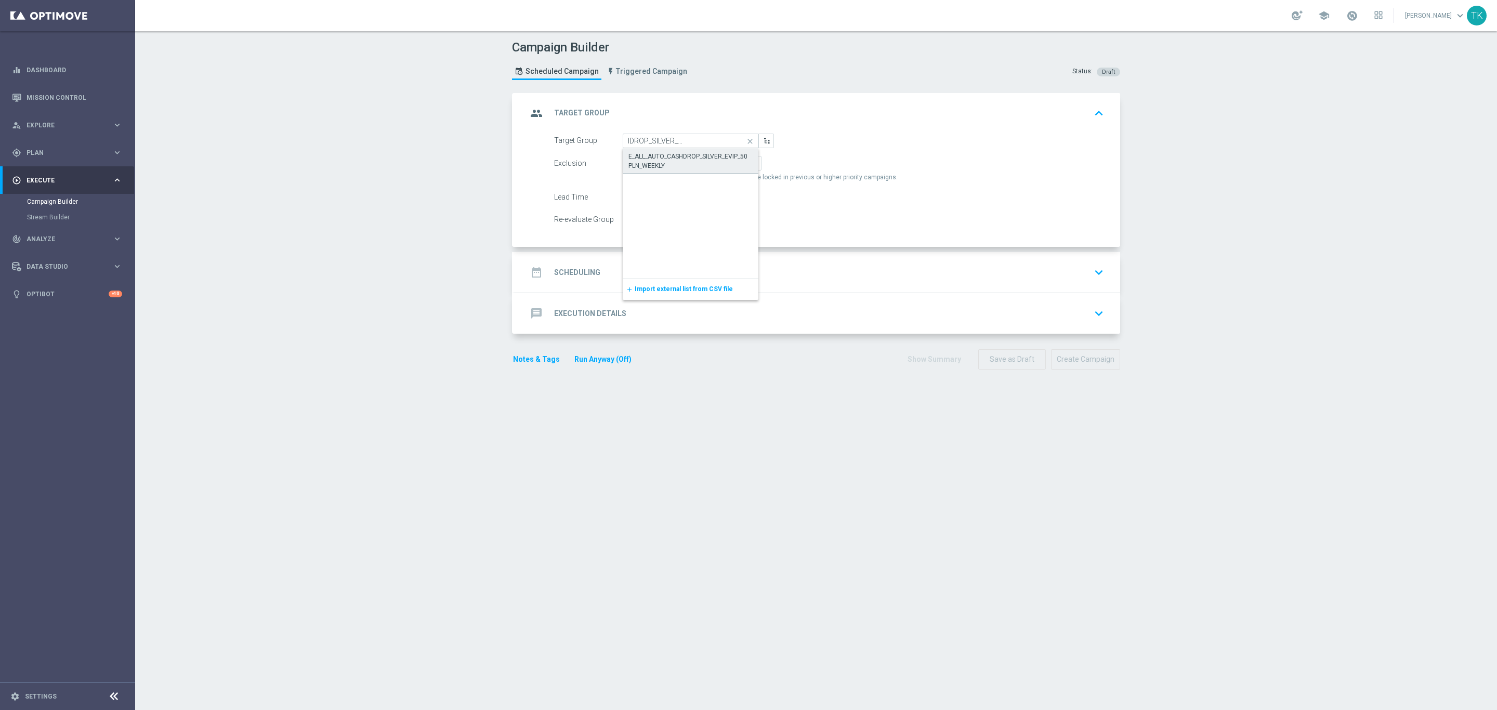
scroll to position [0, 0]
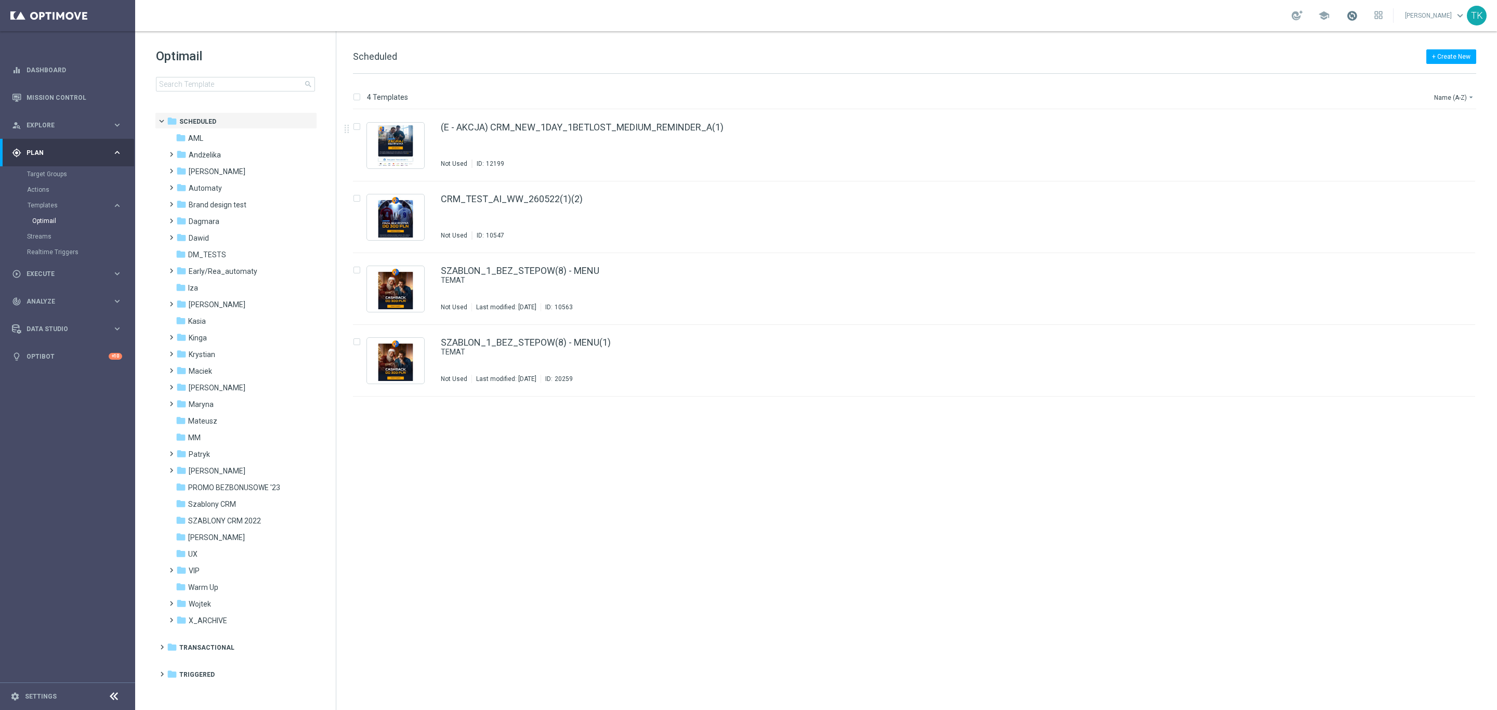
click at [1350, 17] on span at bounding box center [1351, 15] width 11 height 11
click at [1475, 17] on div "TK" at bounding box center [1477, 16] width 20 height 20
click at [39, 174] on link "Target Groups" at bounding box center [67, 174] width 81 height 8
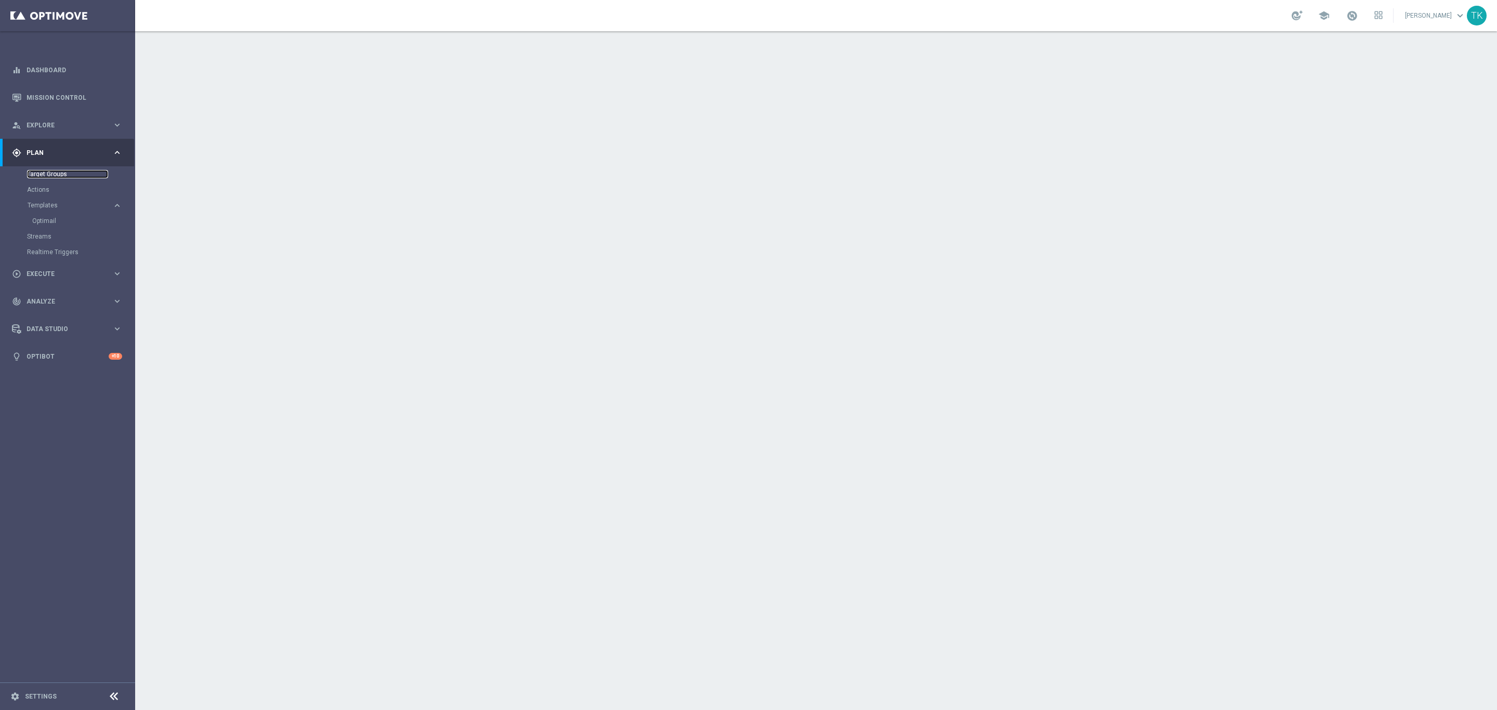
click at [49, 172] on link "Target Groups" at bounding box center [67, 174] width 81 height 8
click at [42, 175] on link "Target Groups" at bounding box center [67, 174] width 81 height 8
click at [46, 173] on link "Target Groups" at bounding box center [67, 174] width 81 height 8
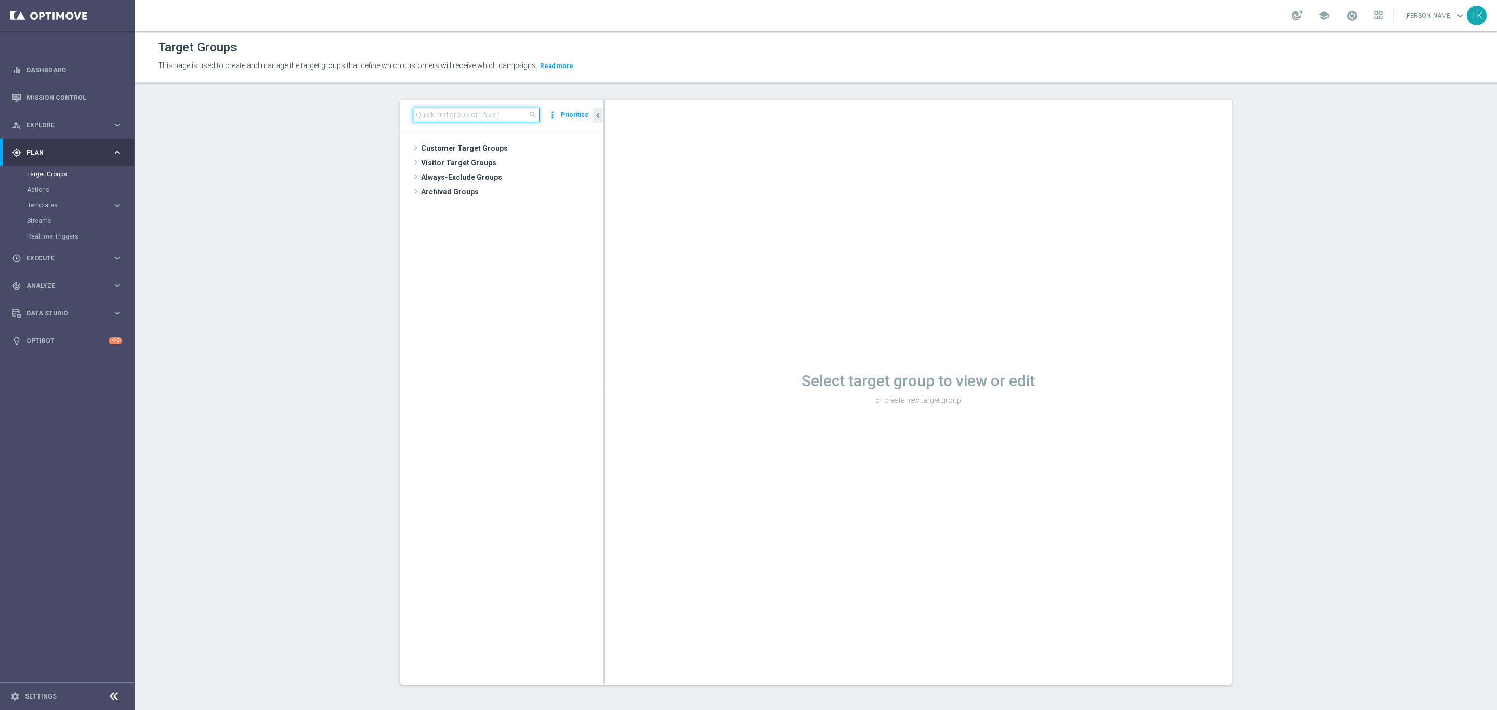
click at [432, 109] on input at bounding box center [476, 115] width 127 height 15
paste input "E_ALL_AUTO_WAGER_GOLD_EVIP_20 do 500 PLN_WEEKLY"
type input "E_ALL_AUTO_WAGER_GOLD_EVIP_20 do 500 PLN_WEEKLY"
click at [433, 111] on input "E_ALL_AUTO_WAGER_GOLD_EVIP_20 do 500 PLN_WEEKLY" at bounding box center [476, 115] width 127 height 15
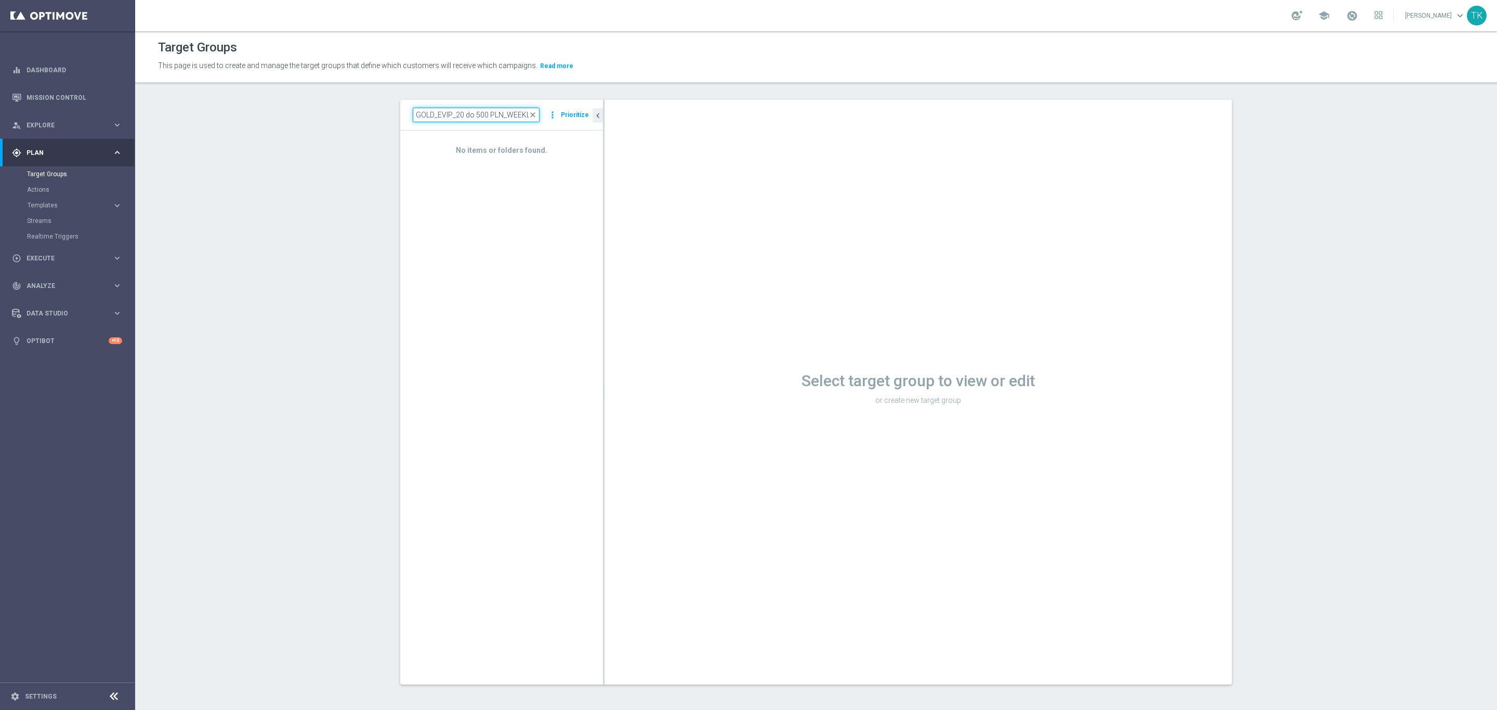
click at [433, 111] on input "E_ALL_AUTO_WAGER_GOLD_EVIP_20 do 500 PLN_WEEKLY" at bounding box center [476, 115] width 127 height 15
click at [451, 107] on div "search more_vert Prioritize" at bounding box center [501, 115] width 203 height 31
click at [441, 120] on input at bounding box center [476, 115] width 127 height 15
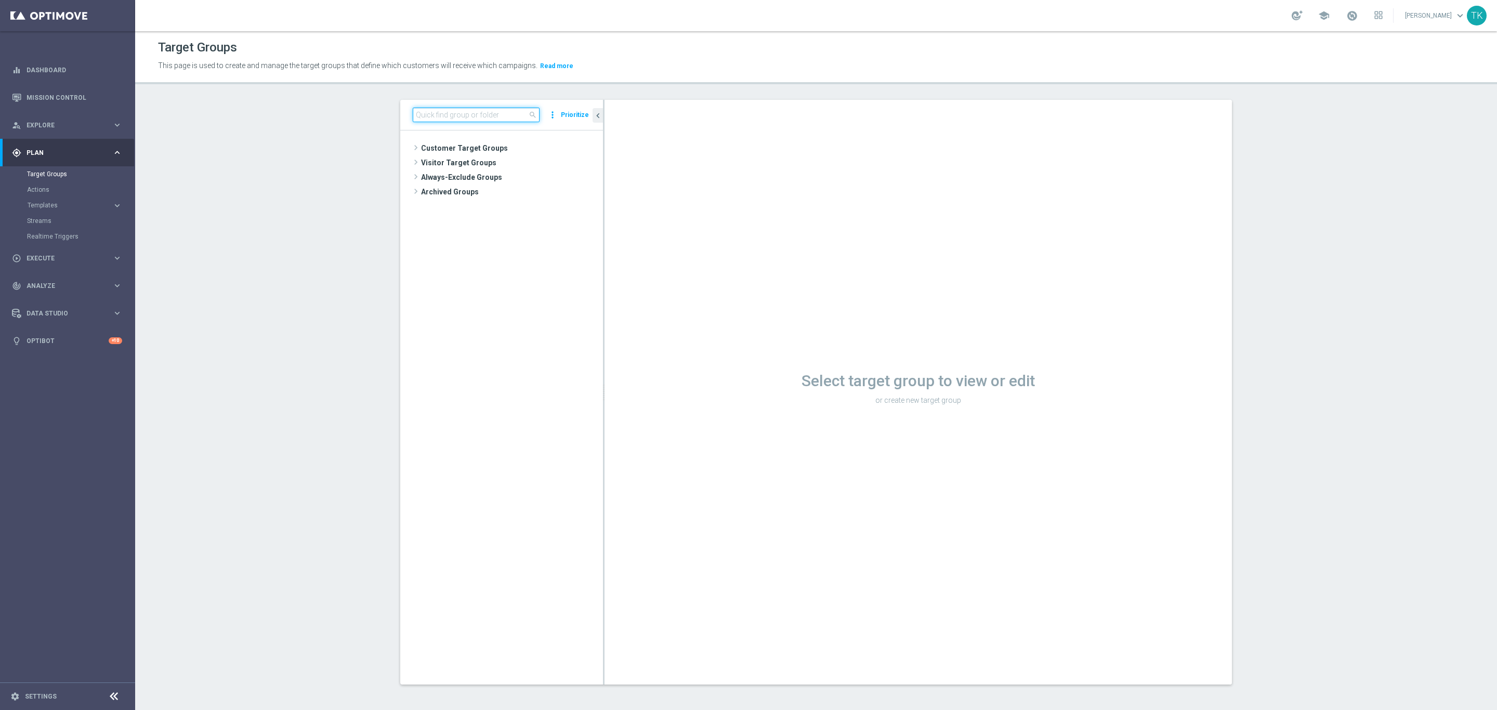
paste input "E_HIGH_AUTO_WAGER_GOLD_EVIP_20 do 500 PLN_WEEKLY"
type input "E_HIGH_AUTO_WAGER_GOLD_EVIP_20 do 500 PLN_WEEKLY"
click at [544, 227] on div "insert_drive_file E_HIGH_AUTO_WAGER_GOLD_EVIP_20 do 500 PLN_WEEKLY" at bounding box center [526, 221] width 107 height 15
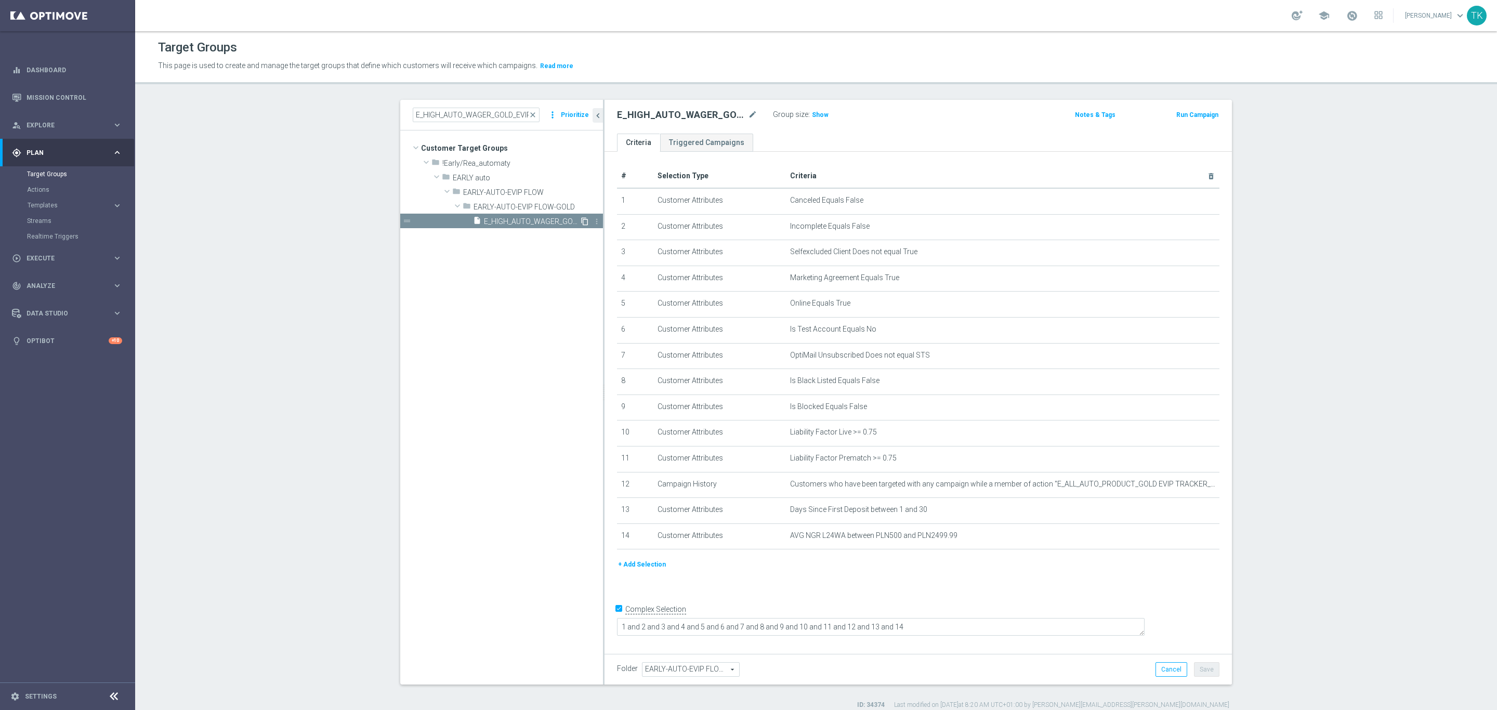
click at [580, 218] on icon "content_copy" at bounding box center [584, 221] width 8 height 8
click at [749, 112] on icon "mode_edit" at bounding box center [752, 115] width 9 height 12
type input "E_ALL_AUTO_WAGER_GOLD_EVIP_20 do 500 PLN_WEEKLY"
click at [900, 136] on ul "Criteria Triggered Campaigns" at bounding box center [917, 143] width 627 height 18
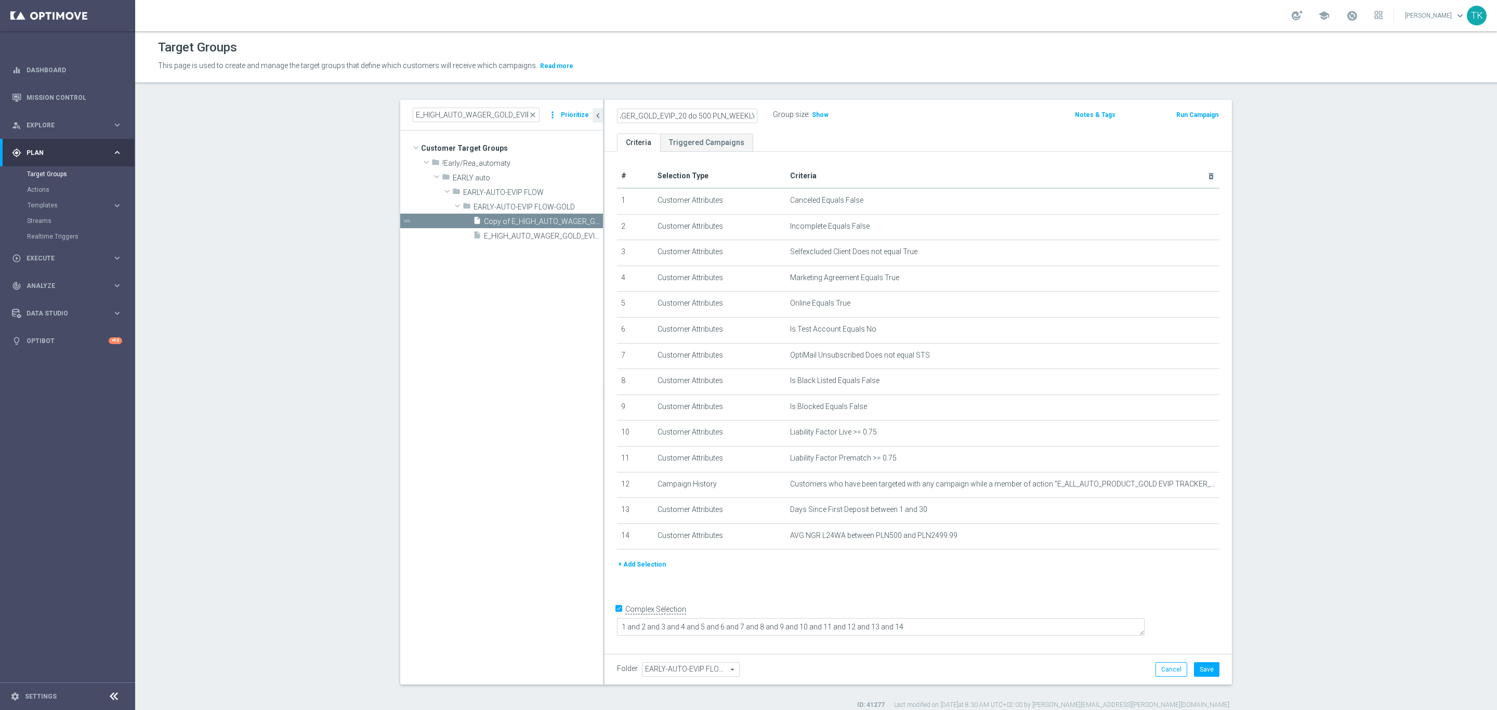
scroll to position [0, 0]
click at [1181, 533] on icon "mode_edit" at bounding box center [1185, 536] width 8 height 8
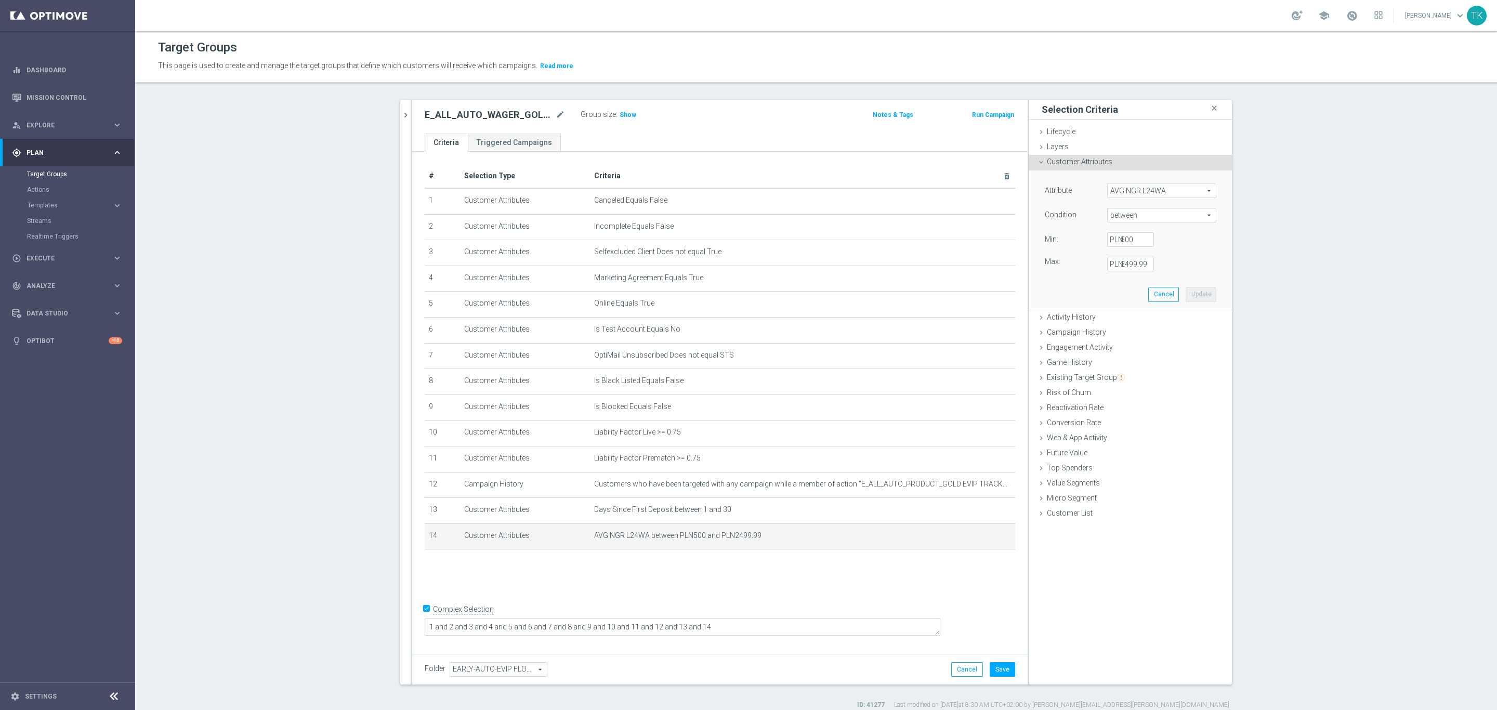
click at [1113, 241] on label "PLN" at bounding box center [1115, 239] width 10 height 9
click at [1113, 241] on input "500" at bounding box center [1130, 239] width 47 height 15
click at [1121, 239] on input "500" at bounding box center [1130, 239] width 47 height 15
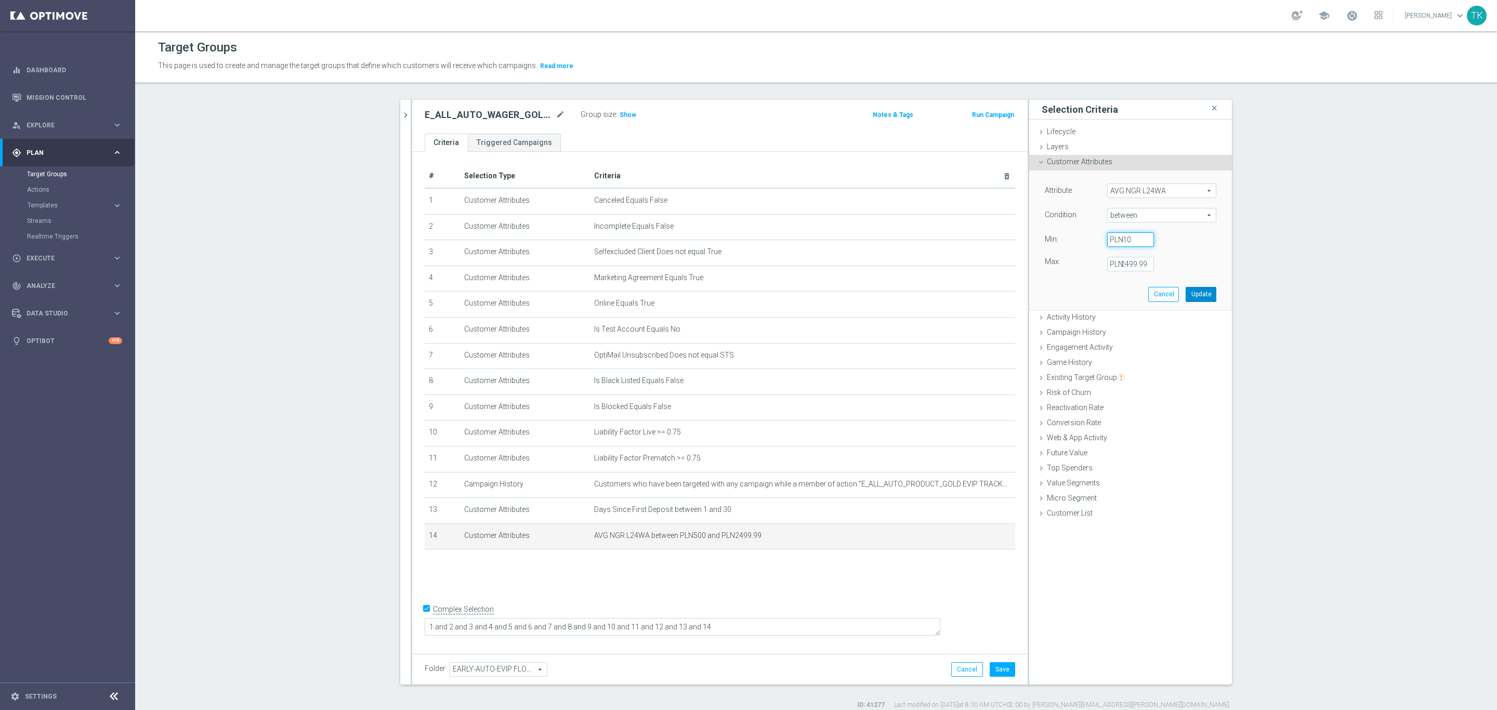
type input "-10"
click at [1196, 292] on button "Update" at bounding box center [1200, 294] width 31 height 15
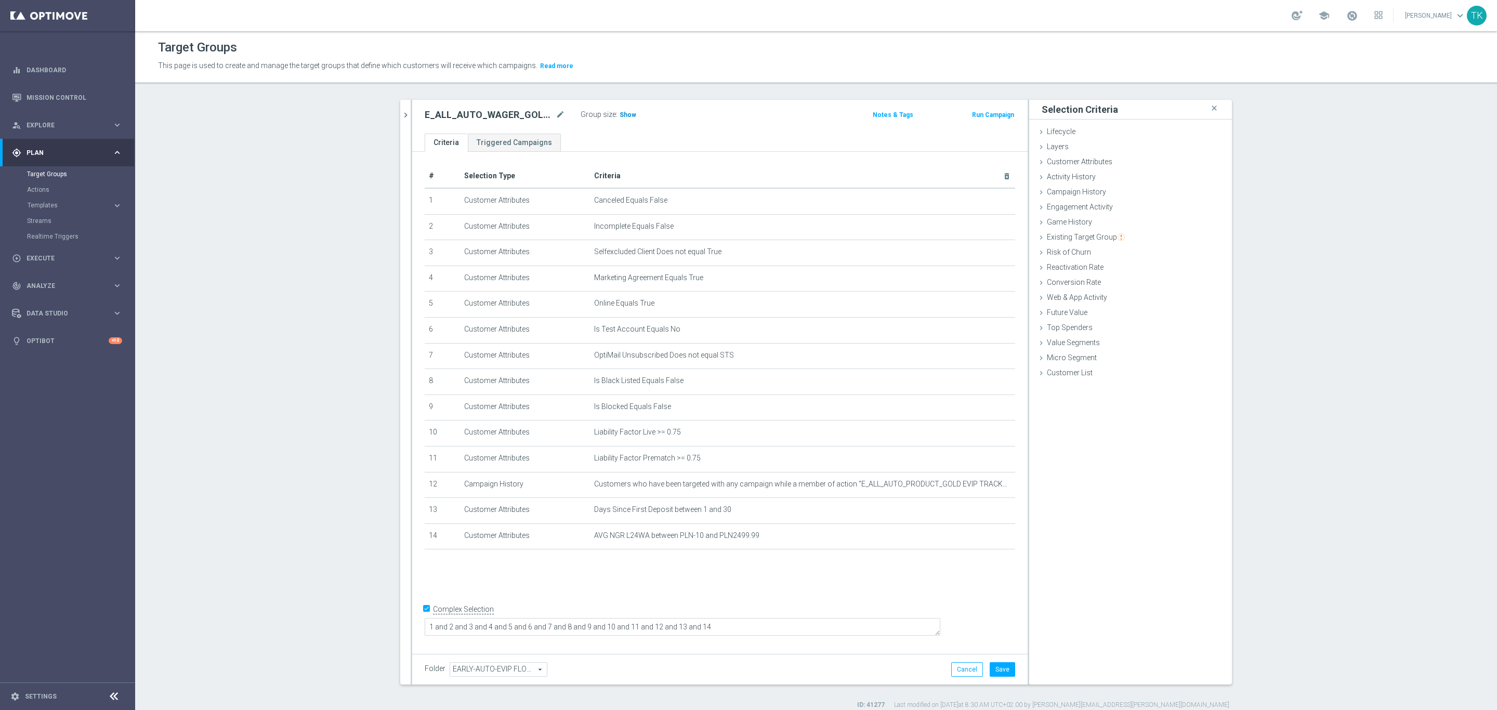
click at [619, 111] on span "Show" at bounding box center [627, 114] width 17 height 7
click at [1001, 674] on button "Save" at bounding box center [1001, 669] width 25 height 15
click at [401, 117] on icon "chevron_right" at bounding box center [406, 115] width 10 height 10
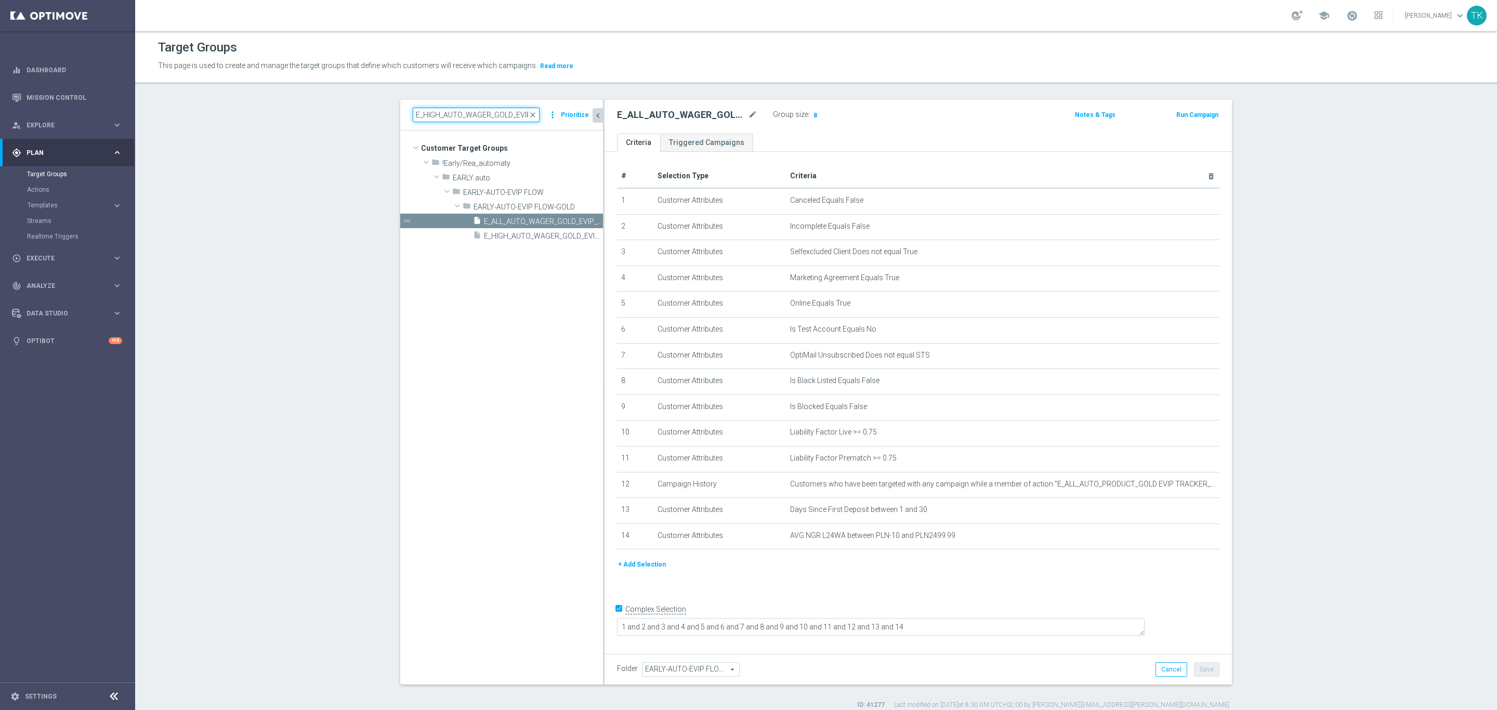
click at [474, 111] on input "E_HIGH_AUTO_WAGER_GOLD_EVIP_20 do 500 PLN_WEEKLY" at bounding box center [476, 115] width 127 height 15
paste input "SILVER_EVIP_20 do 25"
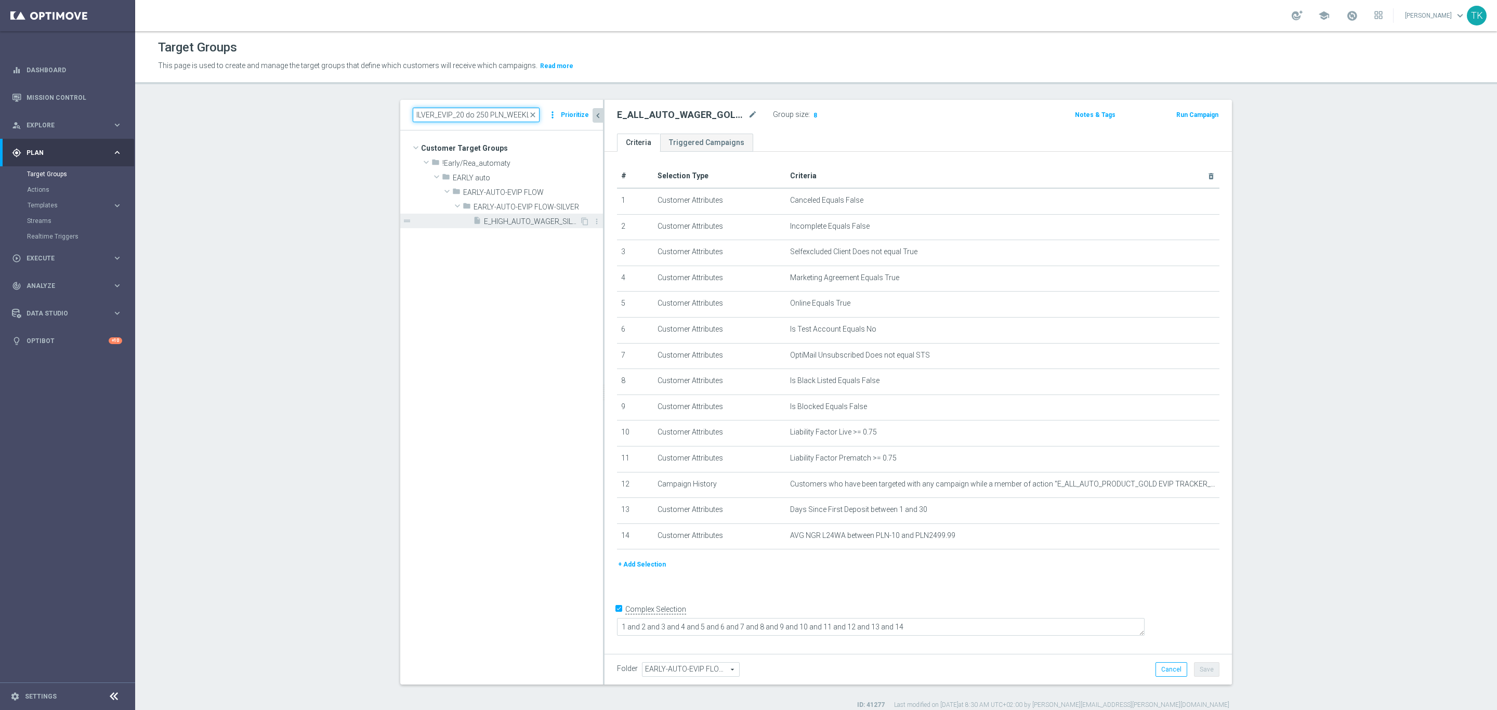
type input "E_HIGH_AUTO_WAGER_SILVER_EVIP_20 do 250 PLN_WEEKLY"
click at [537, 222] on span "E_HIGH_AUTO_WAGER_SILVER_EVIP_20 do 250 PLN_WEEKLY" at bounding box center [532, 221] width 96 height 9
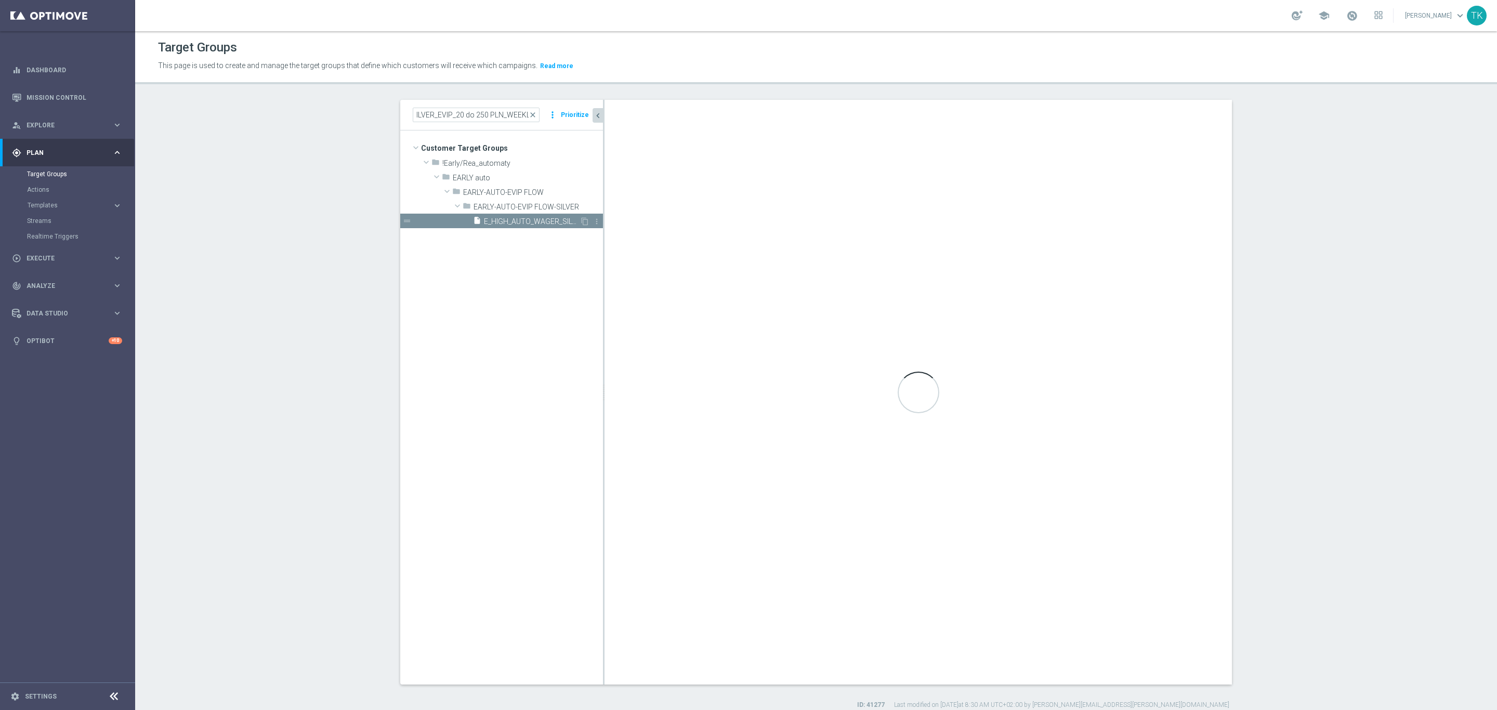
scroll to position [0, 0]
type input "EARLY-AUTO-EVIP FLOW-SILVER"
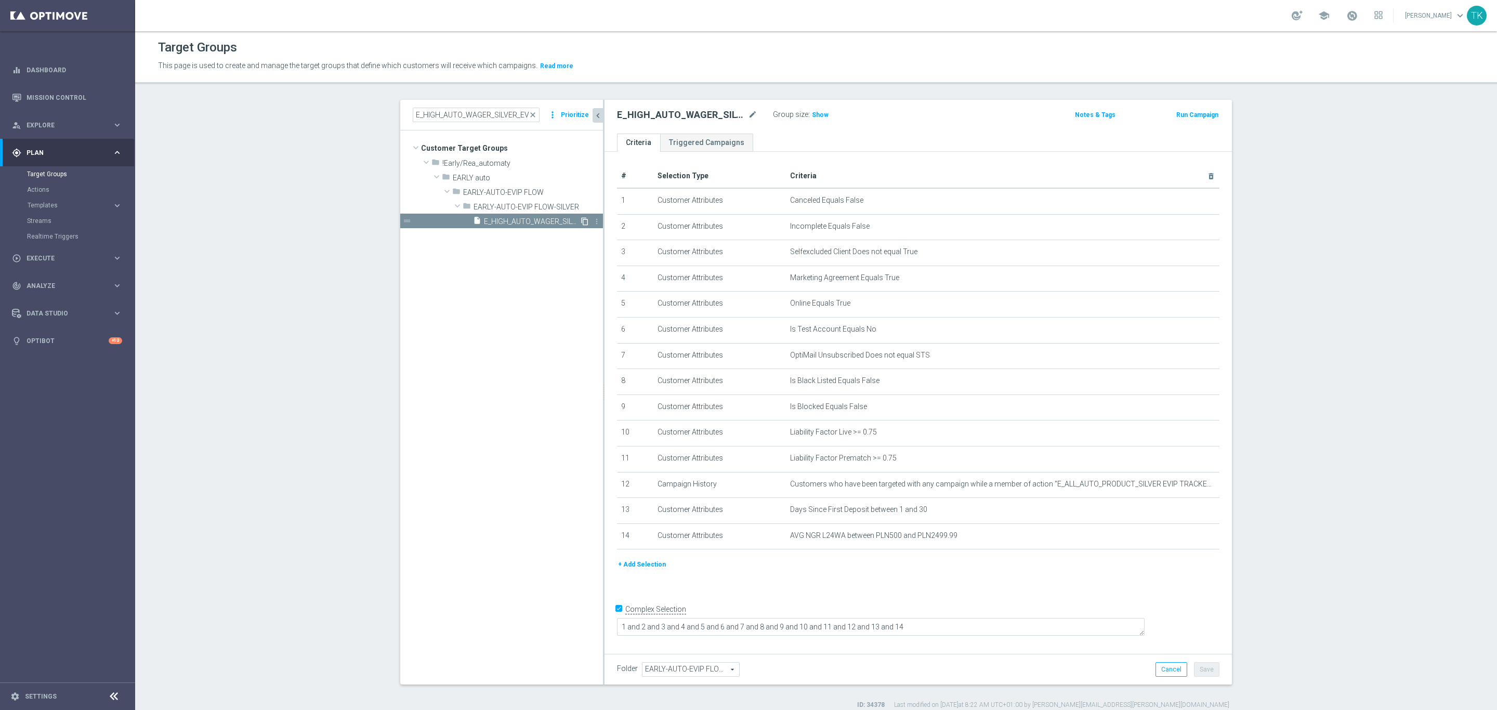
click at [580, 220] on icon "content_copy" at bounding box center [584, 221] width 8 height 8
click at [748, 113] on icon "mode_edit" at bounding box center [752, 115] width 9 height 12
type input "E_ALL_AUTO_WAGER_SILVER_EVIP_20 do 250 PLN_WEEKLY"
click at [850, 122] on div "Group size : Show" at bounding box center [825, 116] width 104 height 16
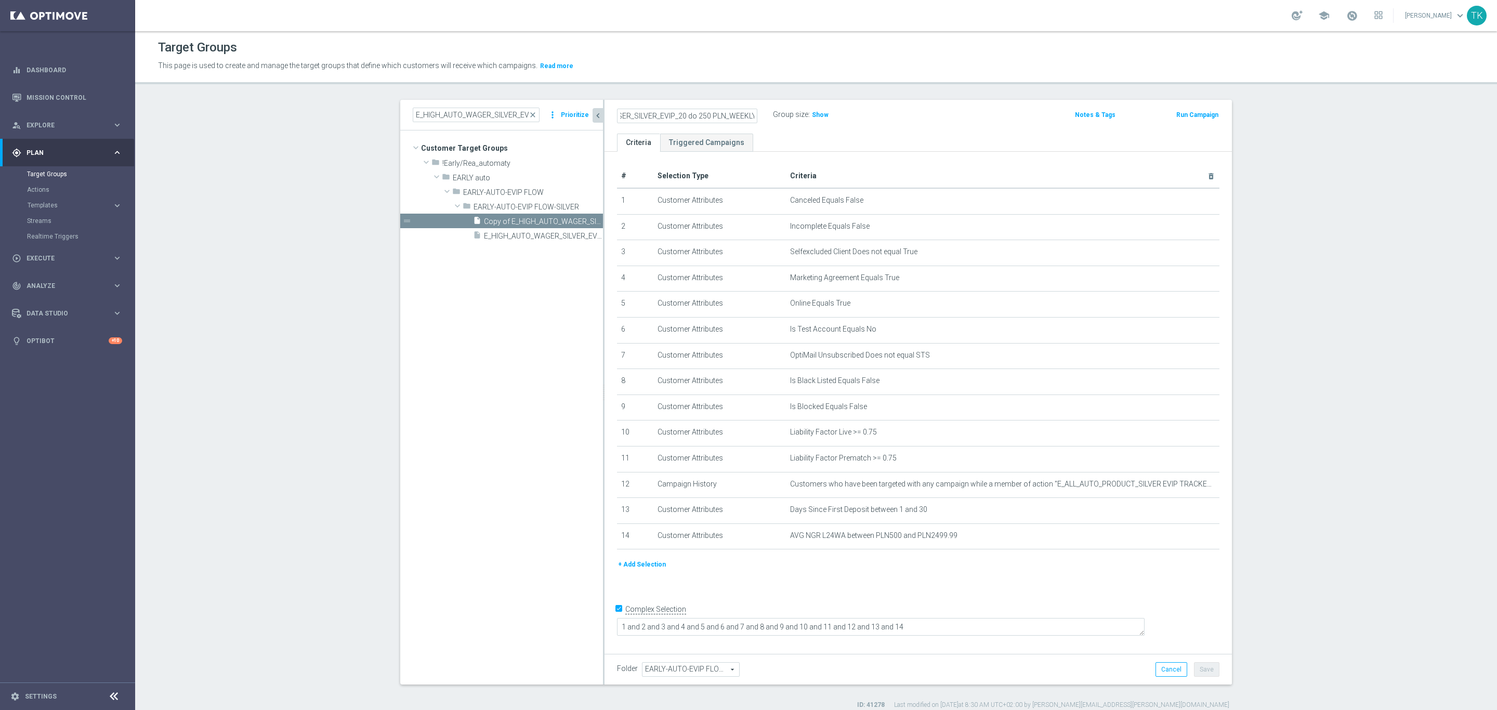
scroll to position [0, 0]
click at [1181, 534] on icon "mode_edit" at bounding box center [1185, 536] width 8 height 8
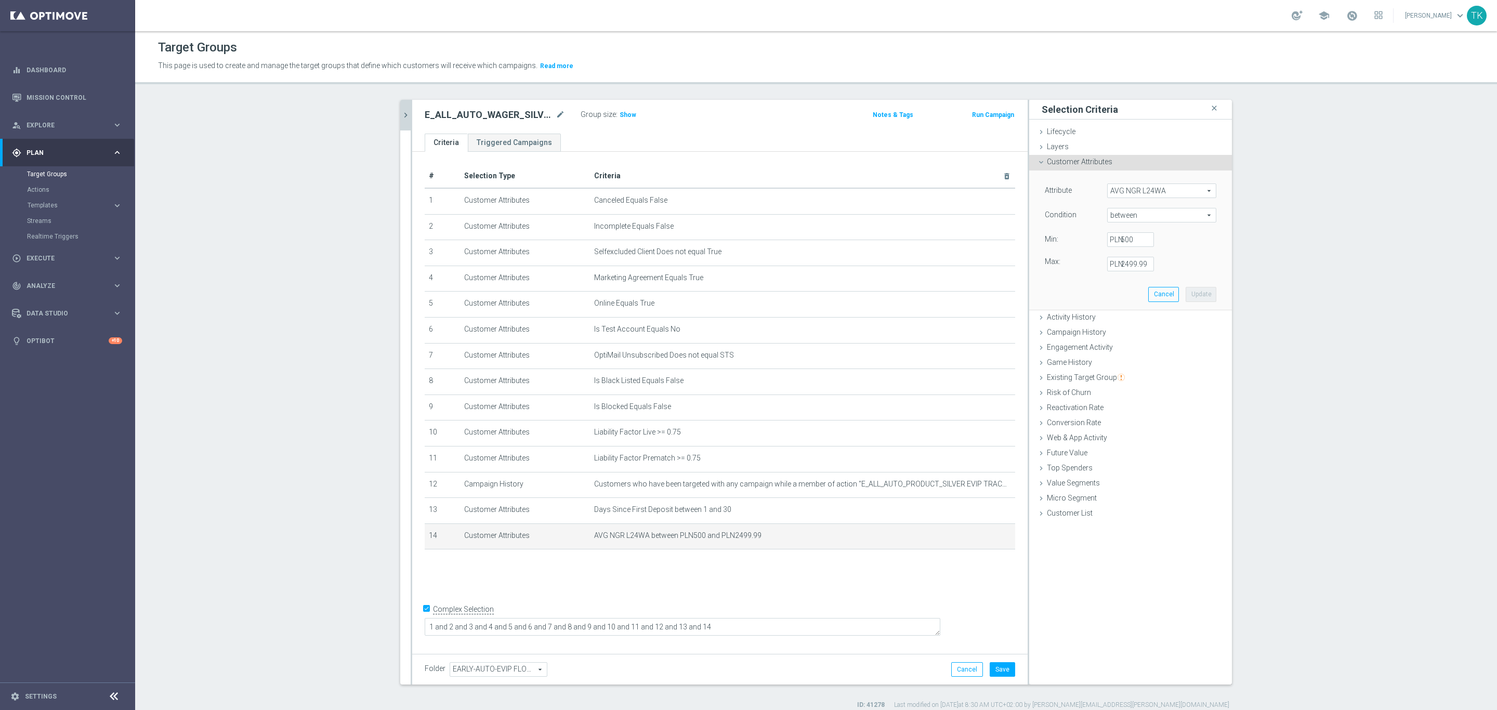
click at [1116, 242] on label "PLN" at bounding box center [1115, 239] width 10 height 9
click at [1116, 242] on input "500" at bounding box center [1130, 239] width 47 height 15
click at [1116, 242] on label "PLN" at bounding box center [1115, 239] width 10 height 9
click at [1116, 242] on input "500" at bounding box center [1130, 239] width 47 height 15
click at [1121, 241] on input "500" at bounding box center [1130, 239] width 47 height 15
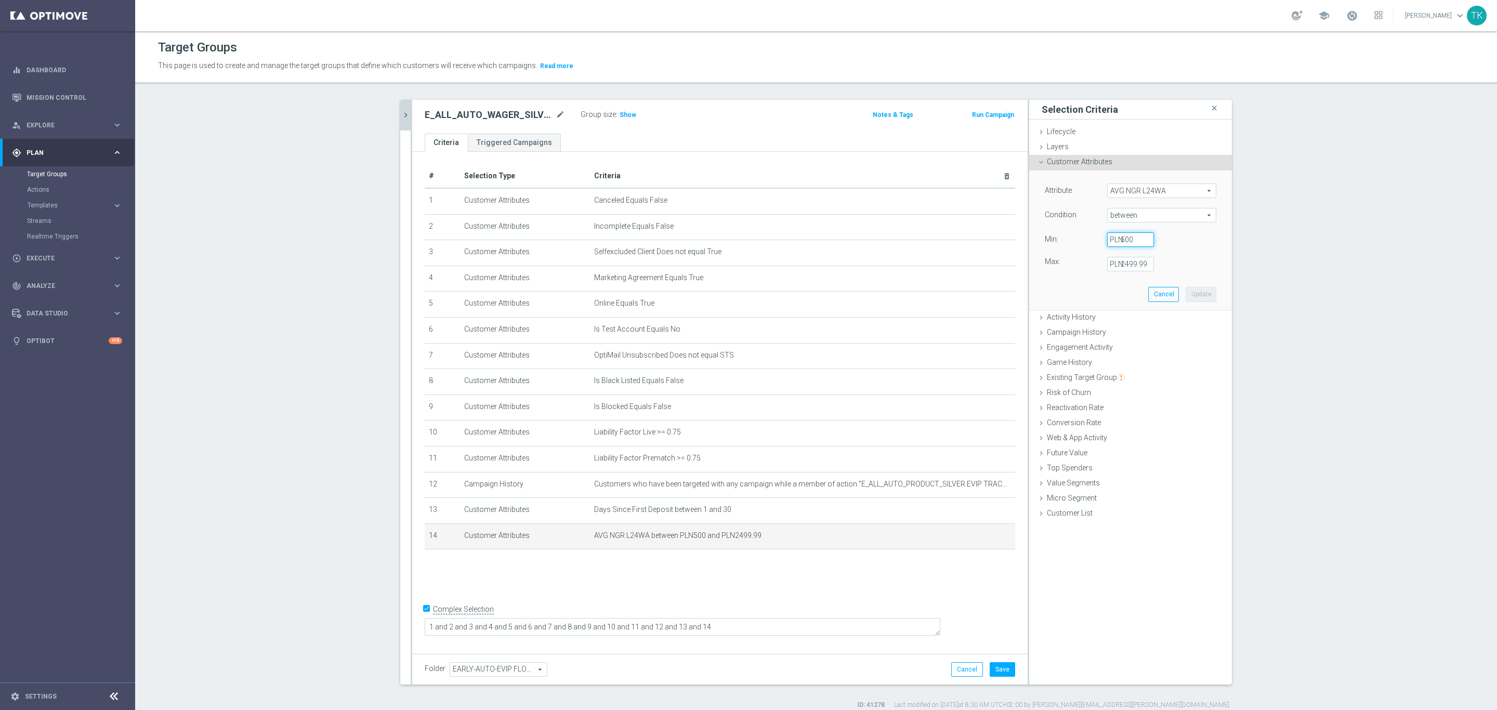
click at [1121, 241] on input "500" at bounding box center [1130, 239] width 47 height 15
type input "-10"
click at [1200, 292] on button "Update" at bounding box center [1200, 294] width 31 height 15
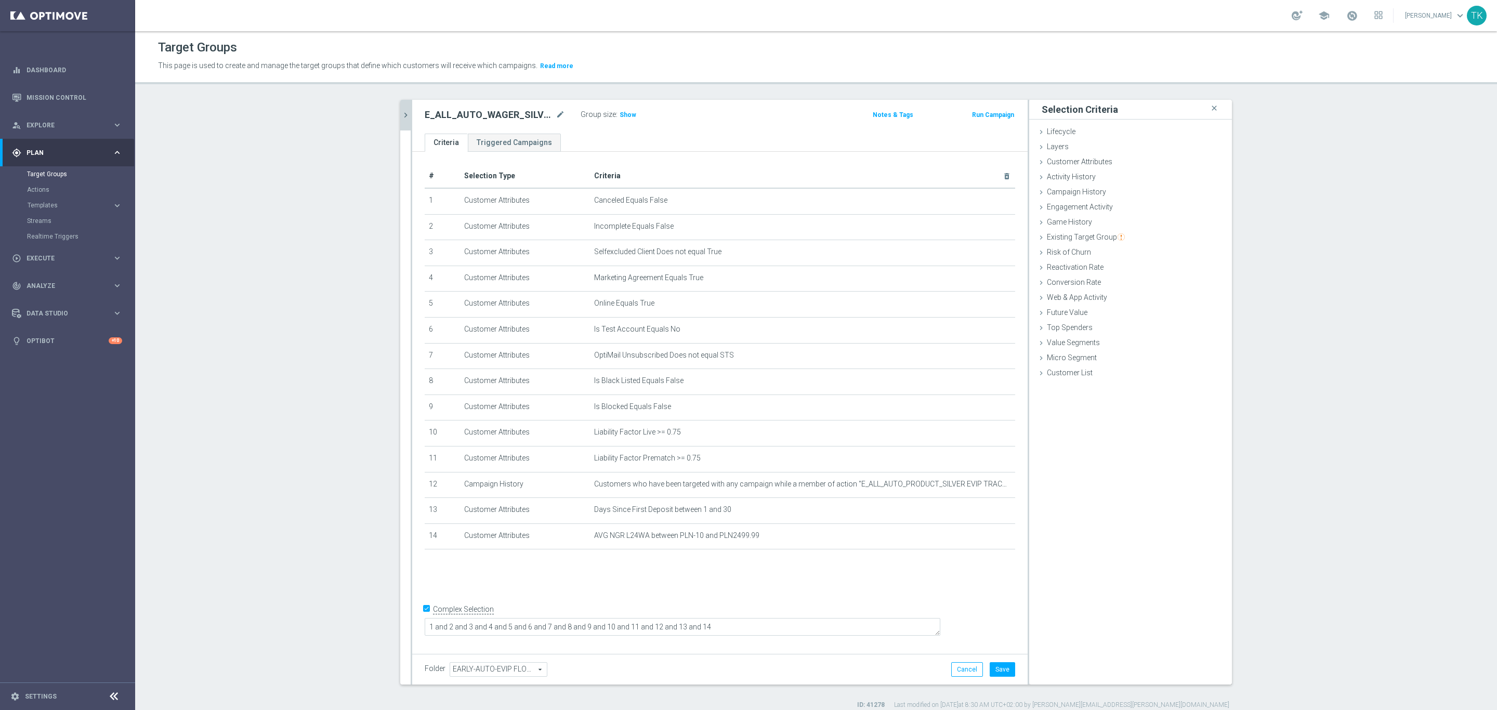
click at [621, 119] on h3 "Show" at bounding box center [627, 114] width 19 height 11
click at [998, 669] on button "Save" at bounding box center [1001, 669] width 25 height 15
click at [401, 114] on icon "chevron_right" at bounding box center [406, 115] width 10 height 10
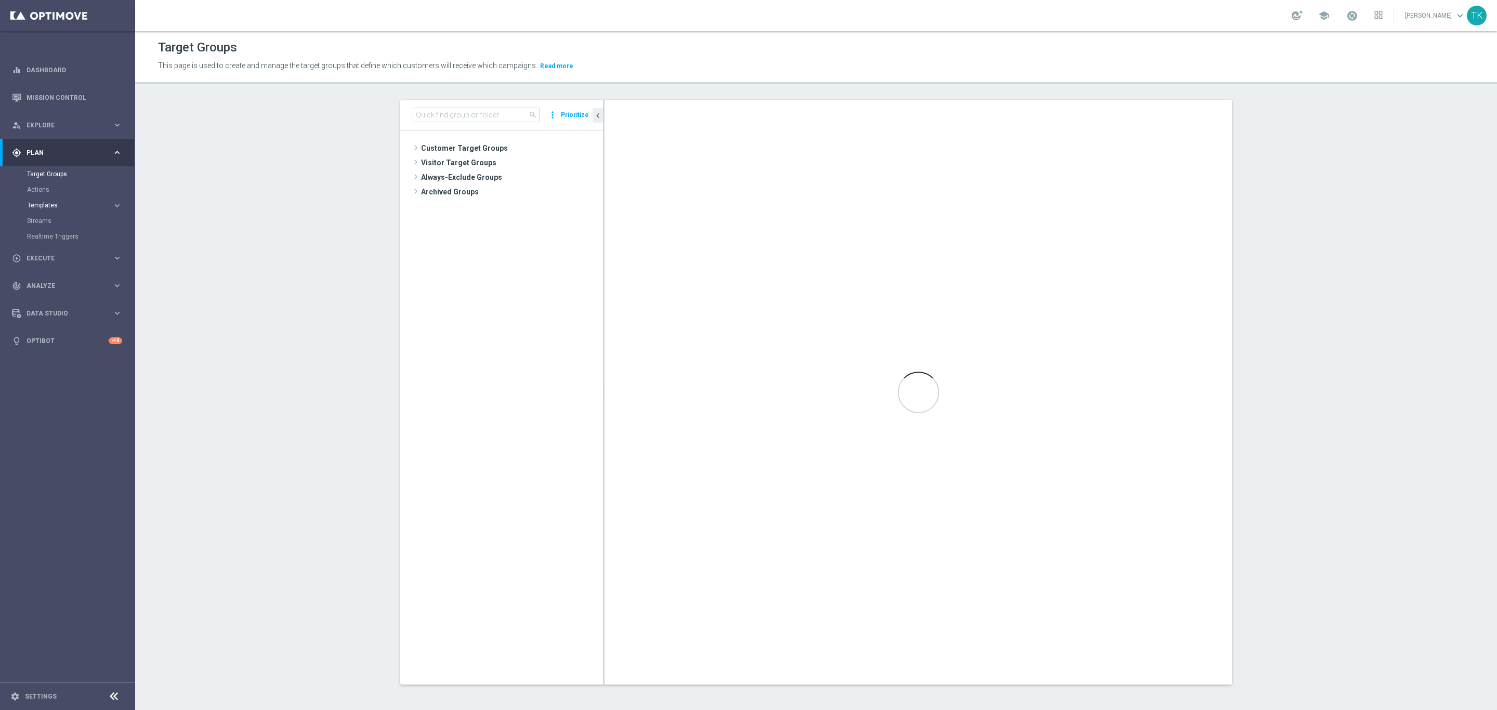
click at [34, 203] on span "Templates" at bounding box center [65, 205] width 74 height 6
click at [42, 220] on link "Optimail" at bounding box center [70, 221] width 76 height 8
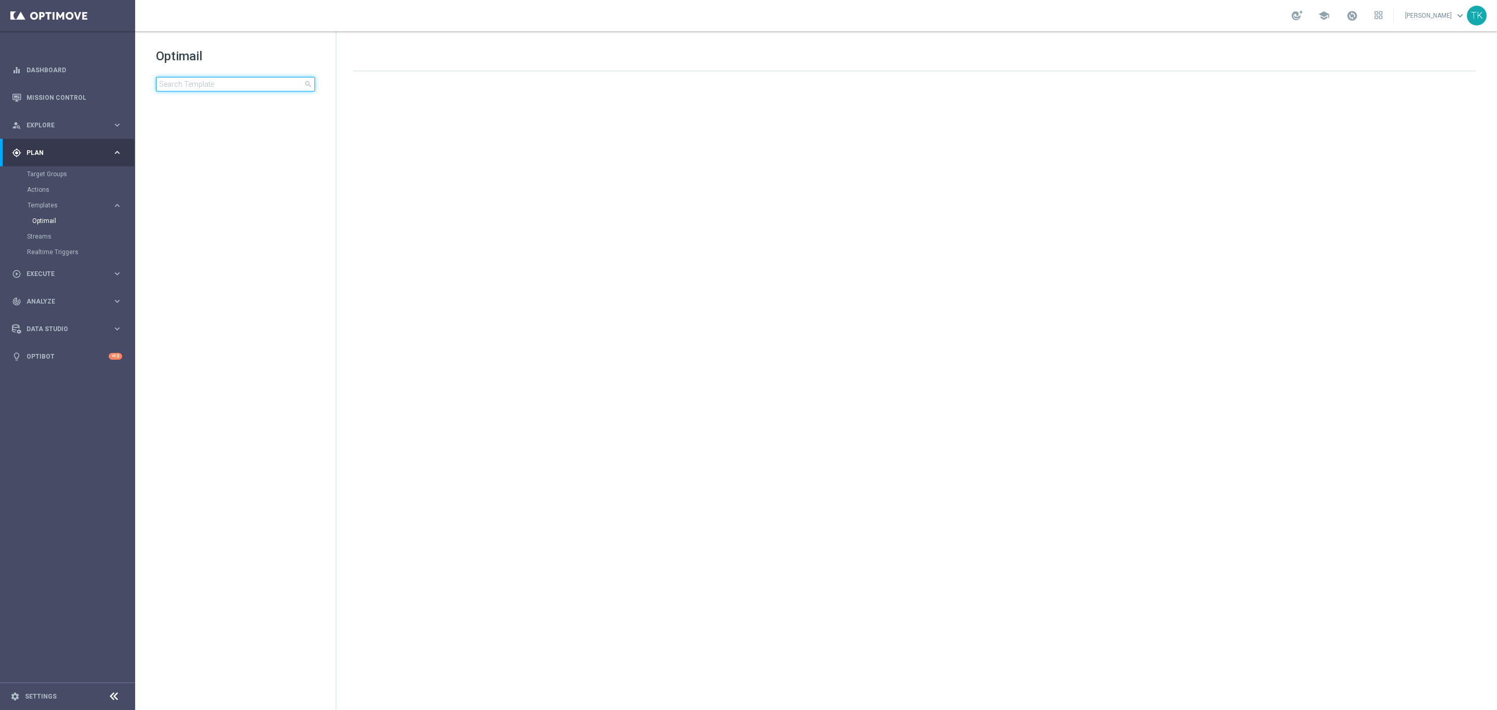
click at [202, 84] on input at bounding box center [235, 84] width 159 height 15
type input "E_HIGH_AUTO_WAGER_SILVER_EVIP_20 do 250 PLN_WEEKLY"
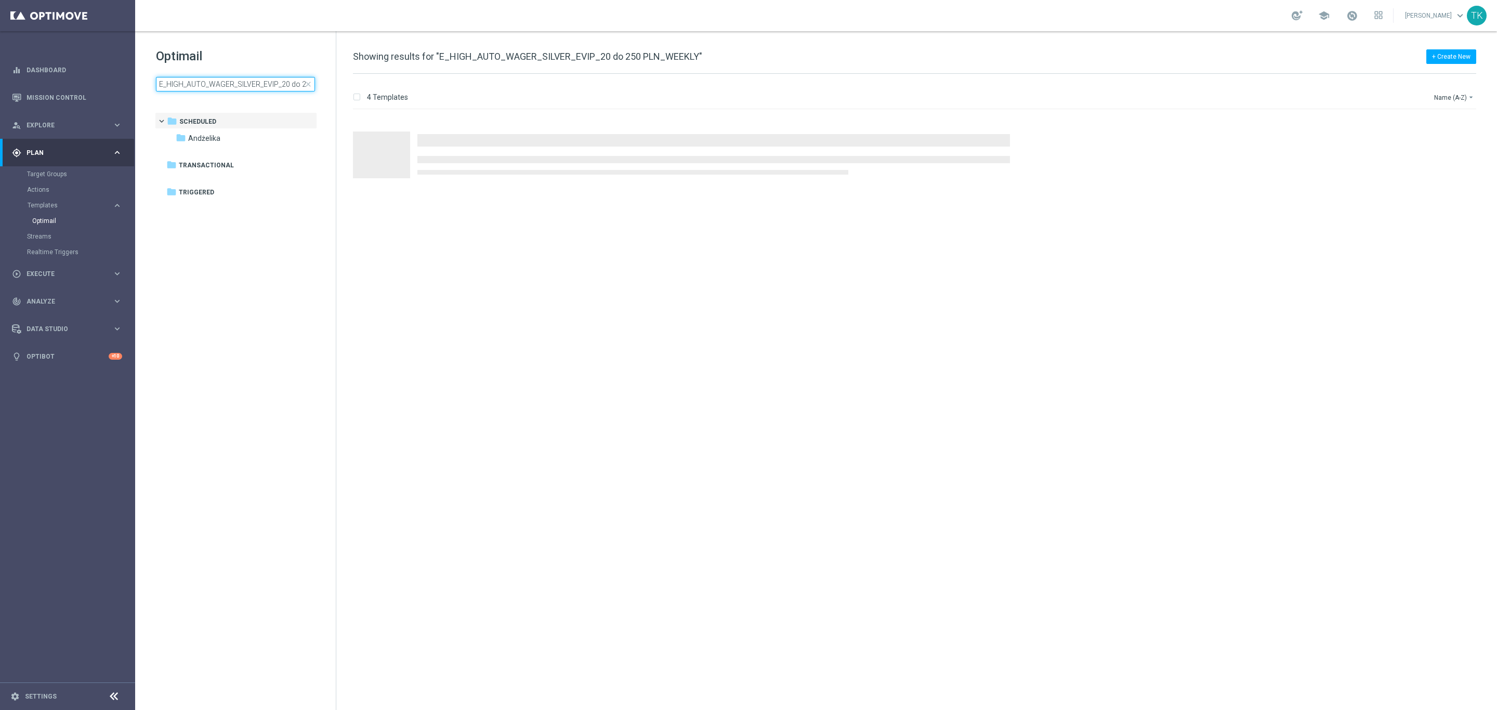
scroll to position [0, 50]
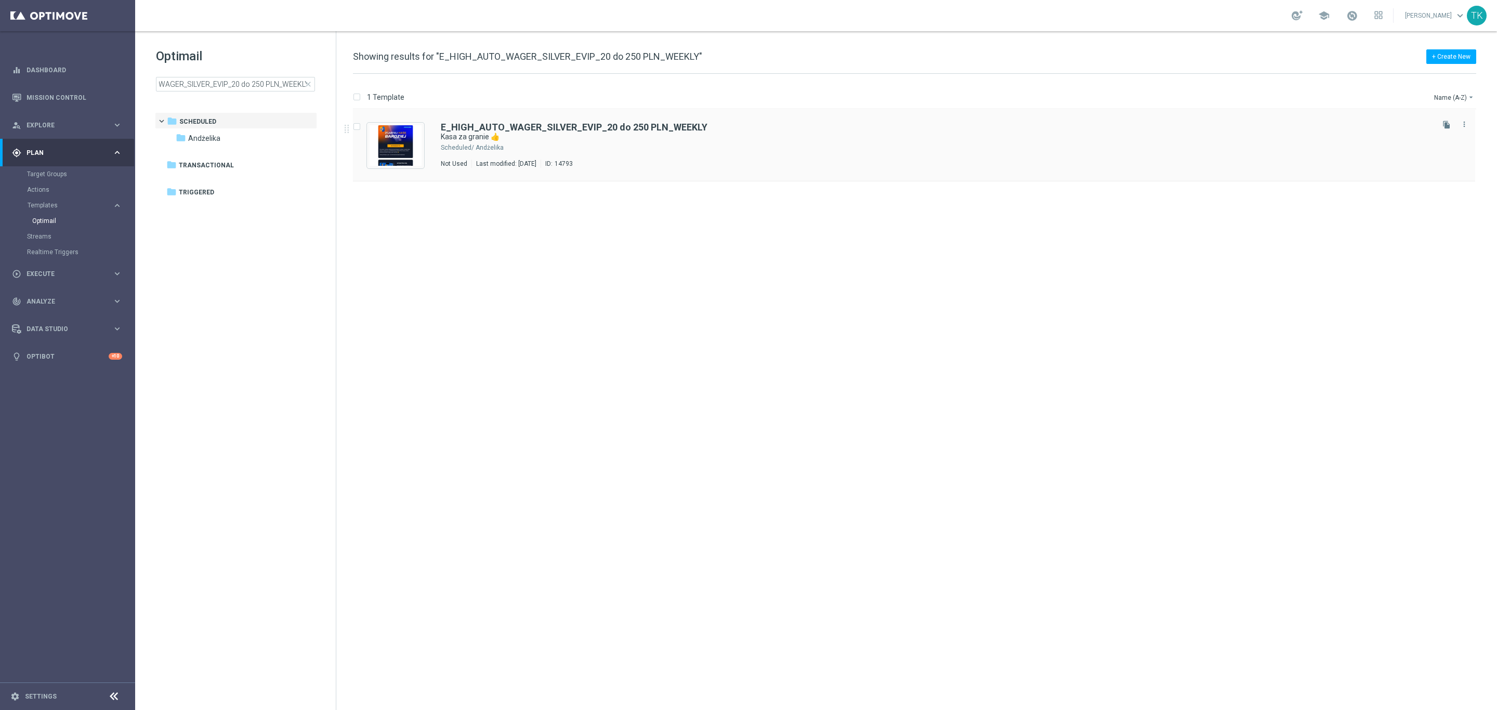
click at [677, 144] on div "Andżelika" at bounding box center [954, 147] width 956 height 8
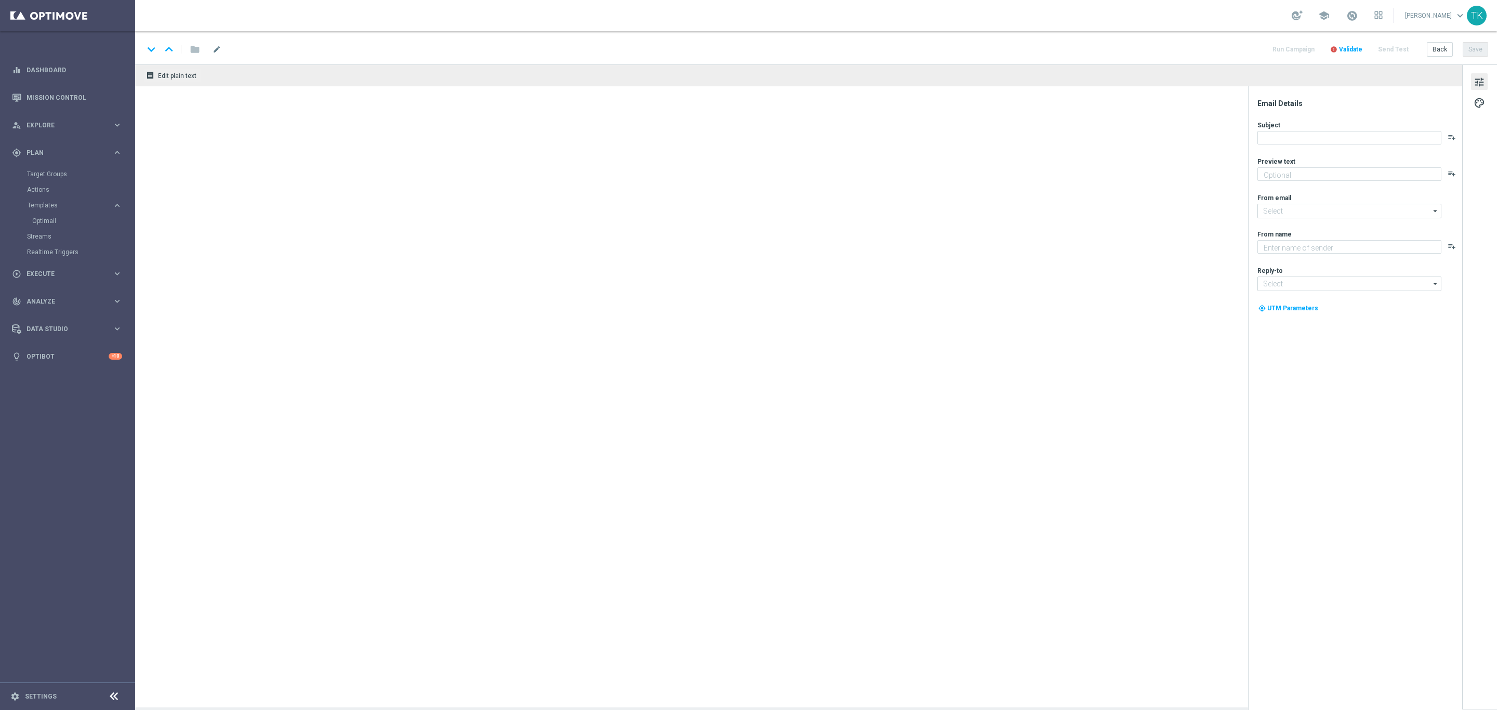
type textarea "Obstawiaj swoich faworytów i zgarnij do 250 PLN 💸"
type input "[EMAIL_ADDRESS][DOMAIN_NAME]"
type textarea "STS"
type input "[EMAIL_ADDRESS][DOMAIN_NAME]"
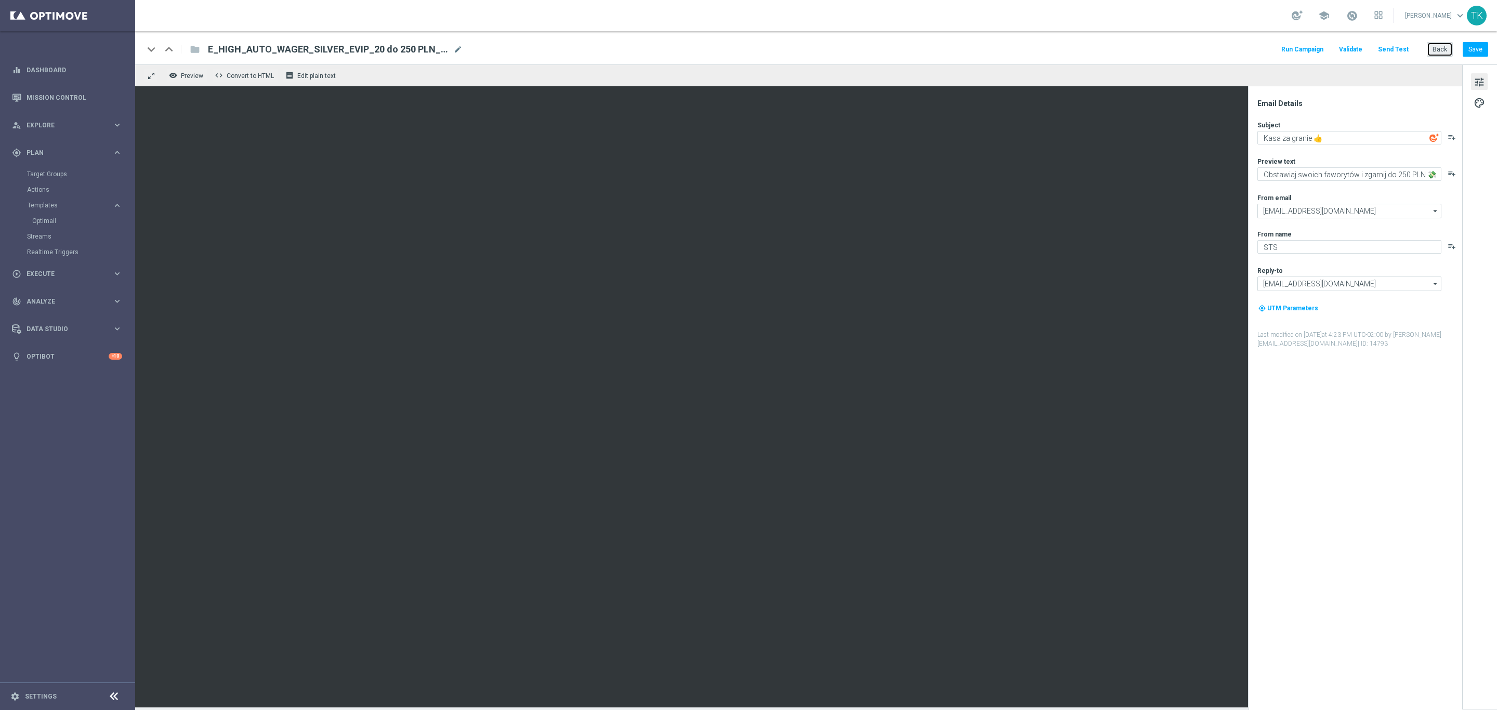
click at [1435, 44] on button "Back" at bounding box center [1440, 49] width 26 height 15
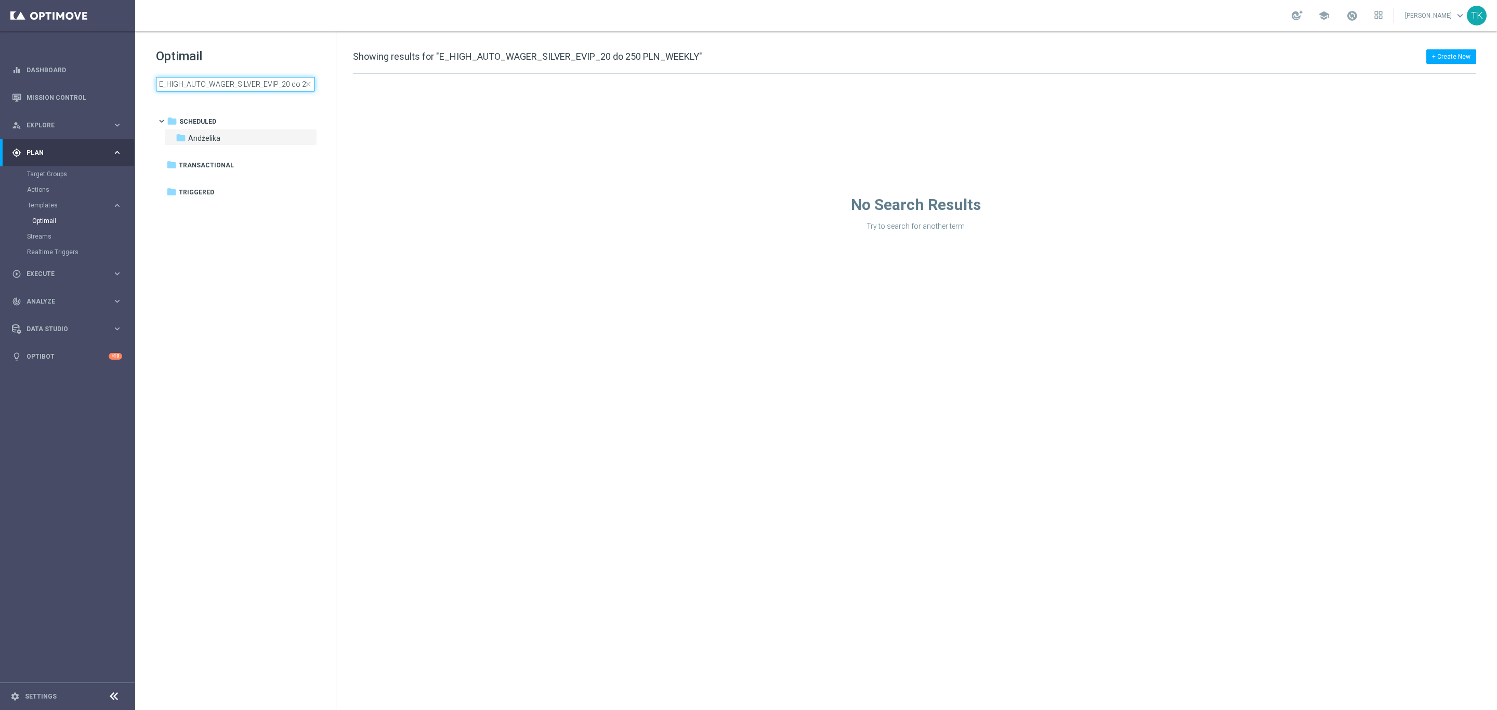
click at [226, 86] on input "E_HIGH_AUTO_WAGER_SILVER_EVIP_20 do 250 PLN_WEEKLY" at bounding box center [235, 84] width 159 height 15
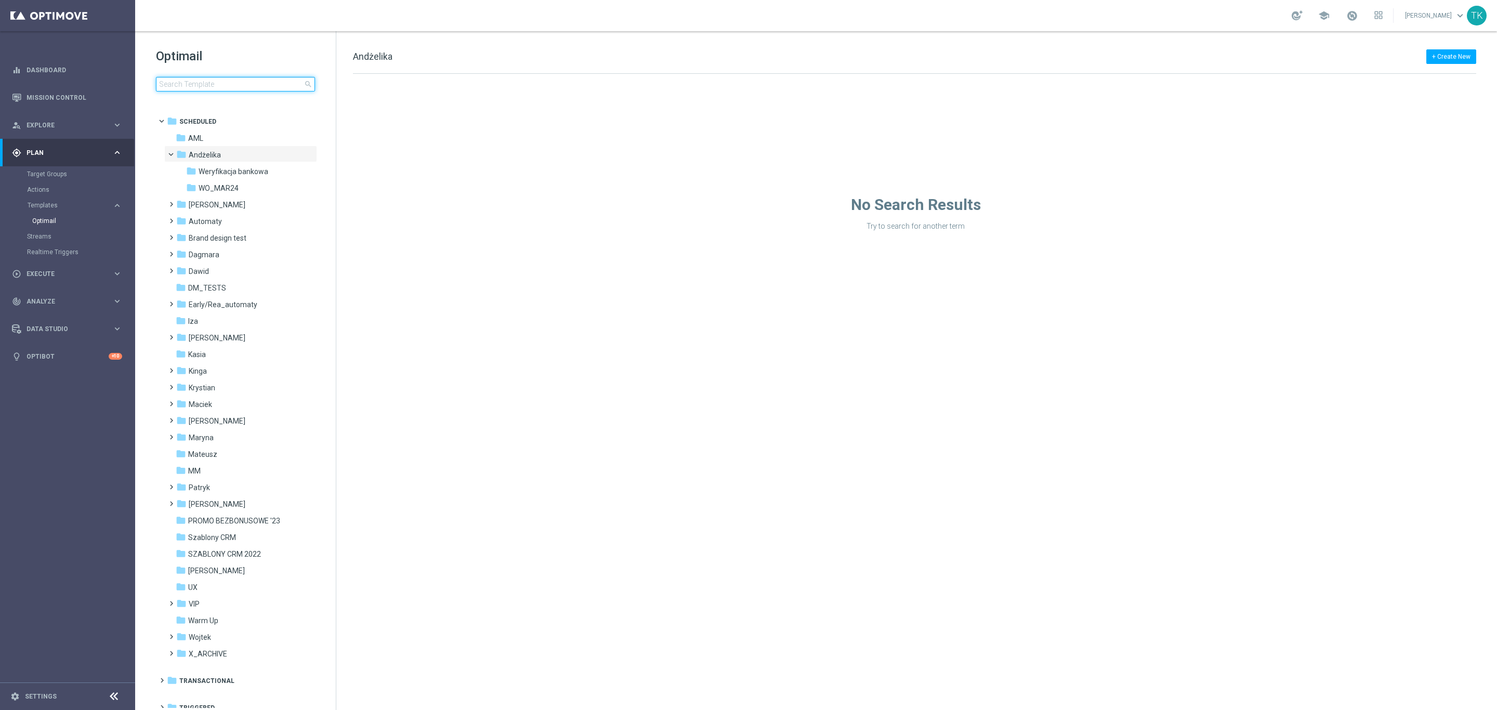
type input "E_HIGH_AUTO_WAGER_SILVER_EVIP_20 do 250 PLN_WEEKLY"
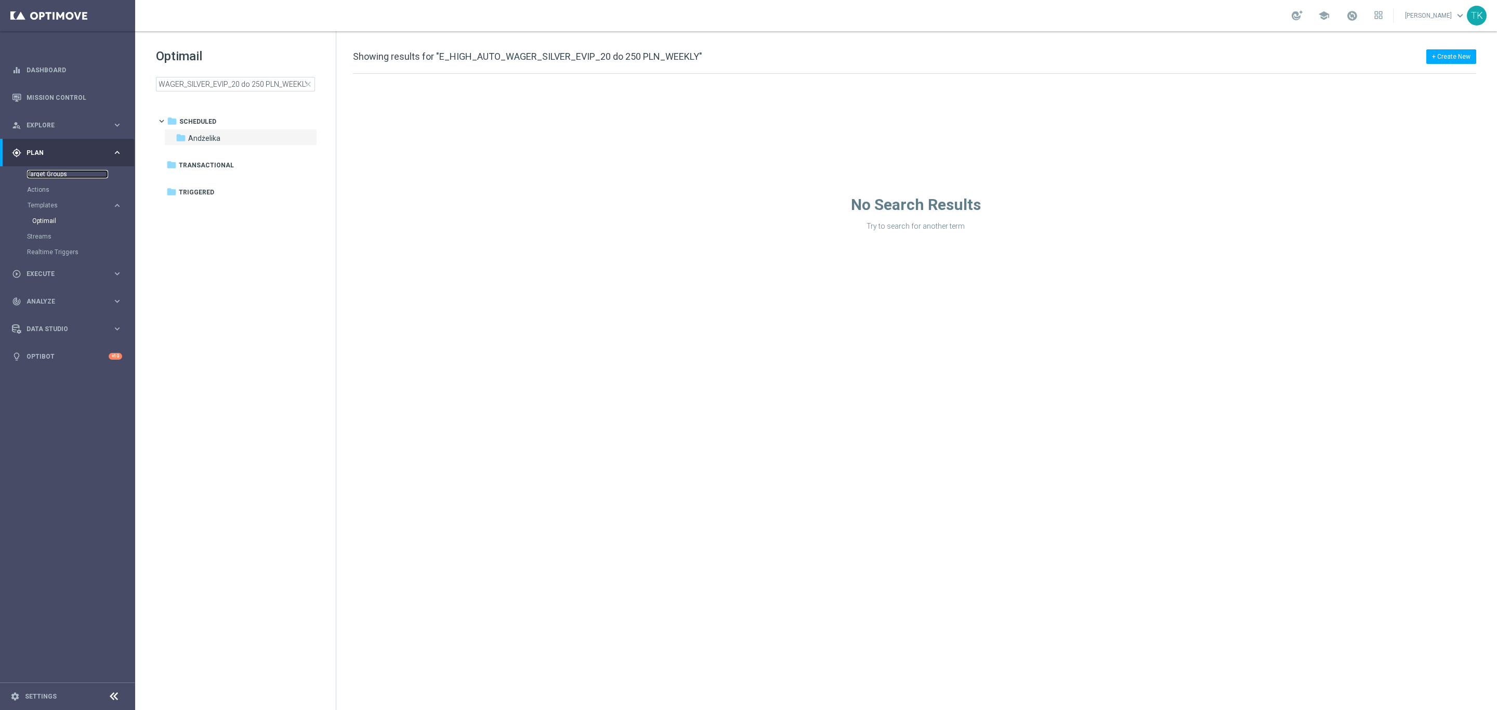
click at [41, 175] on link "Target Groups" at bounding box center [67, 174] width 81 height 8
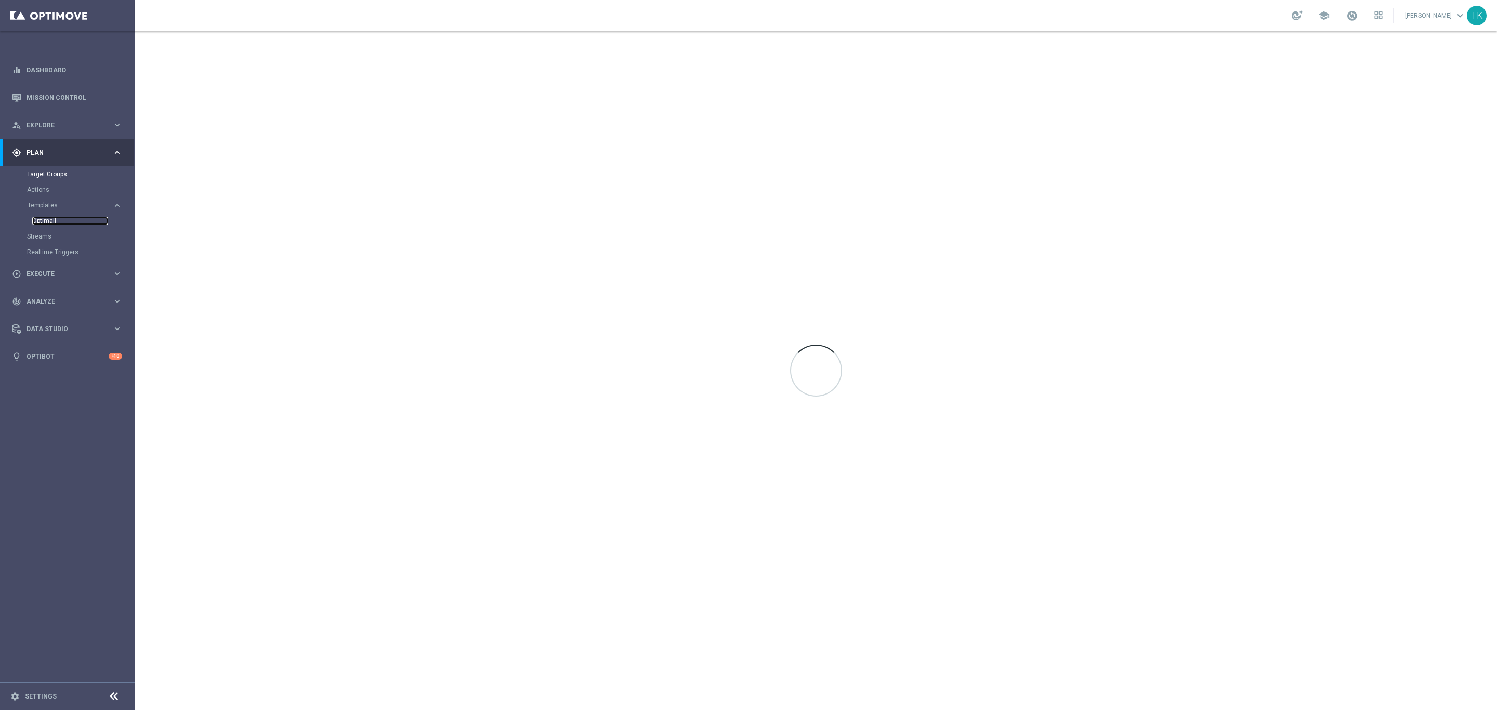
click at [44, 218] on link "Optimail" at bounding box center [70, 221] width 76 height 8
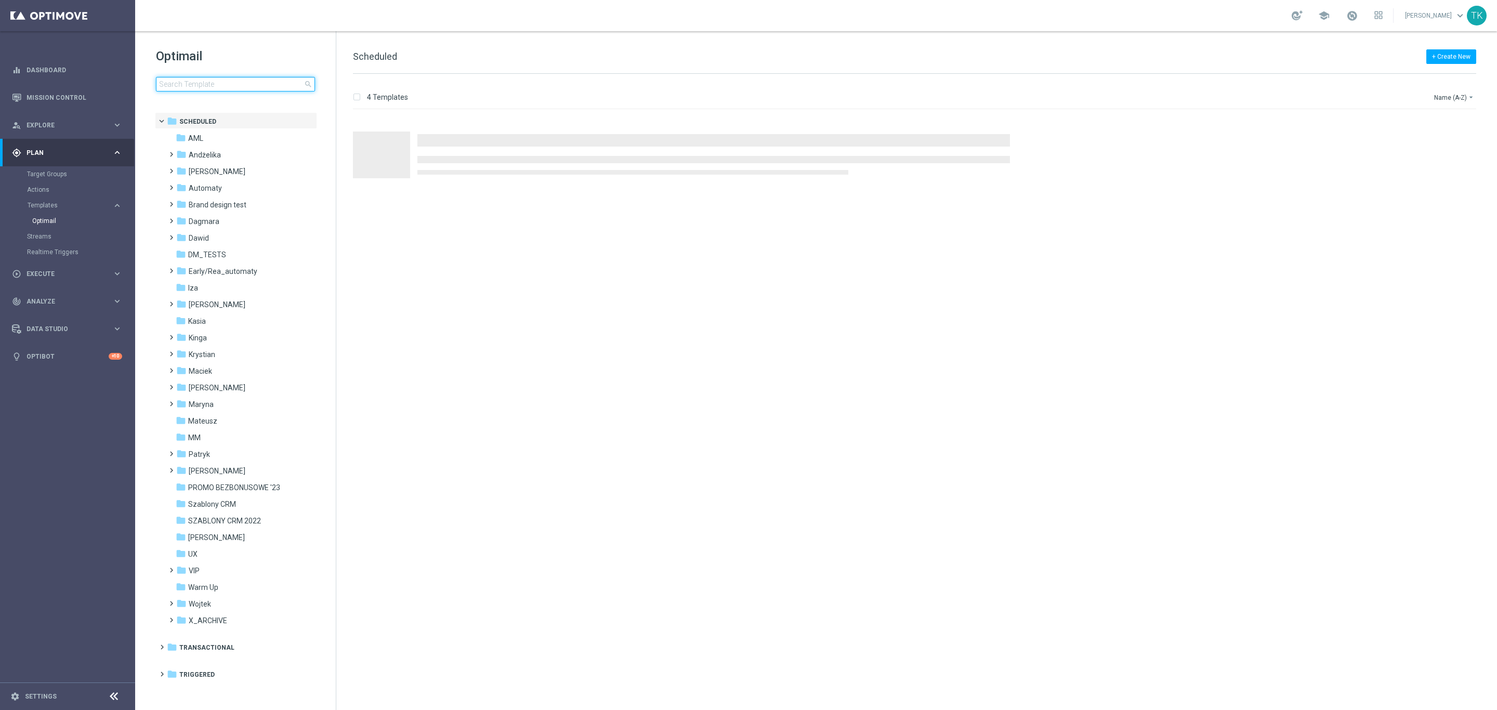
click at [178, 84] on input at bounding box center [235, 84] width 159 height 15
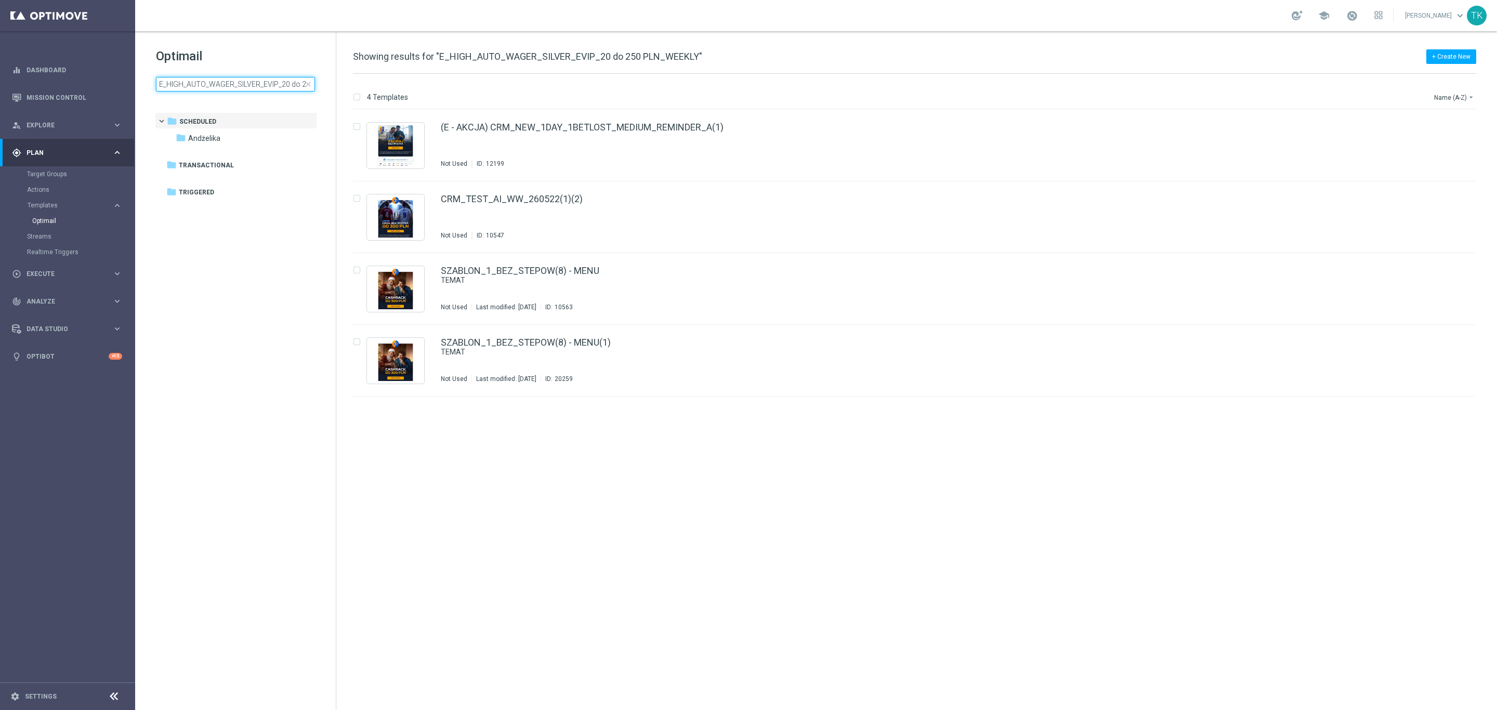
scroll to position [0, 50]
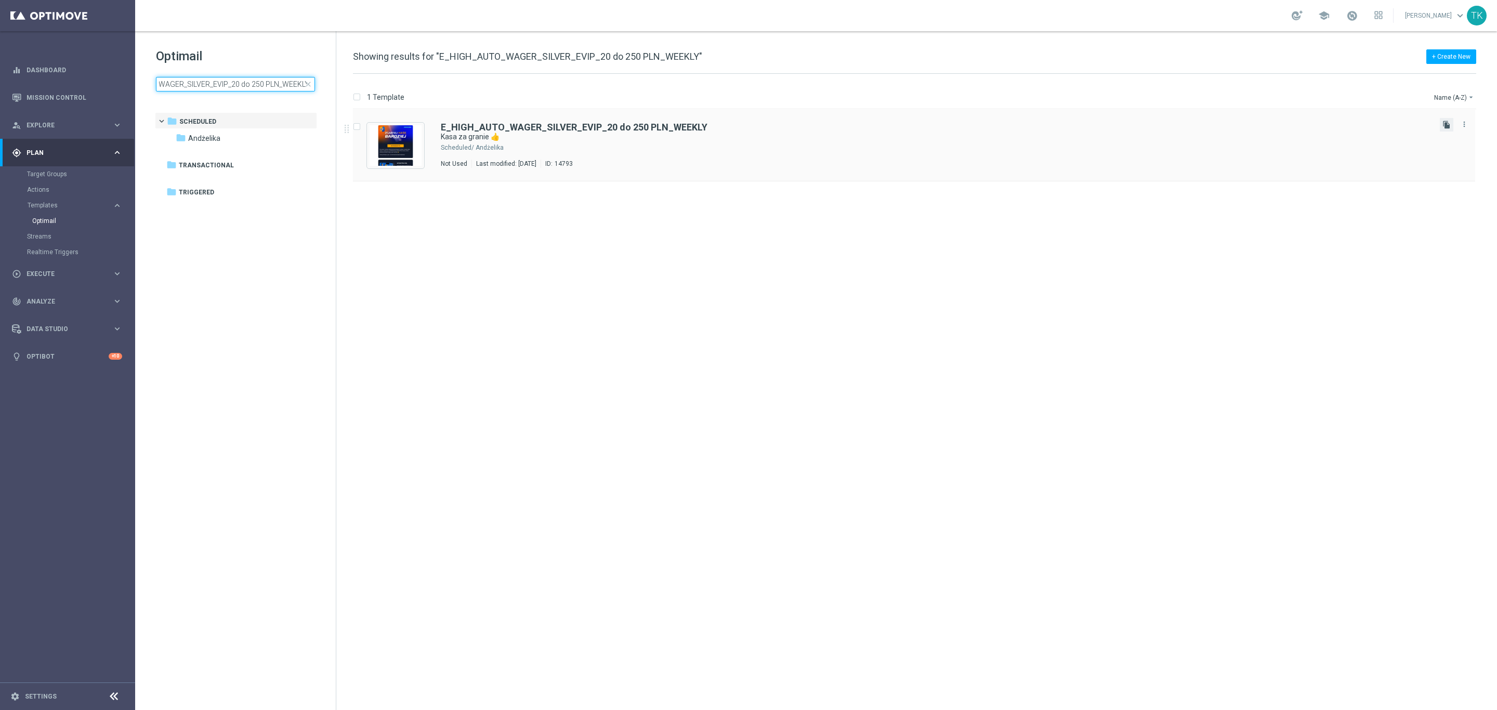
type input "E_HIGH_AUTO_WAGER_SILVER_EVIP_20 do 250 PLN_WEEKLY"
click at [1444, 121] on icon "file_copy" at bounding box center [1446, 125] width 8 height 8
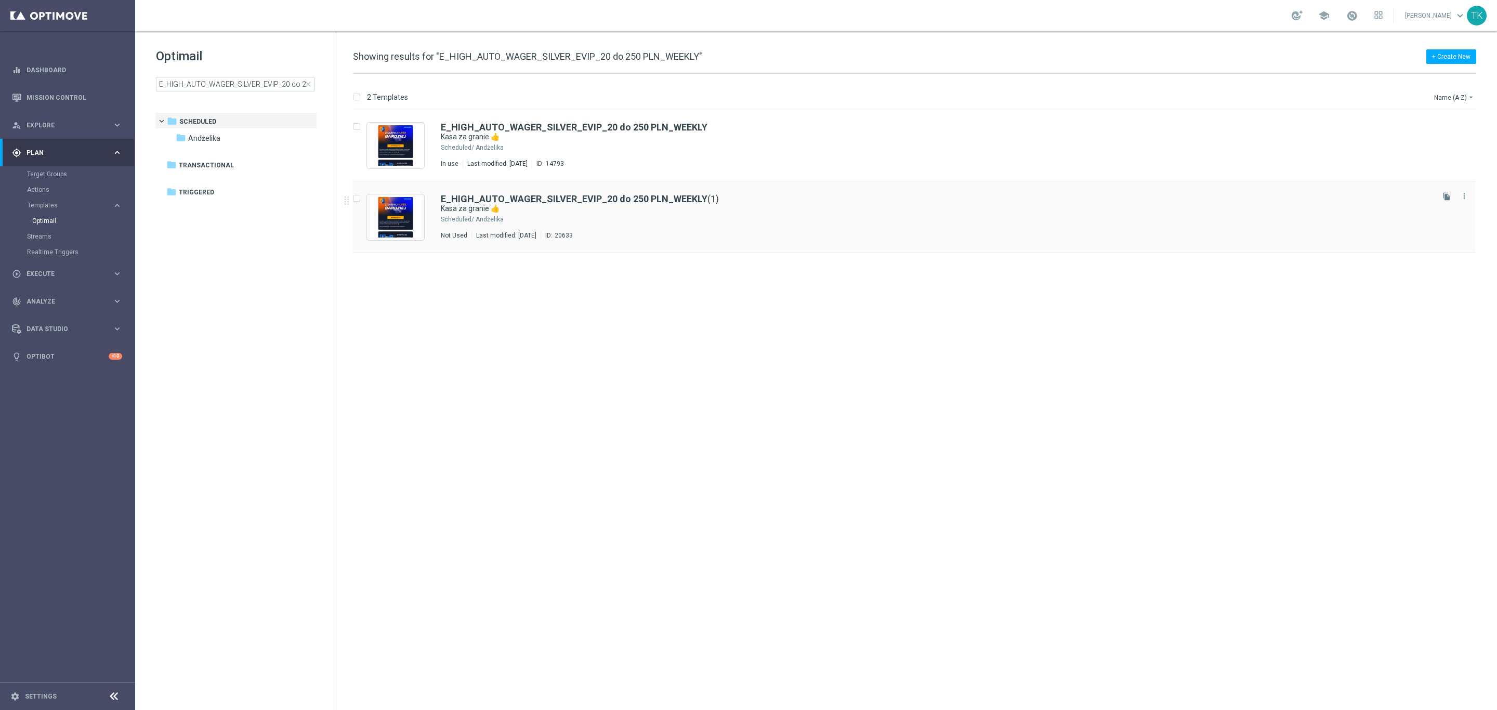
click at [611, 225] on div "E_HIGH_AUTO_WAGER_SILVER_EVIP_20 do 250 PLN_WEEKLY (1) Kasa za granie 👍 Schedul…" at bounding box center [936, 216] width 991 height 45
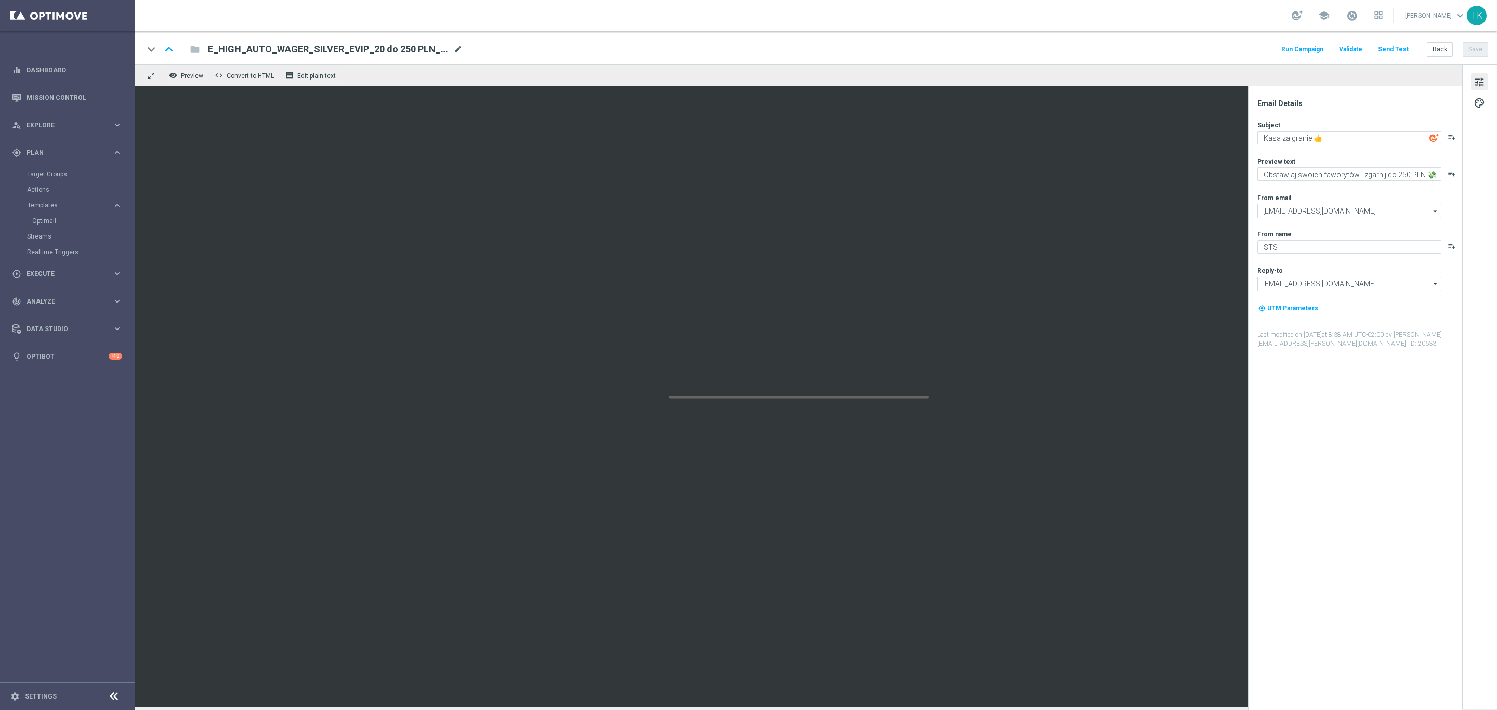
click at [459, 46] on span "mode_edit" at bounding box center [457, 49] width 9 height 9
click at [285, 48] on input "E_HIGH_AUTO_WAGER_SILVER_EVIP_20 do 250 PLN_WEEKLY(1)" at bounding box center [337, 50] width 258 height 14
paste input "ALL_AUTO_WAGER_SILVER_EVIP_20 do 250 PLN_WEEKLY"
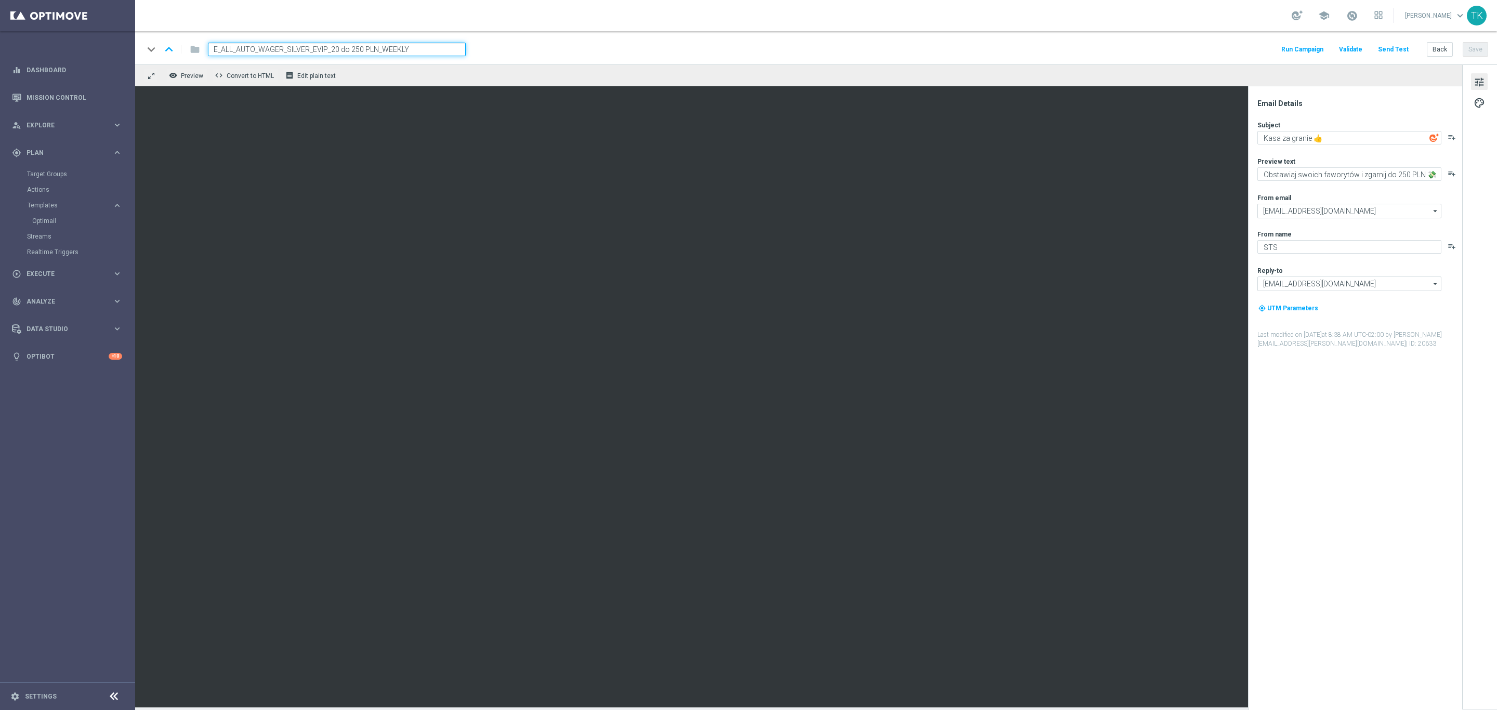
type input "E_ALL_AUTO_WAGER_SILVER_EVIP_20 do 250 PLN_WEEKLY"
click at [535, 58] on div "keyboard_arrow_down keyboard_arrow_up folder E_ALL_AUTO_WAGER_SILVER_EVIP_20 do…" at bounding box center [816, 47] width 1362 height 33
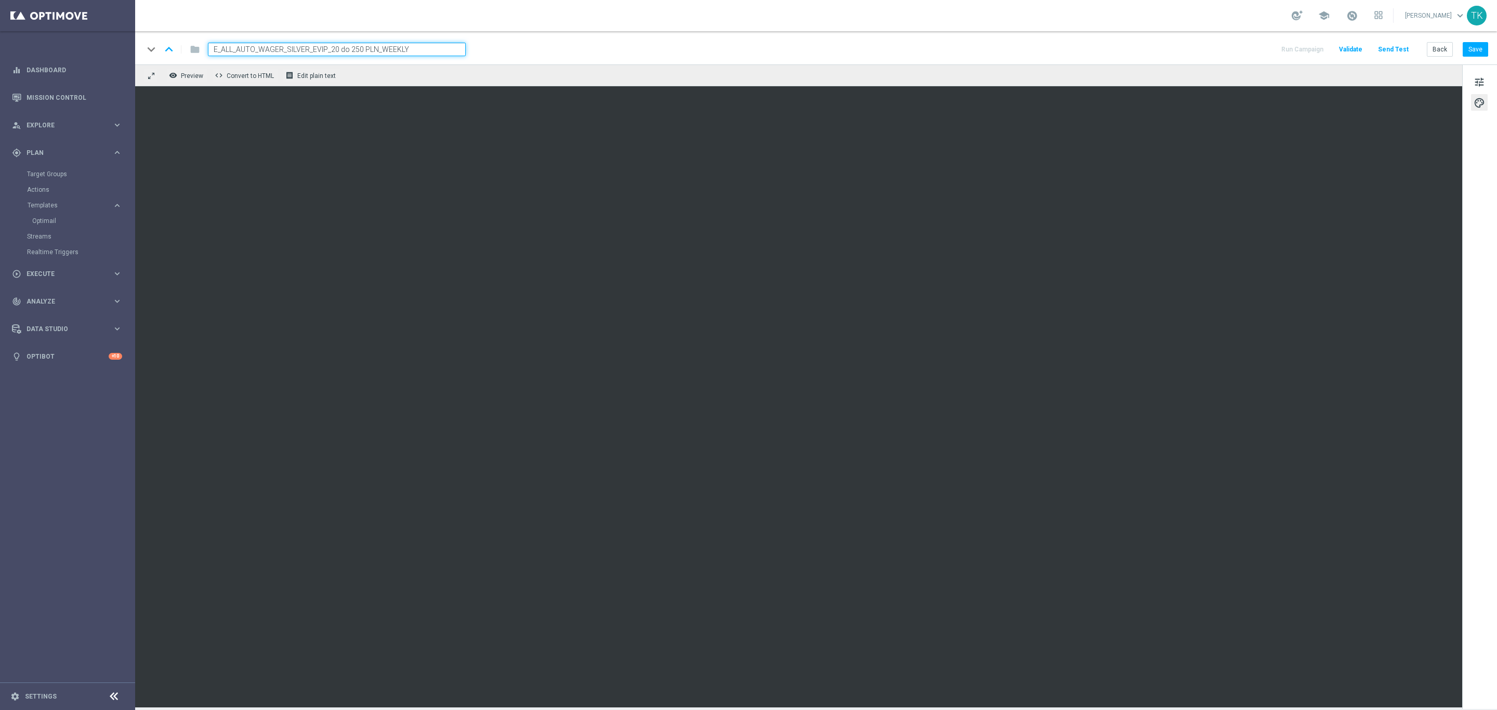
click at [1476, 91] on div "tune palette" at bounding box center [1479, 386] width 35 height 644
click at [1478, 86] on span "tune" at bounding box center [1478, 82] width 11 height 14
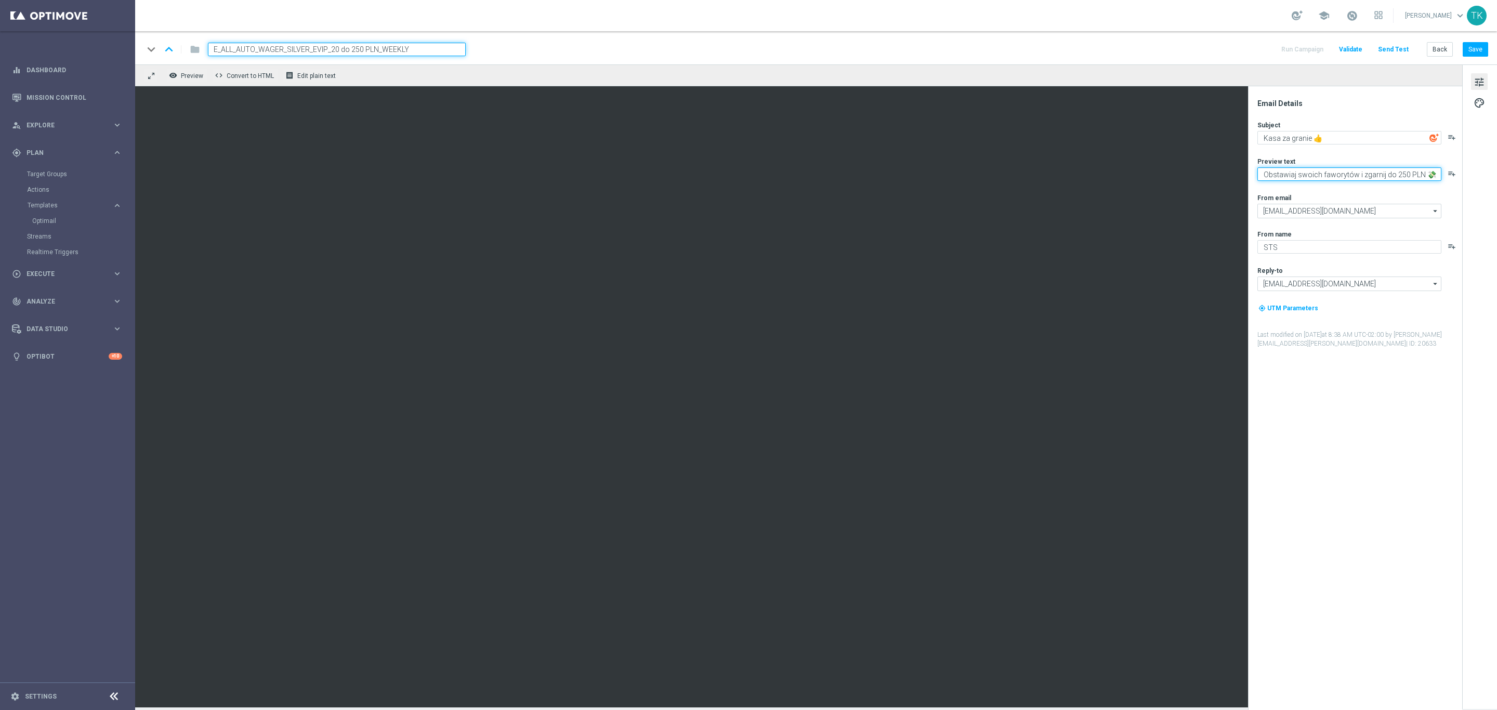
click at [1418, 169] on textarea "Obstawiaj swoich faworytów i zgarnij do 250 PLN 💸" at bounding box center [1349, 174] width 184 height 14
type textarea "Obstawiaj swoich faworytów i zgarnij do 250 zł 💸"
click at [1478, 48] on button "Save" at bounding box center [1474, 49] width 25 height 15
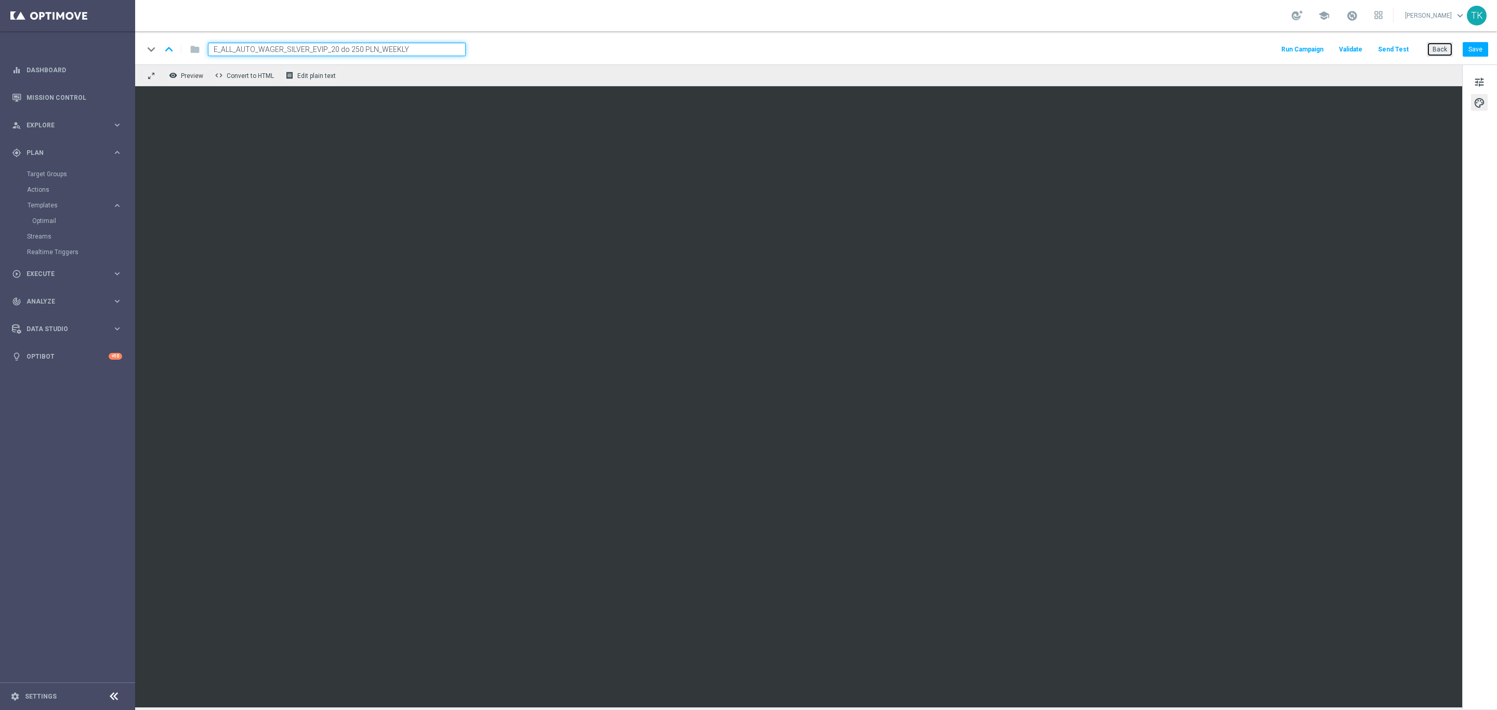
click at [1443, 56] on button "Back" at bounding box center [1440, 49] width 26 height 15
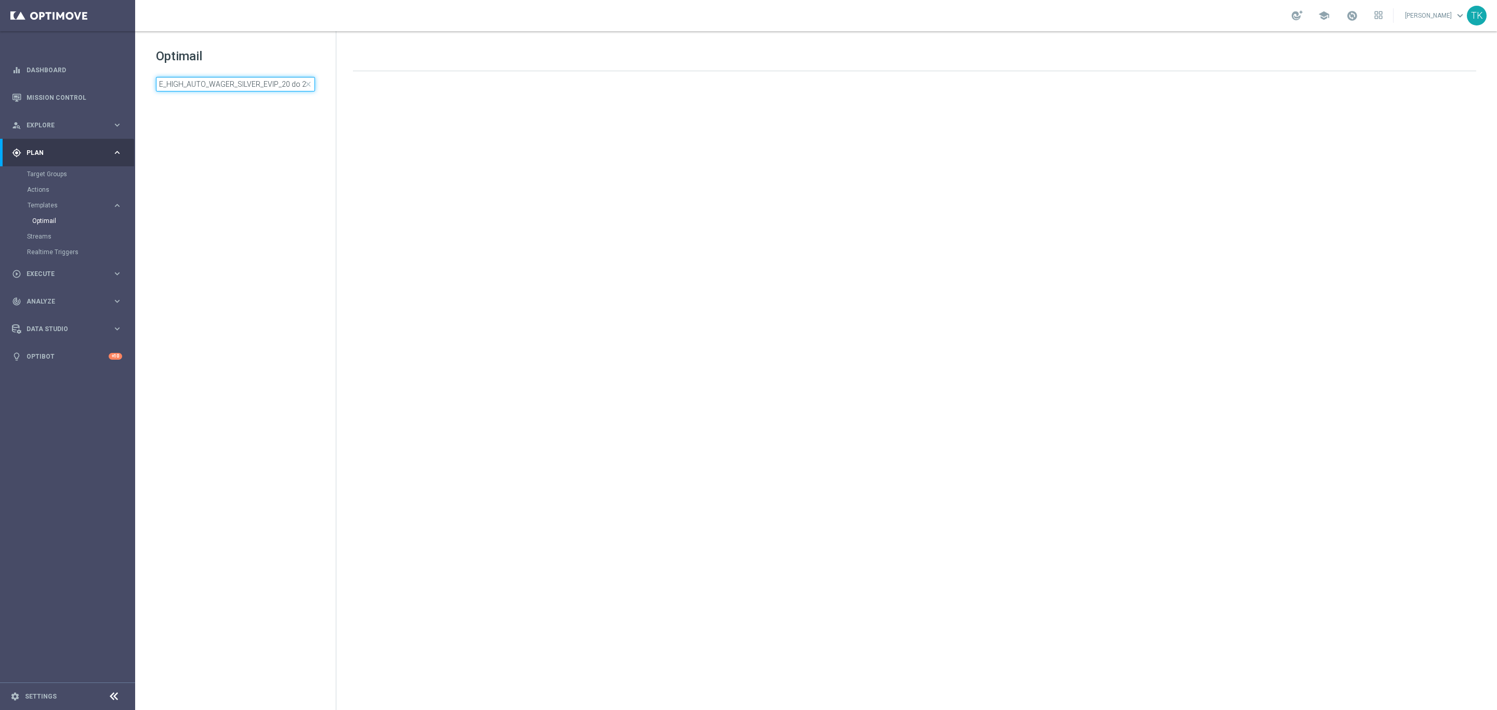
click at [203, 85] on input "E_HIGH_AUTO_WAGER_SILVER_EVIP_20 do 250 PLN_WEEKLY" at bounding box center [235, 84] width 159 height 15
type input "E_ALL_AUTO_WAGER_SILVER_EVIP_20 do 250 PLN_WEEKLY"
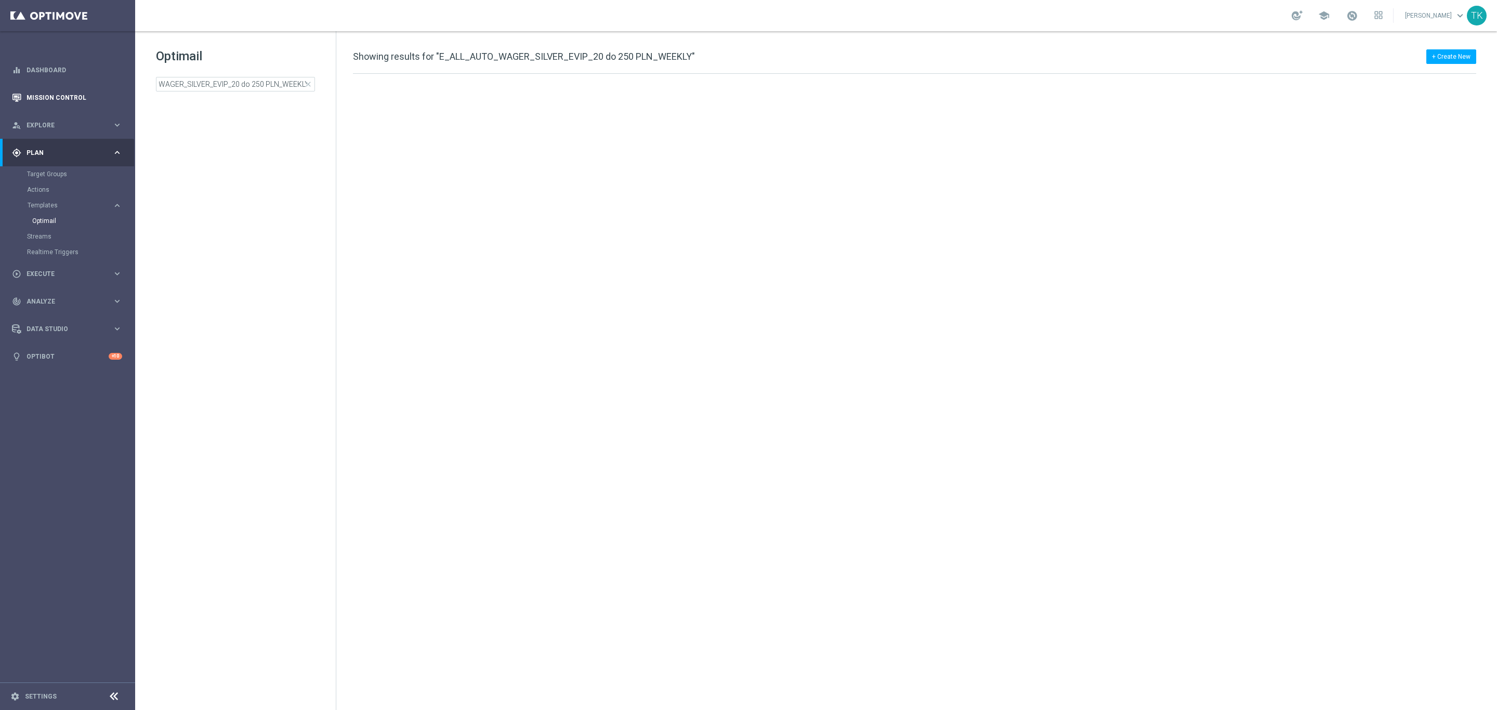
scroll to position [0, 0]
click at [267, 78] on input "E_ALL_AUTO_WAGER_SILVER_EVIP_20 do 250 PLN_WEEKLY" at bounding box center [235, 84] width 159 height 15
click at [305, 88] on span "close" at bounding box center [308, 84] width 8 height 8
click at [231, 86] on input at bounding box center [235, 84] width 159 height 15
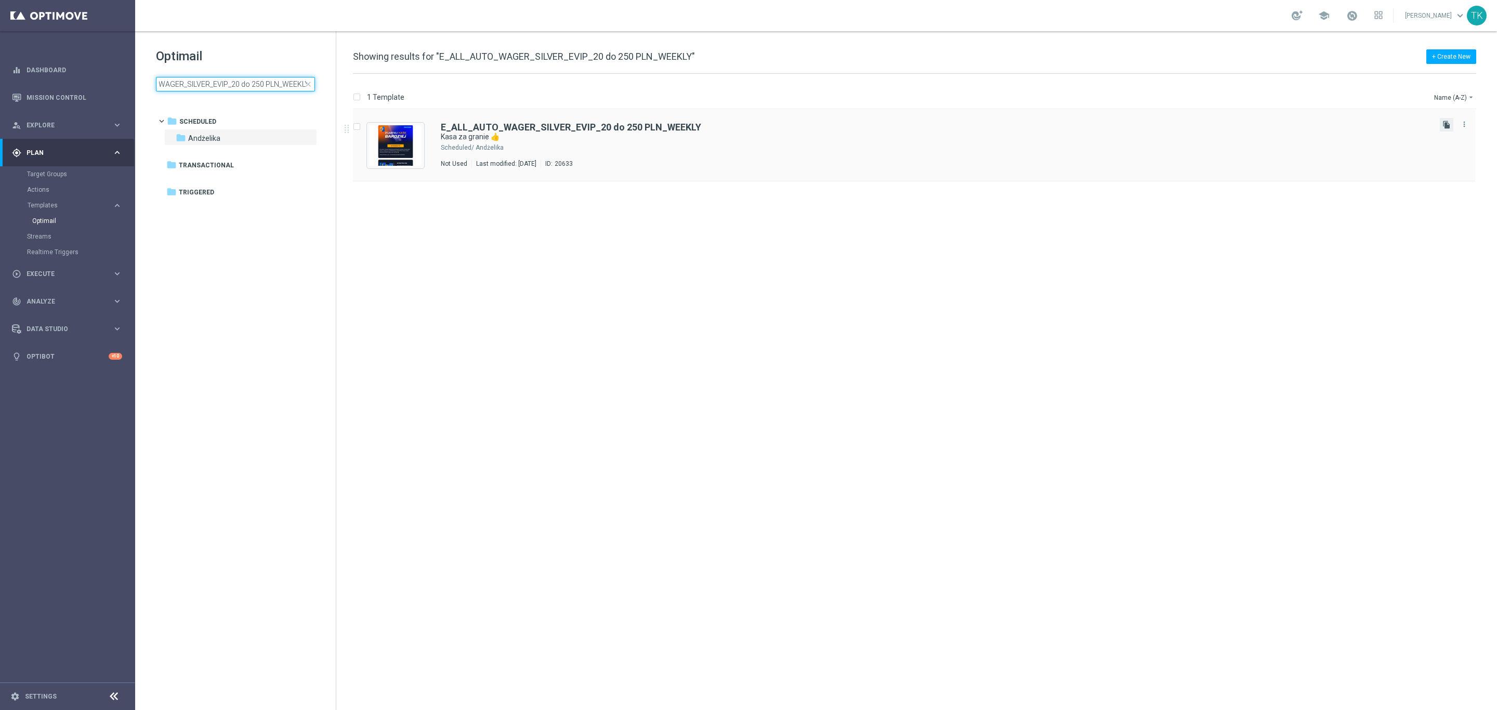
type input "E_ALL_AUTO_WAGER_SILVER_EVIP_20 do 250 PLN_WEEKLY"
click at [1442, 121] on icon "file_copy" at bounding box center [1446, 125] width 8 height 8
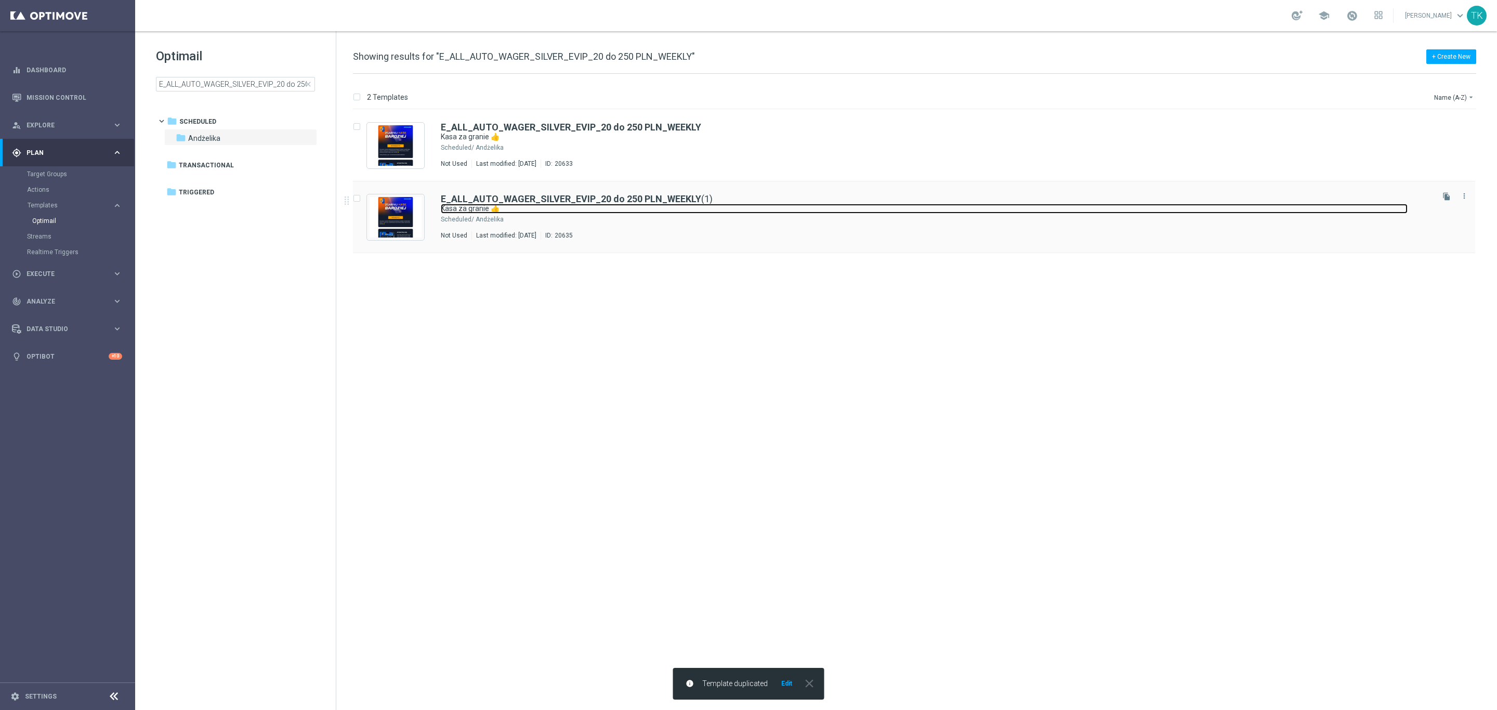
click at [602, 206] on link "Kasa za granie 👍" at bounding box center [924, 209] width 967 height 10
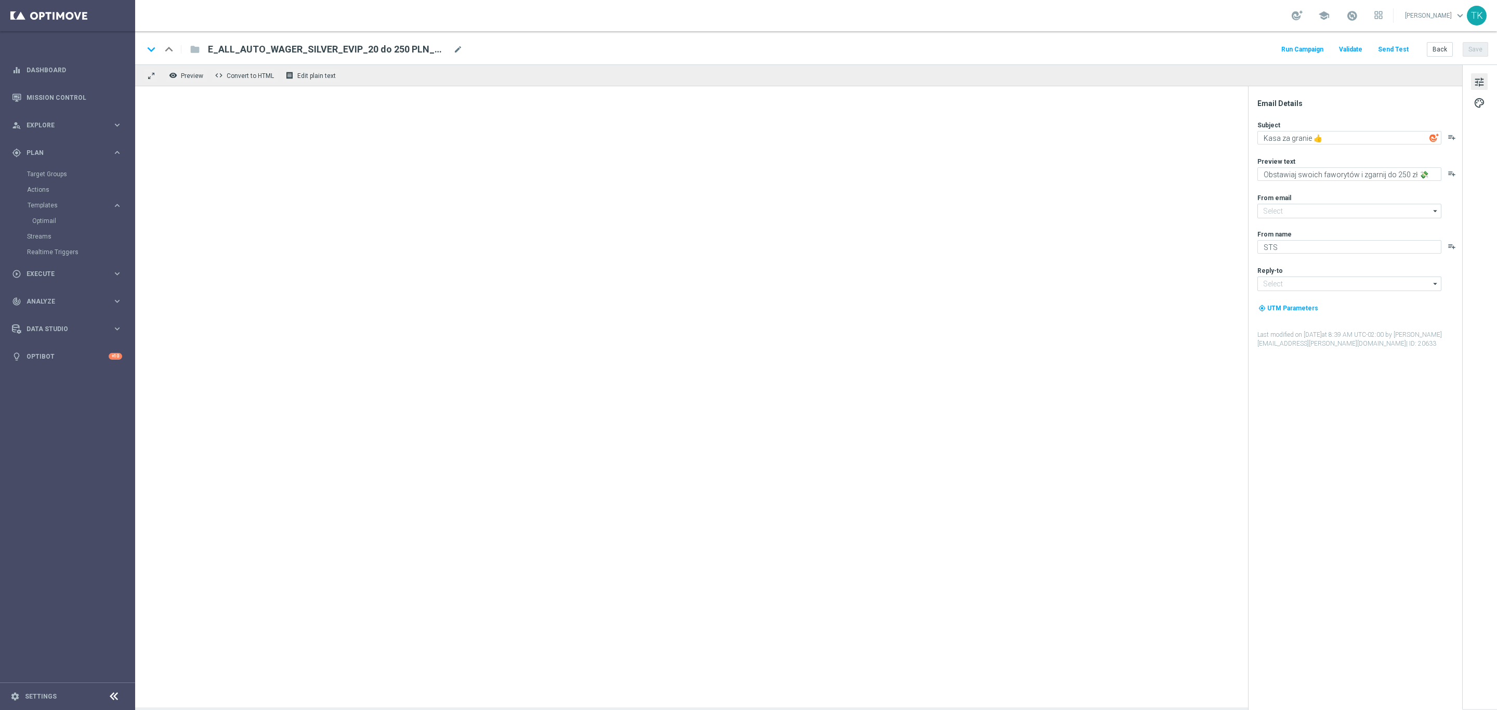
type input "[EMAIL_ADDRESS][DOMAIN_NAME]"
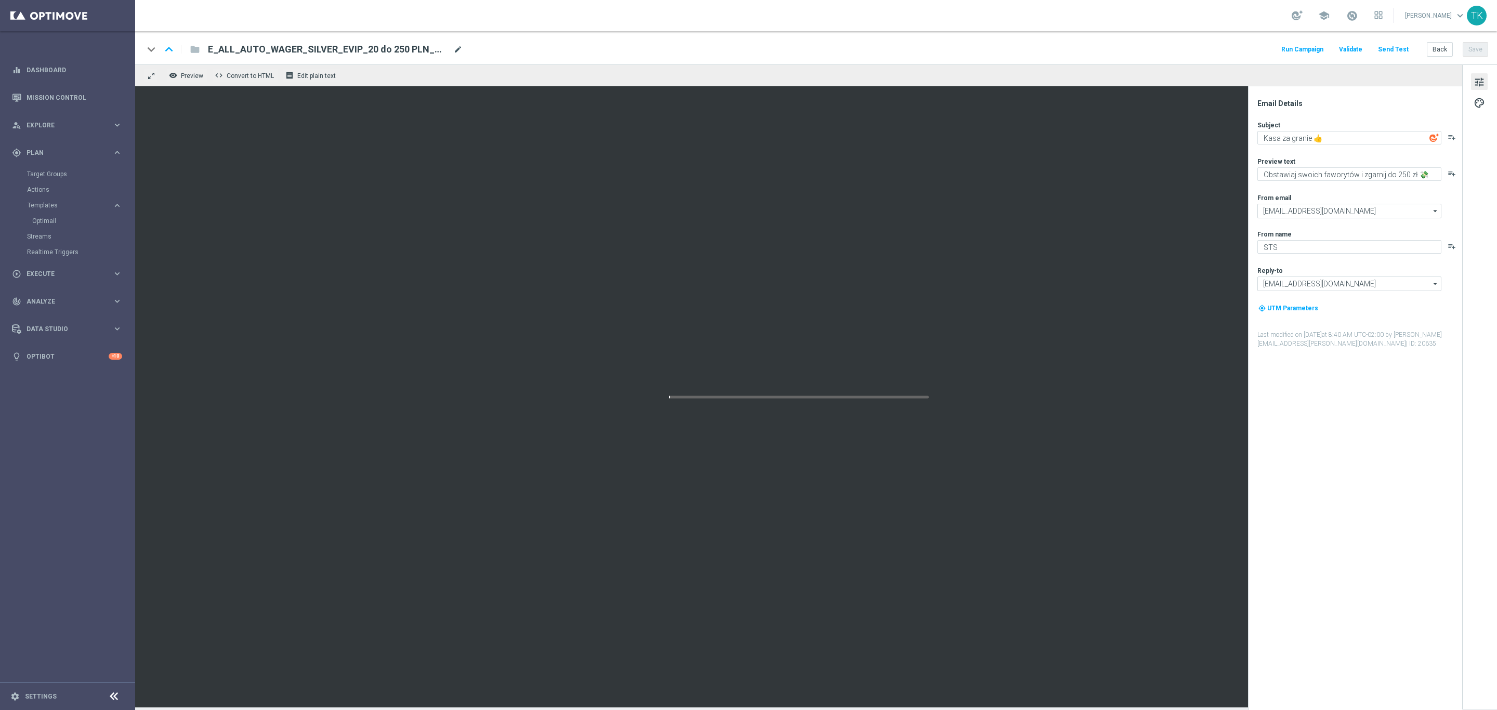
click at [456, 49] on span "mode_edit" at bounding box center [457, 49] width 9 height 9
click at [305, 43] on input "E_ALL_AUTO_WAGER_SILVER_EVIP_20 do 250 PLN_WEEKLY(1)" at bounding box center [337, 50] width 258 height 14
paste input "GOLD_EVIP_20 do 500 PLN_WEEKLY"
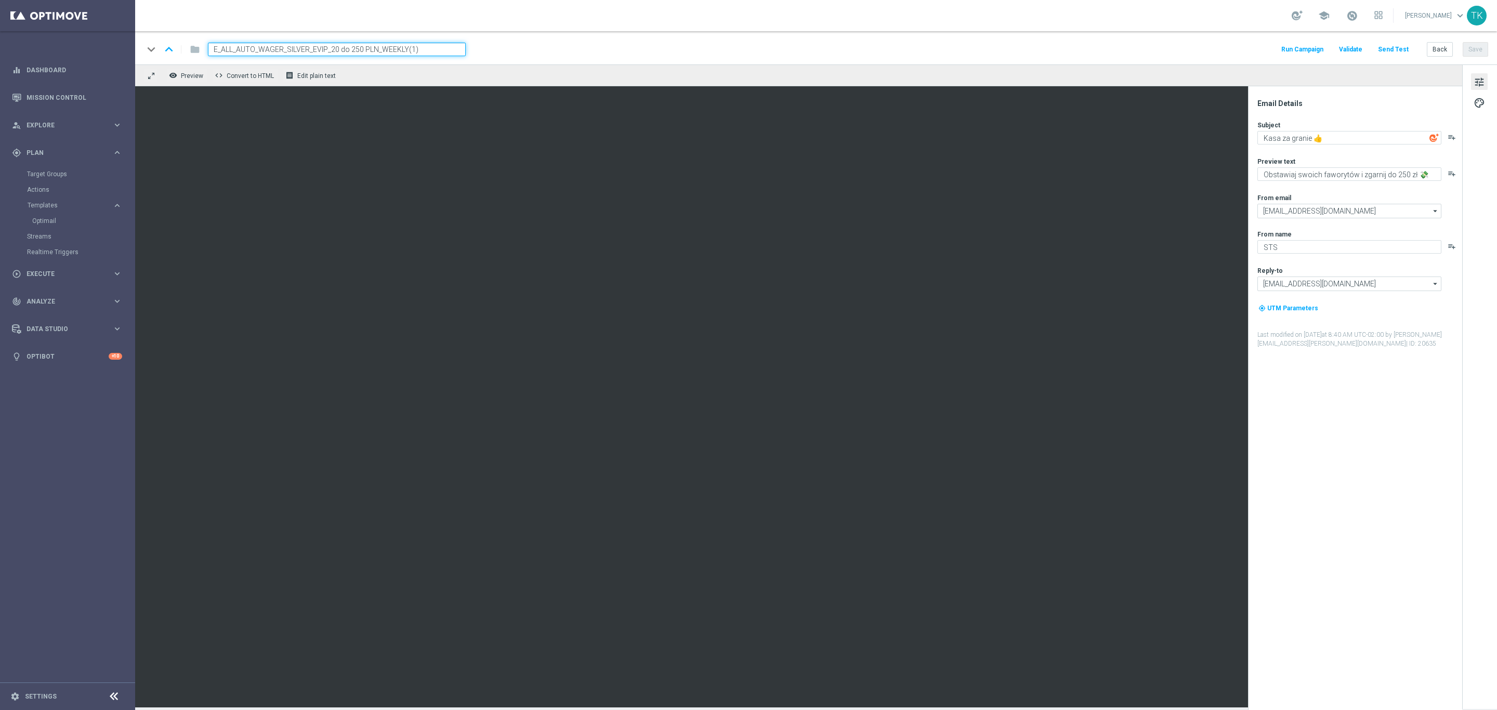
type input "E_ALL_AUTO_WAGER_GOLD_EVIP_20 do 500 PLN_WEEKLY"
click at [565, 44] on div "keyboard_arrow_down keyboard_arrow_up folder E_ALL_AUTO_WAGER_GOLD_EVIP_20 do 5…" at bounding box center [815, 50] width 1344 height 14
click at [1394, 173] on textarea "Obstawiaj swoich faworytów i zgarnij do 250 zł 💸" at bounding box center [1349, 174] width 184 height 14
type textarea "Obstawiaj swoich faworytów i zgarnij do 500 zł 💸"
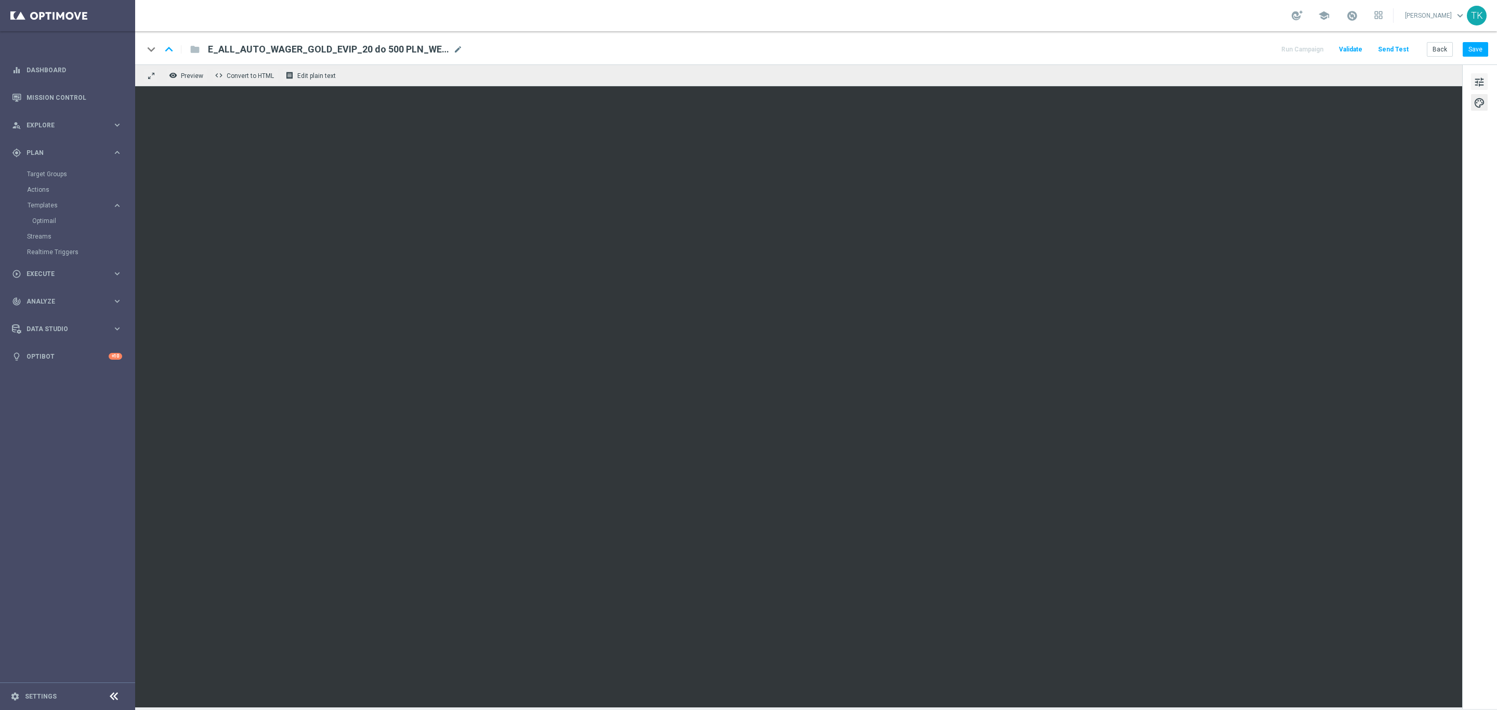
click at [1481, 81] on span "tune" at bounding box center [1478, 82] width 11 height 14
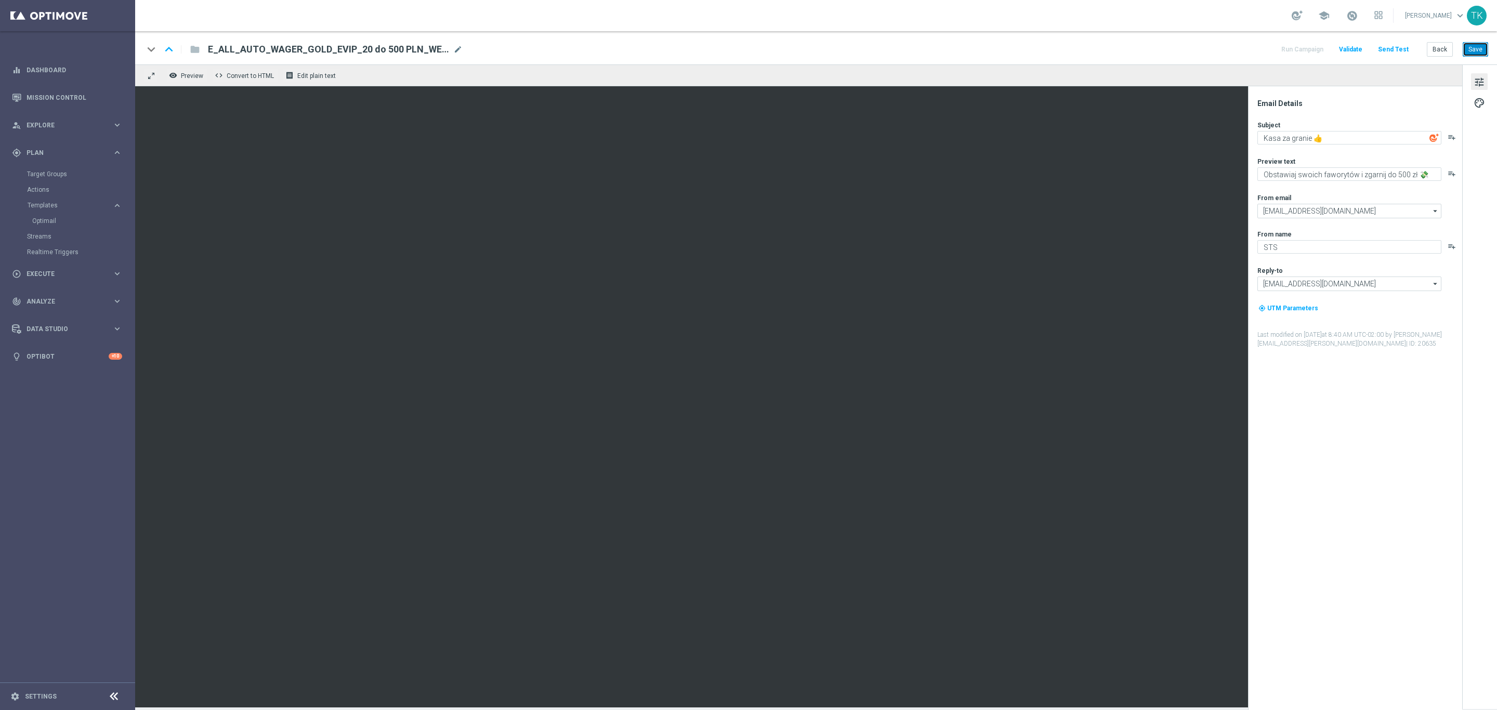
click at [1475, 48] on button "Save" at bounding box center [1474, 49] width 25 height 15
click at [1437, 47] on button "Back" at bounding box center [1440, 49] width 26 height 15
